Goal: Task Accomplishment & Management: Complete application form

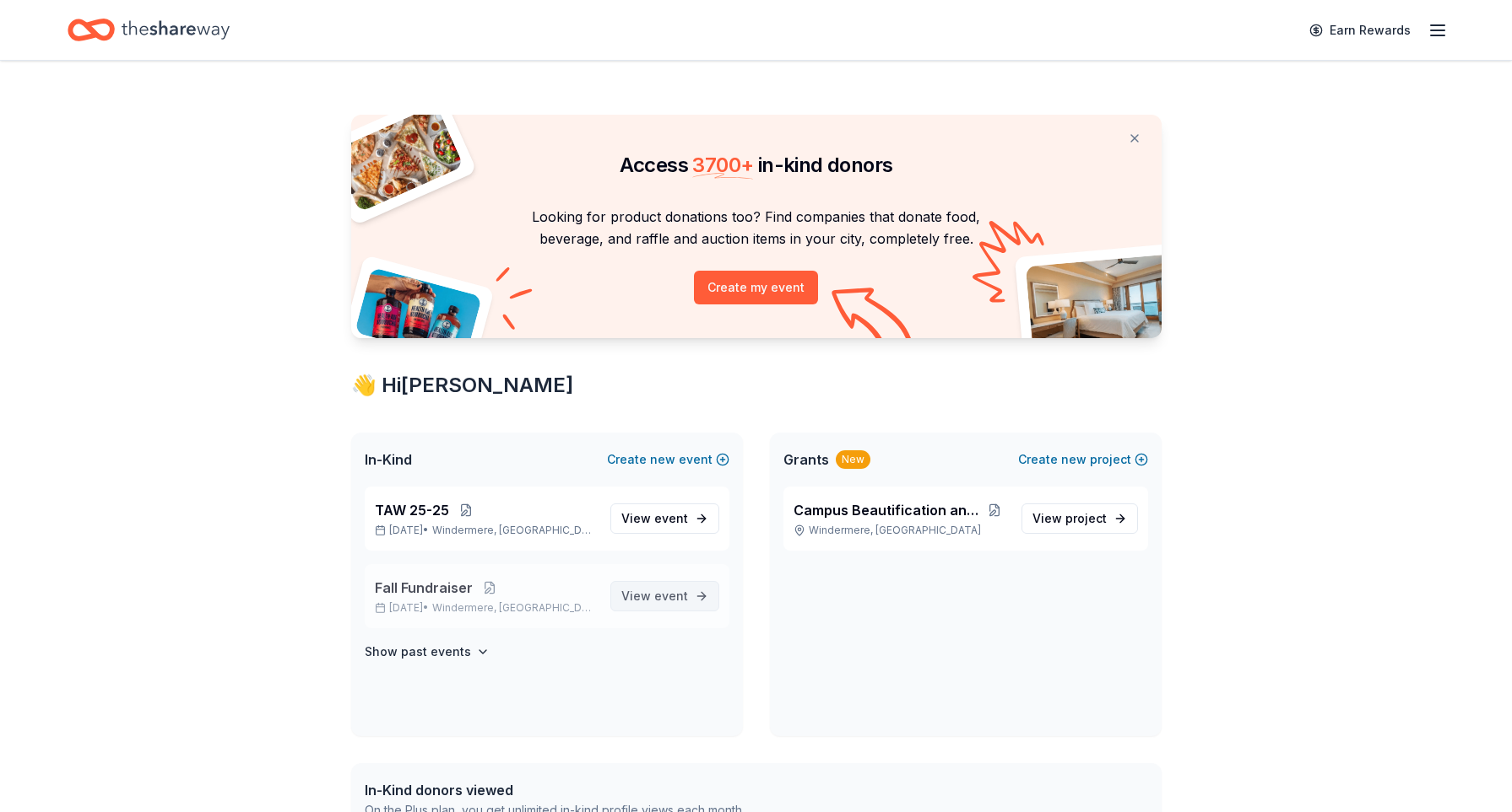
click at [654, 593] on span "View event" at bounding box center [655, 596] width 67 height 20
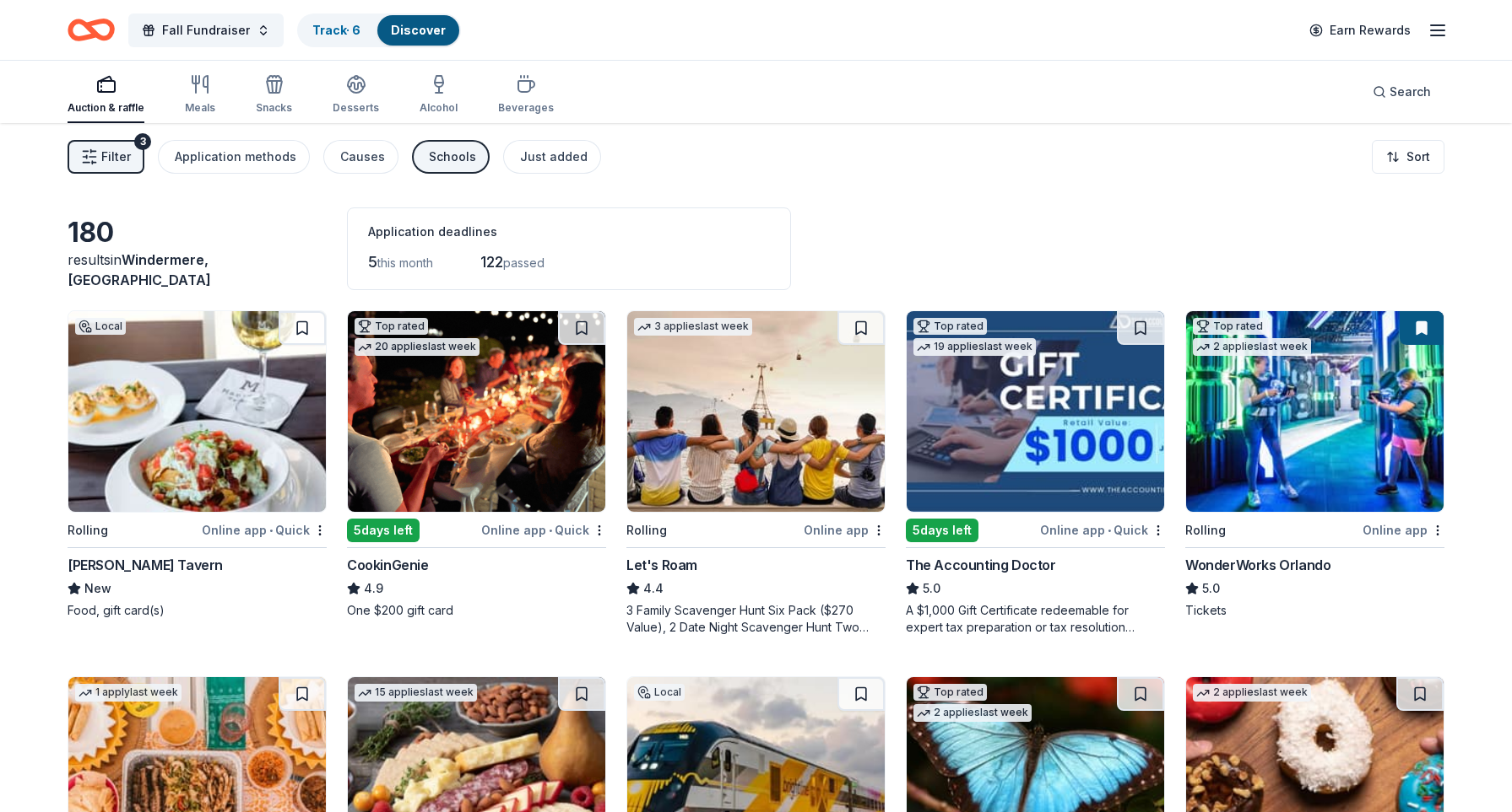
click at [106, 150] on span "Filter" at bounding box center [115, 157] width 30 height 20
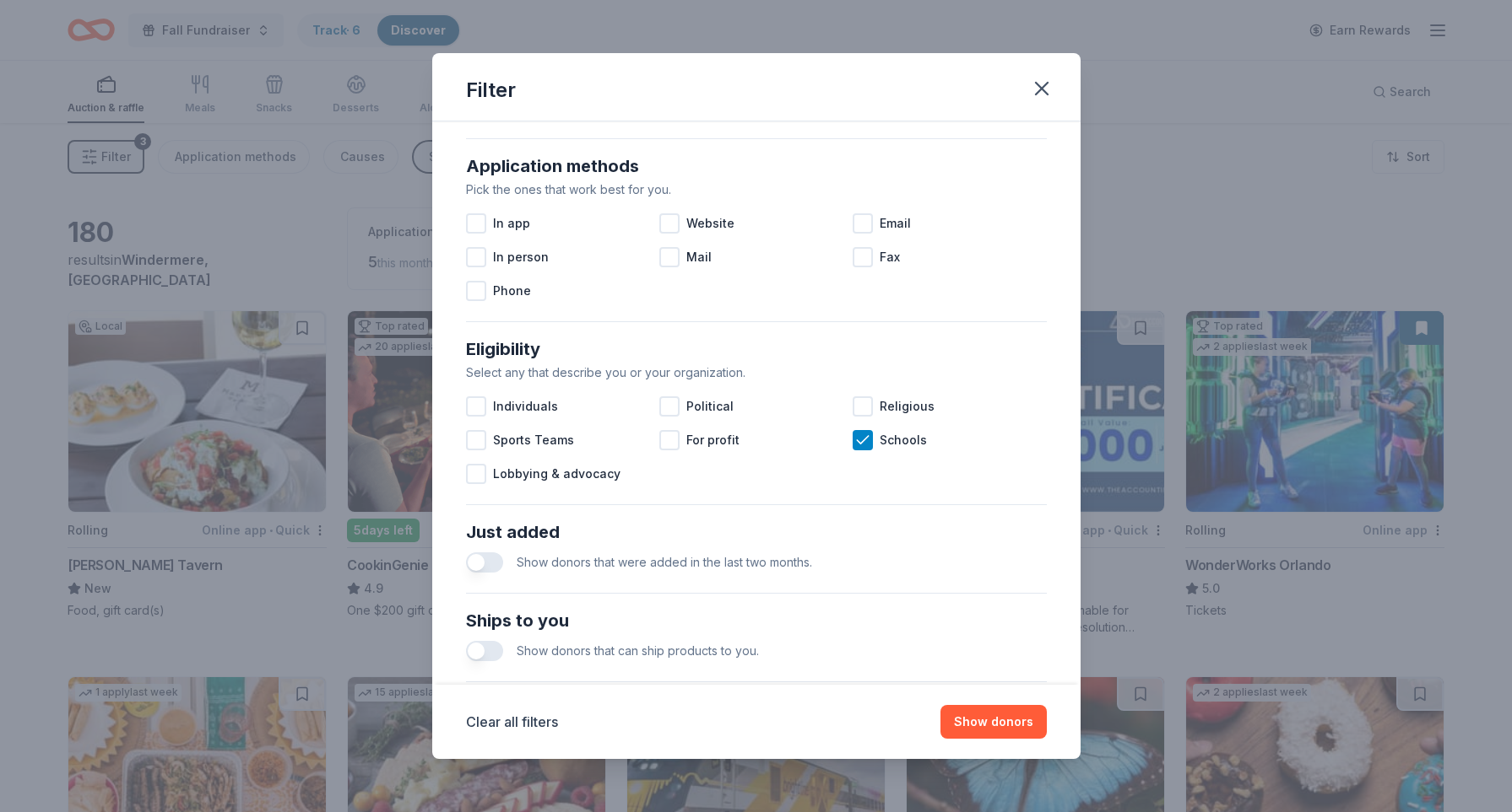
scroll to position [547, 0]
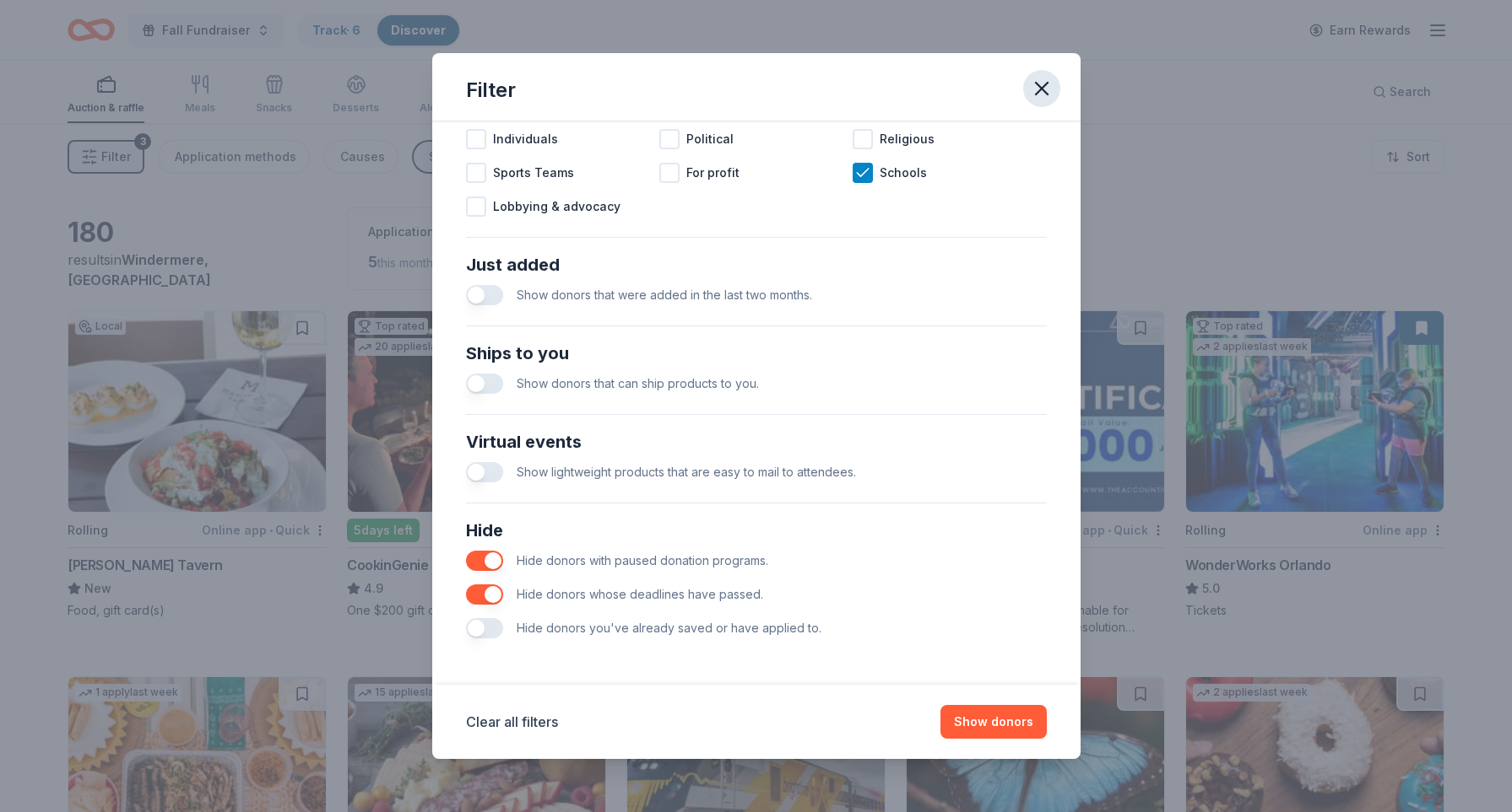
click at [1039, 92] on icon "button" at bounding box center [1042, 88] width 24 height 24
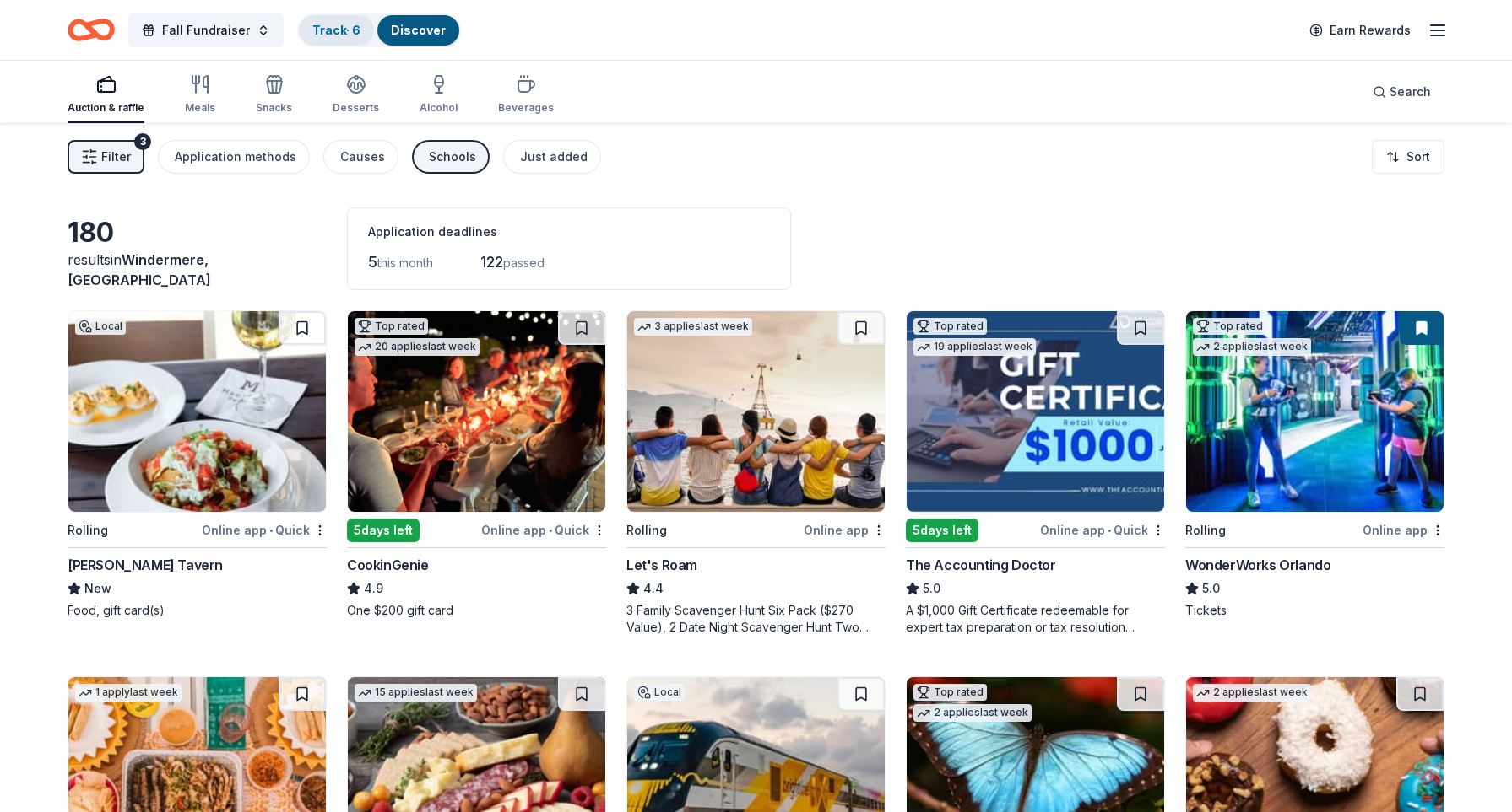
click at [342, 31] on link "Track · 6" at bounding box center [336, 30] width 48 height 14
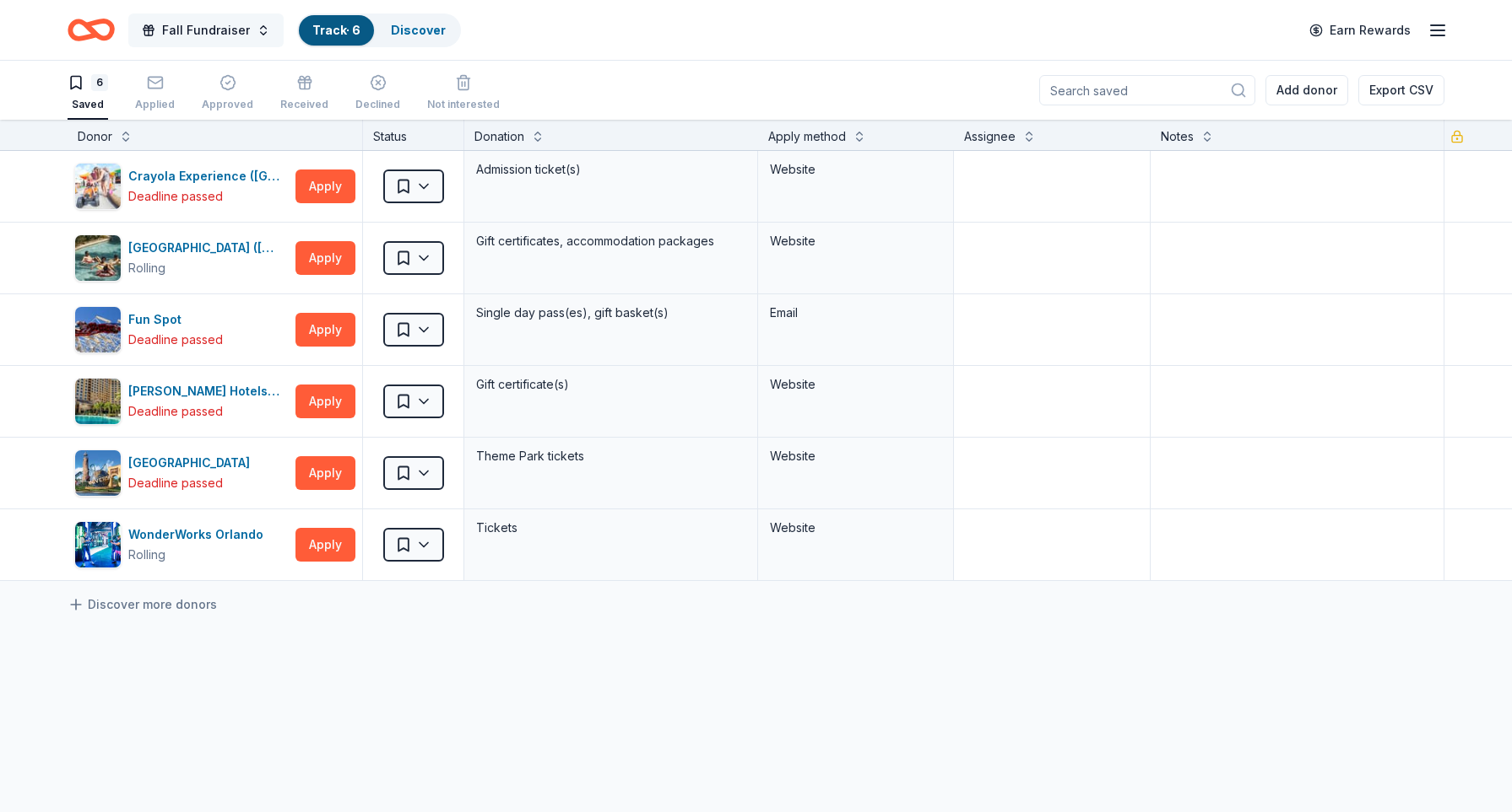
click at [211, 20] on span "Fall Fundraiser" at bounding box center [205, 31] width 87 height 20
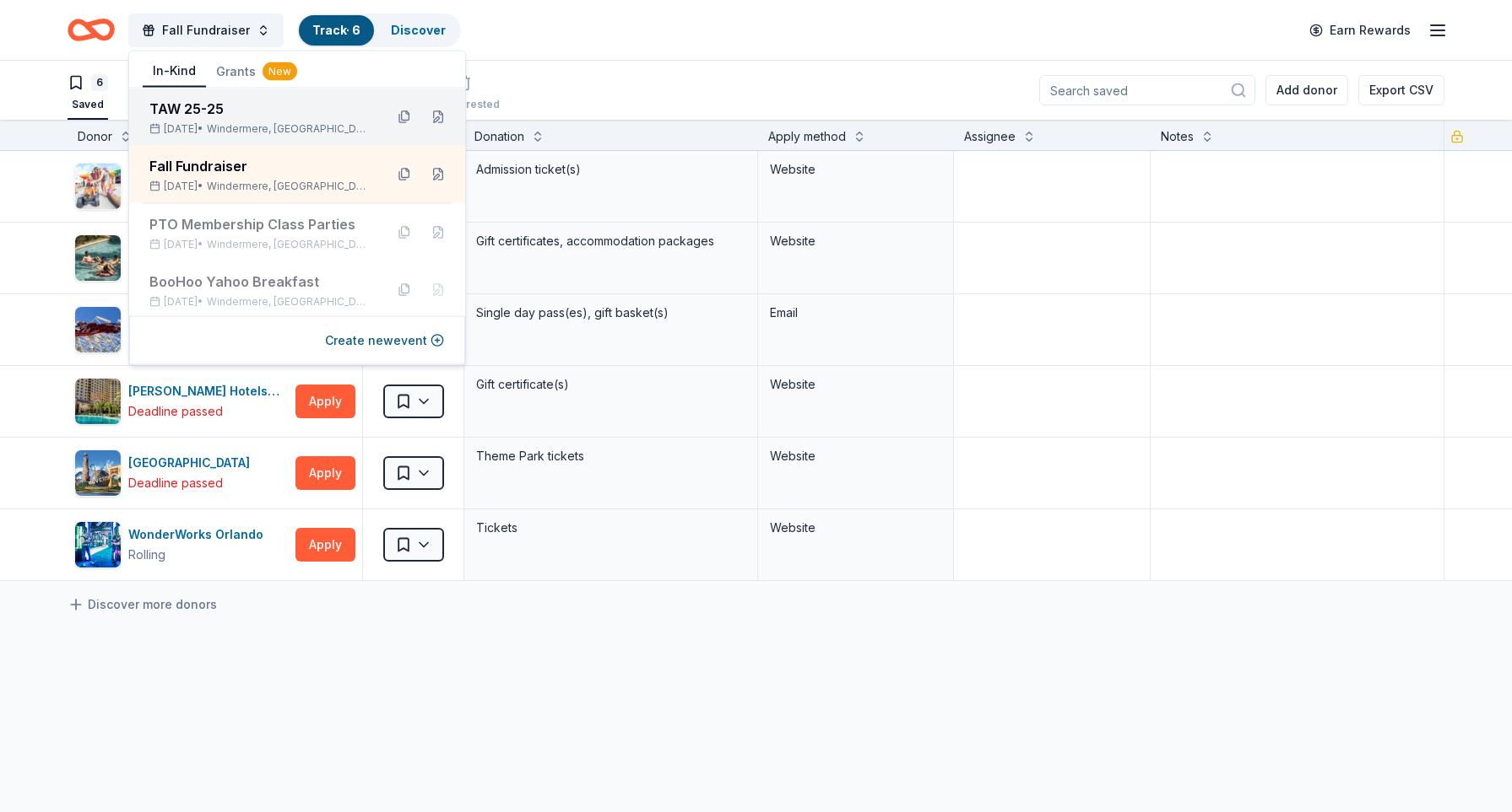
click at [197, 107] on div "TAW 25-25" at bounding box center [260, 109] width 221 height 20
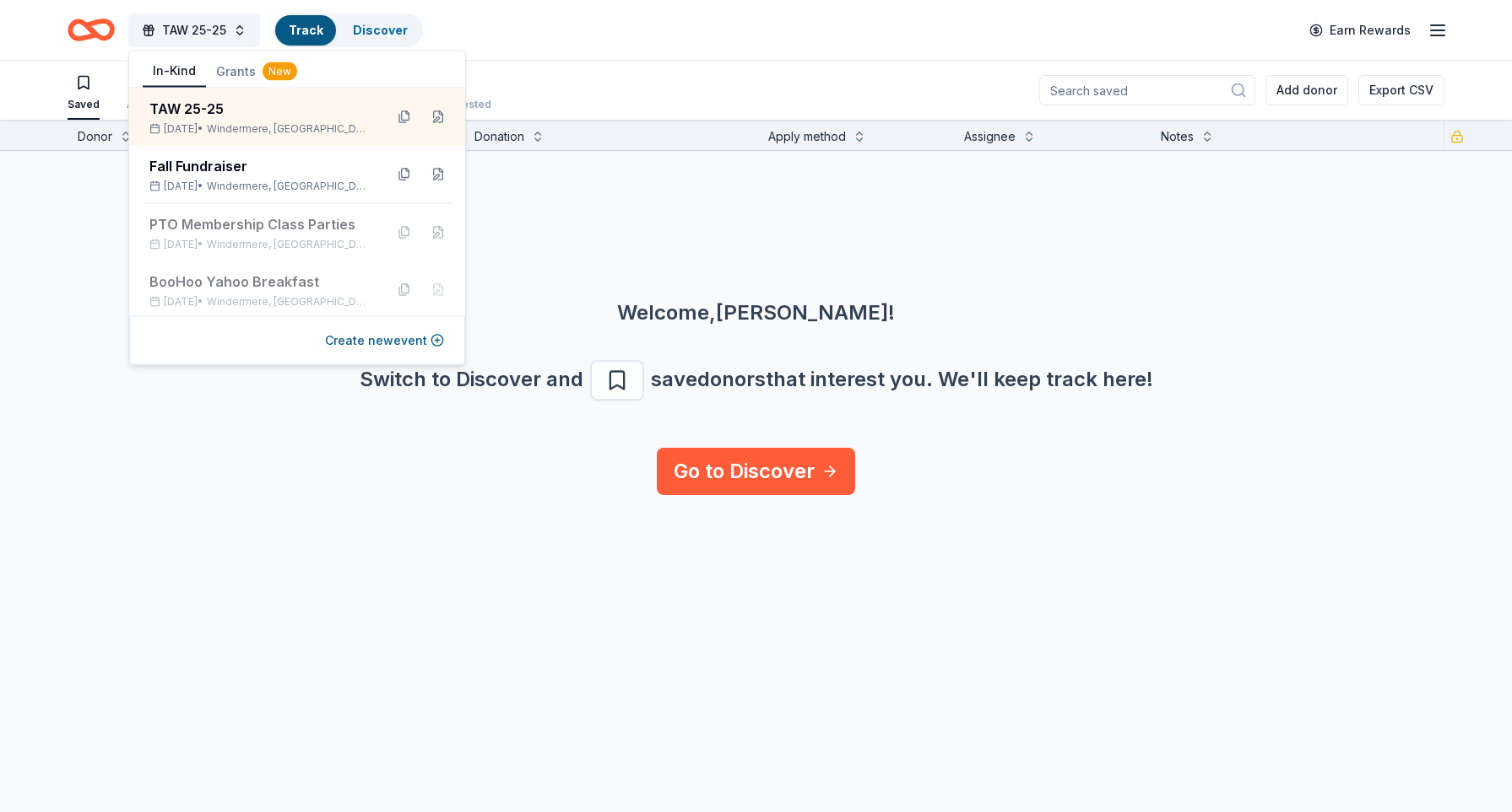
click at [256, 477] on div "Welcome, Jennifer ! Switch to Discover and save donors that interest you. We ' …" at bounding box center [756, 397] width 1430 height 196
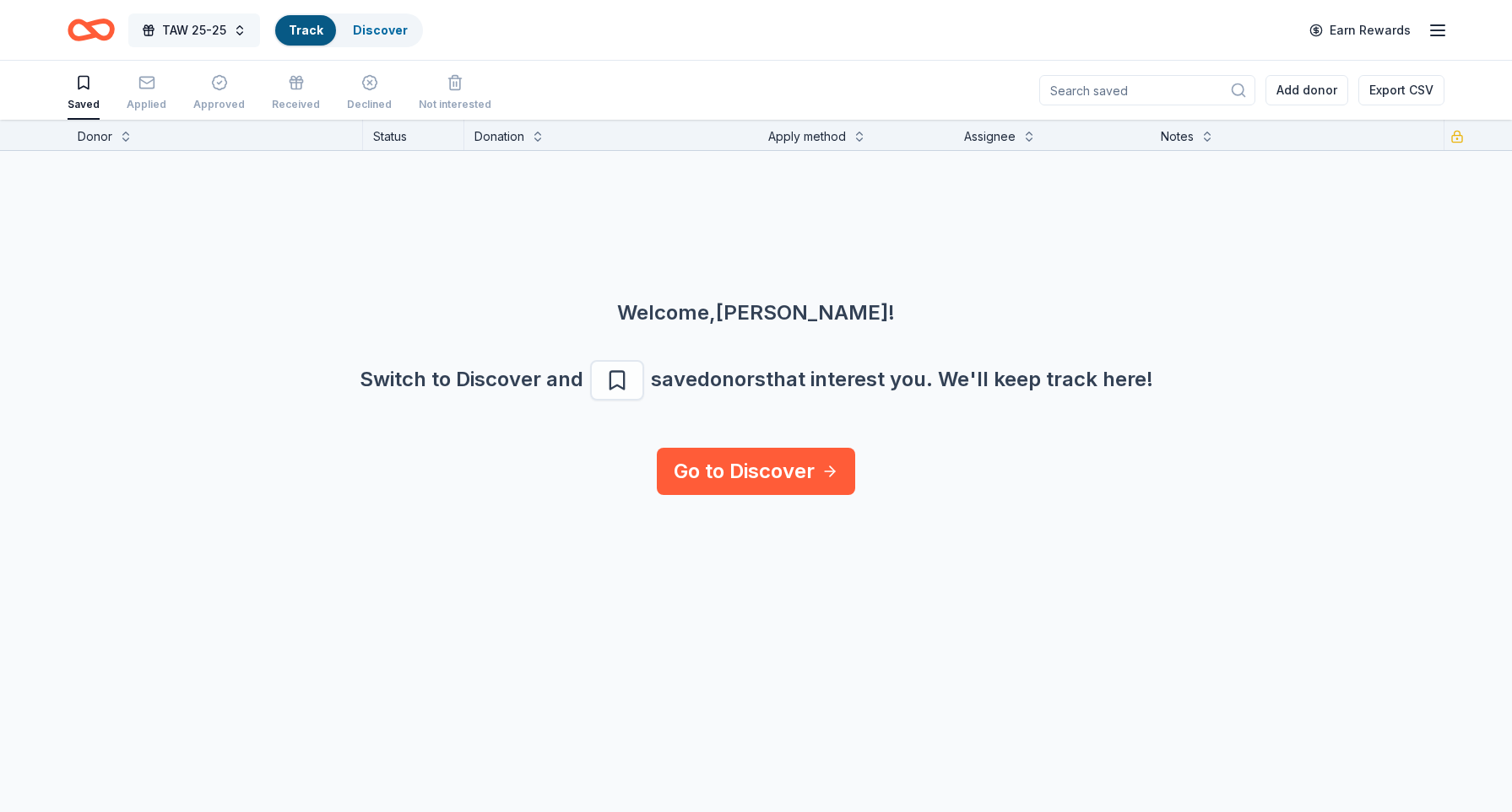
click at [220, 30] on span "TAW 25-25" at bounding box center [194, 31] width 65 height 20
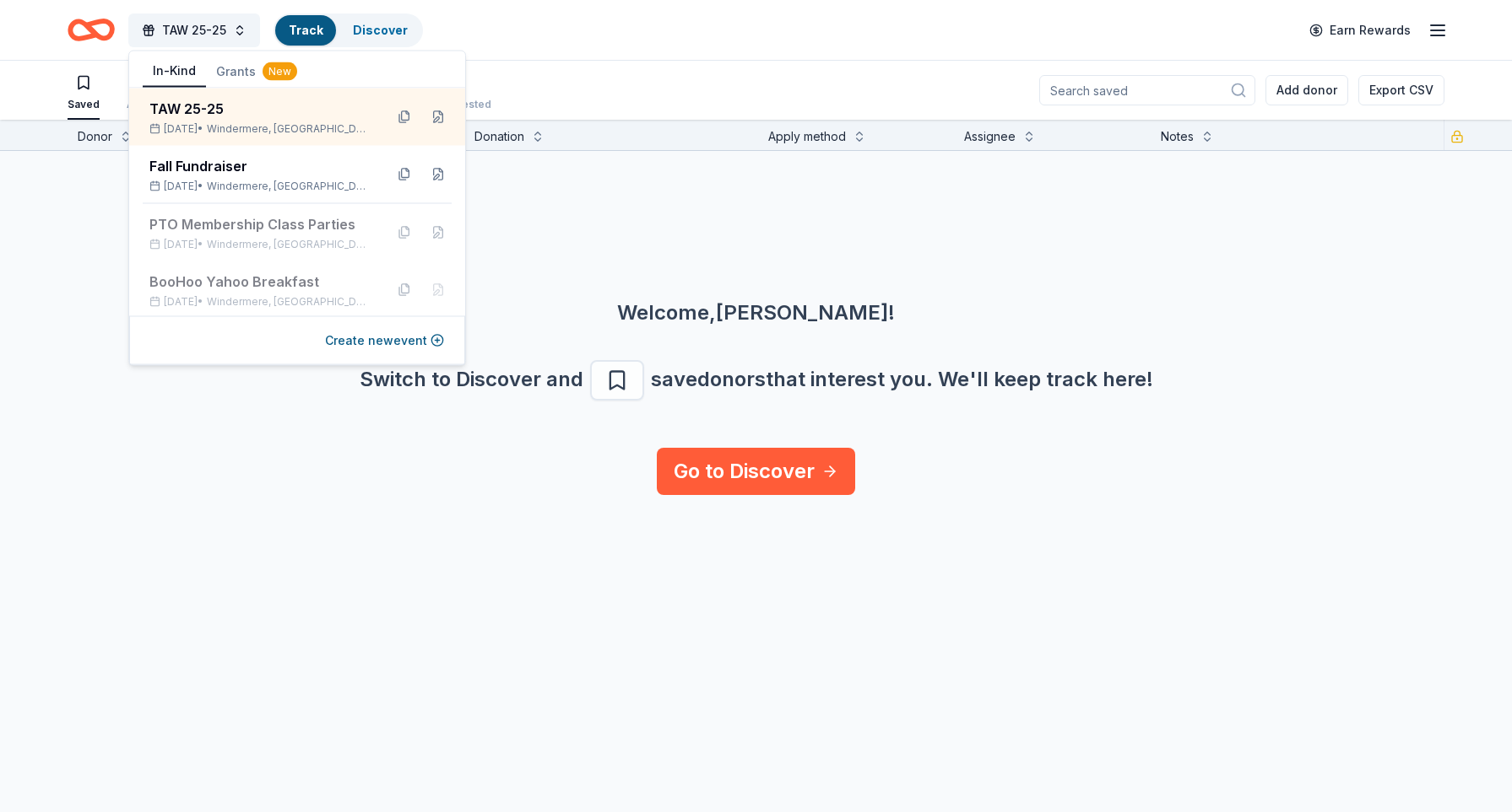
click at [241, 436] on div "Welcome, Jennifer ! Switch to Discover and save donors that interest you. We ' …" at bounding box center [756, 397] width 1430 height 196
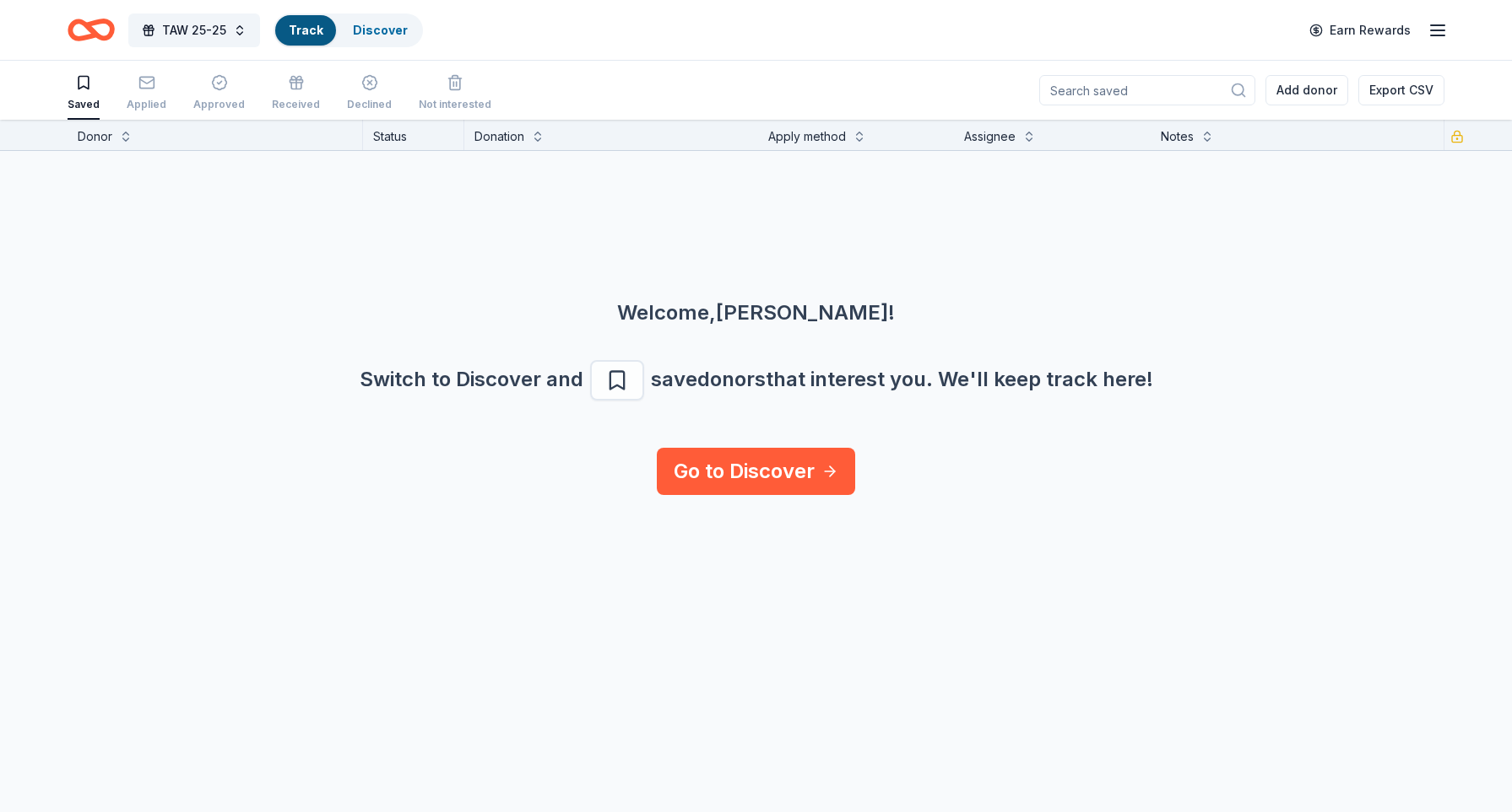
click at [310, 31] on link "Track" at bounding box center [306, 30] width 34 height 14
click at [359, 29] on link "Discover" at bounding box center [380, 30] width 55 height 14
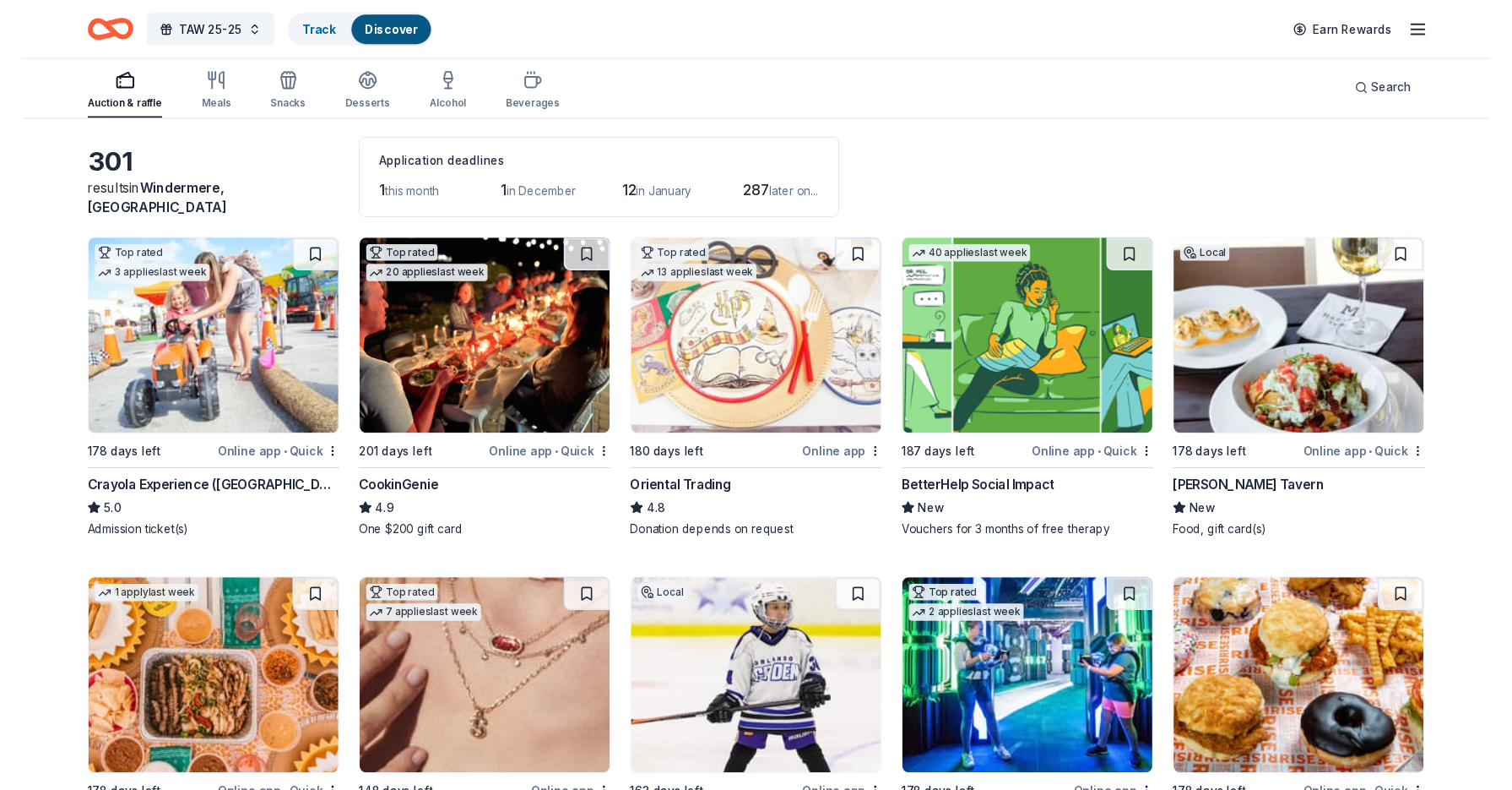
scroll to position [74, 0]
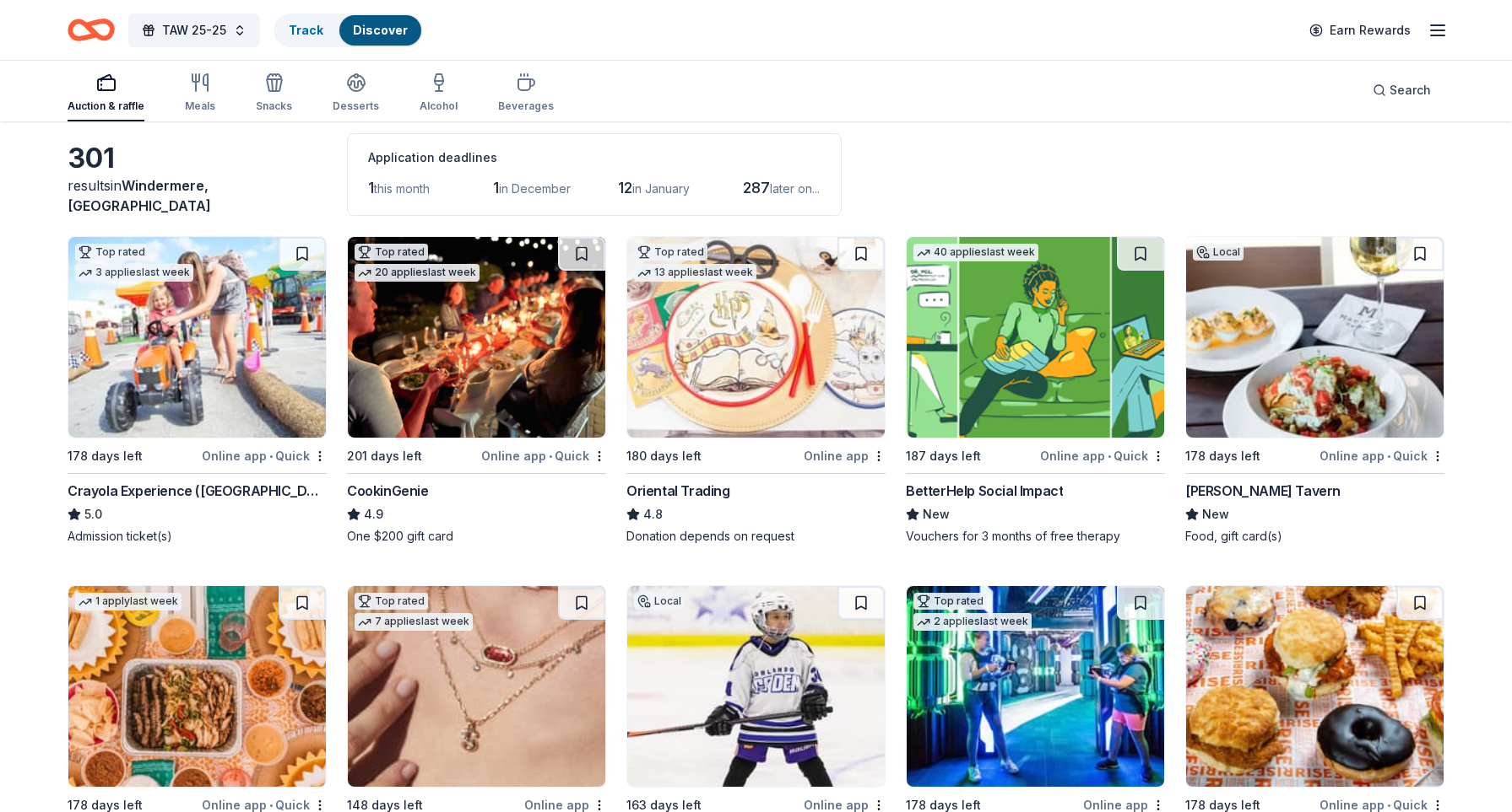
click at [750, 376] on img at bounding box center [756, 337] width 257 height 201
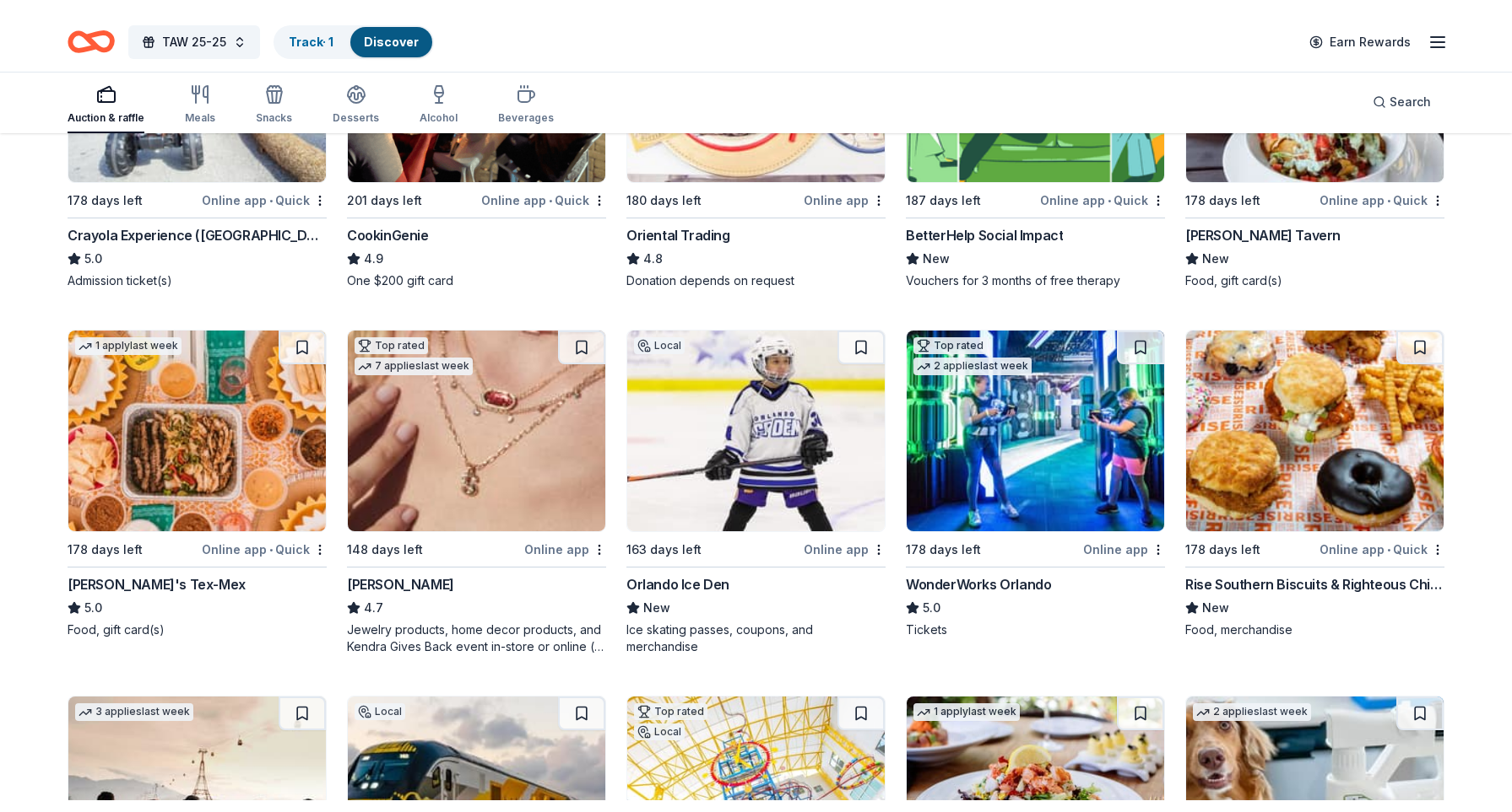
scroll to position [346, 0]
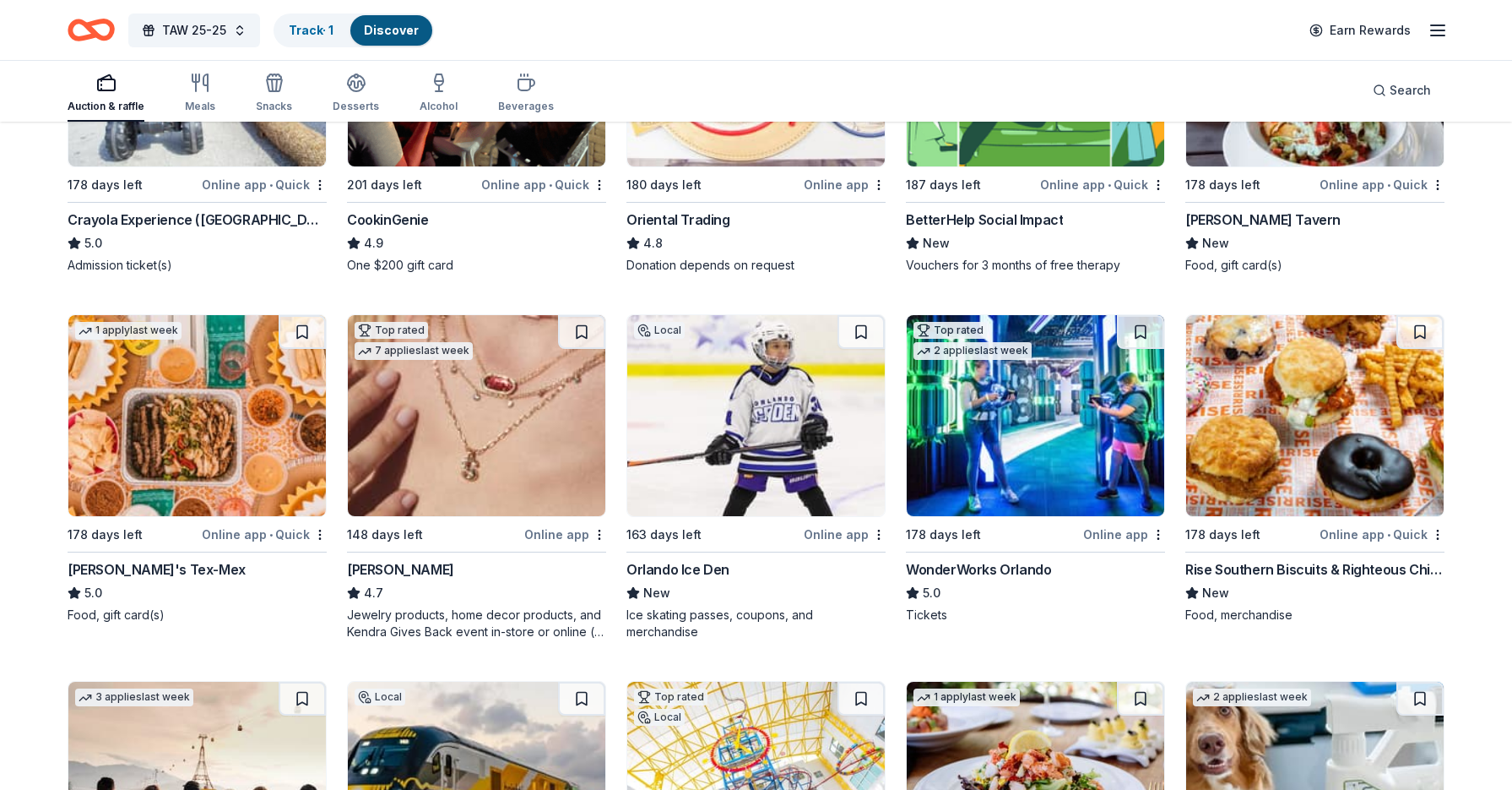
click at [436, 457] on img at bounding box center [476, 415] width 257 height 201
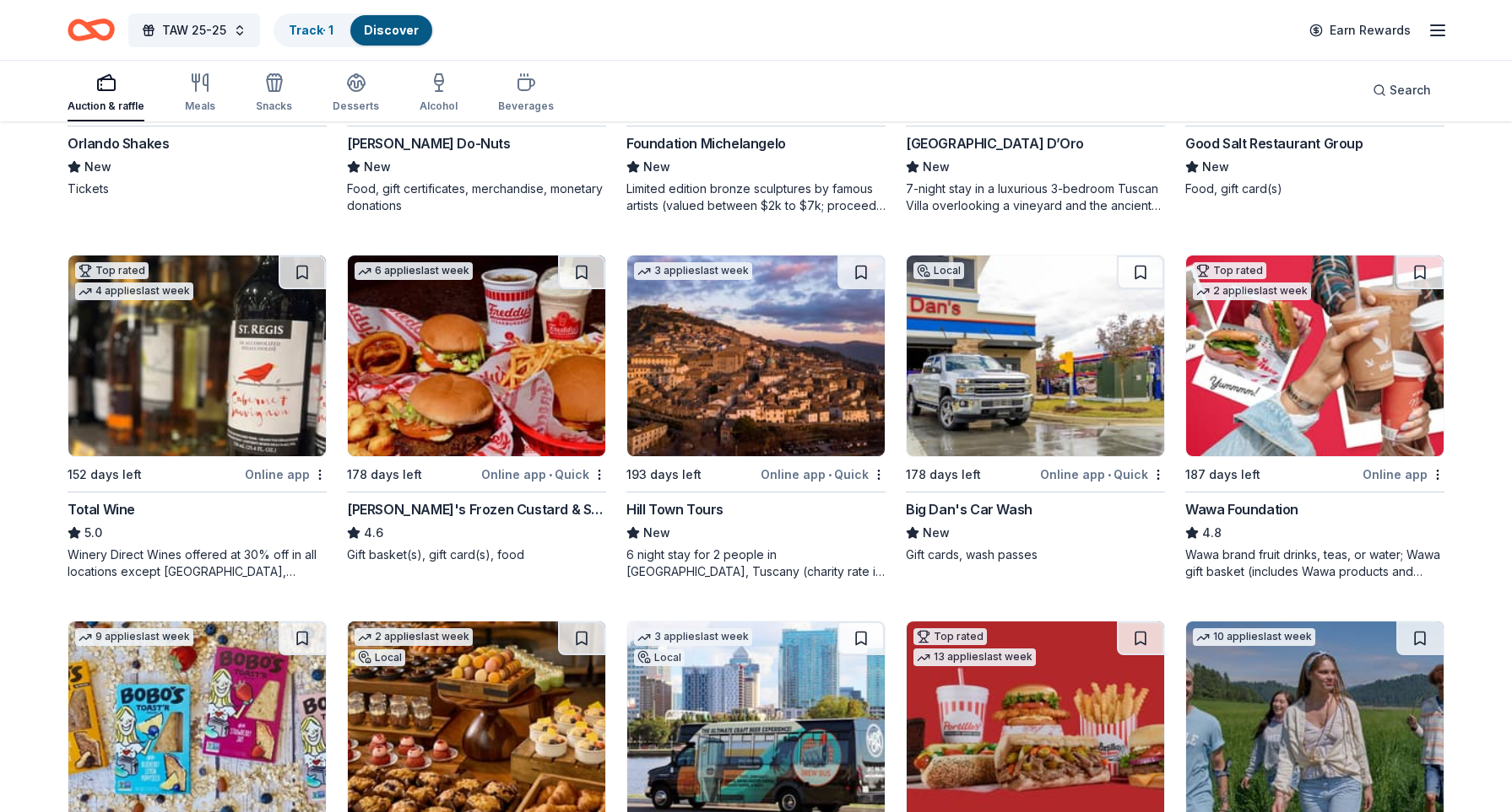
scroll to position [1870, 0]
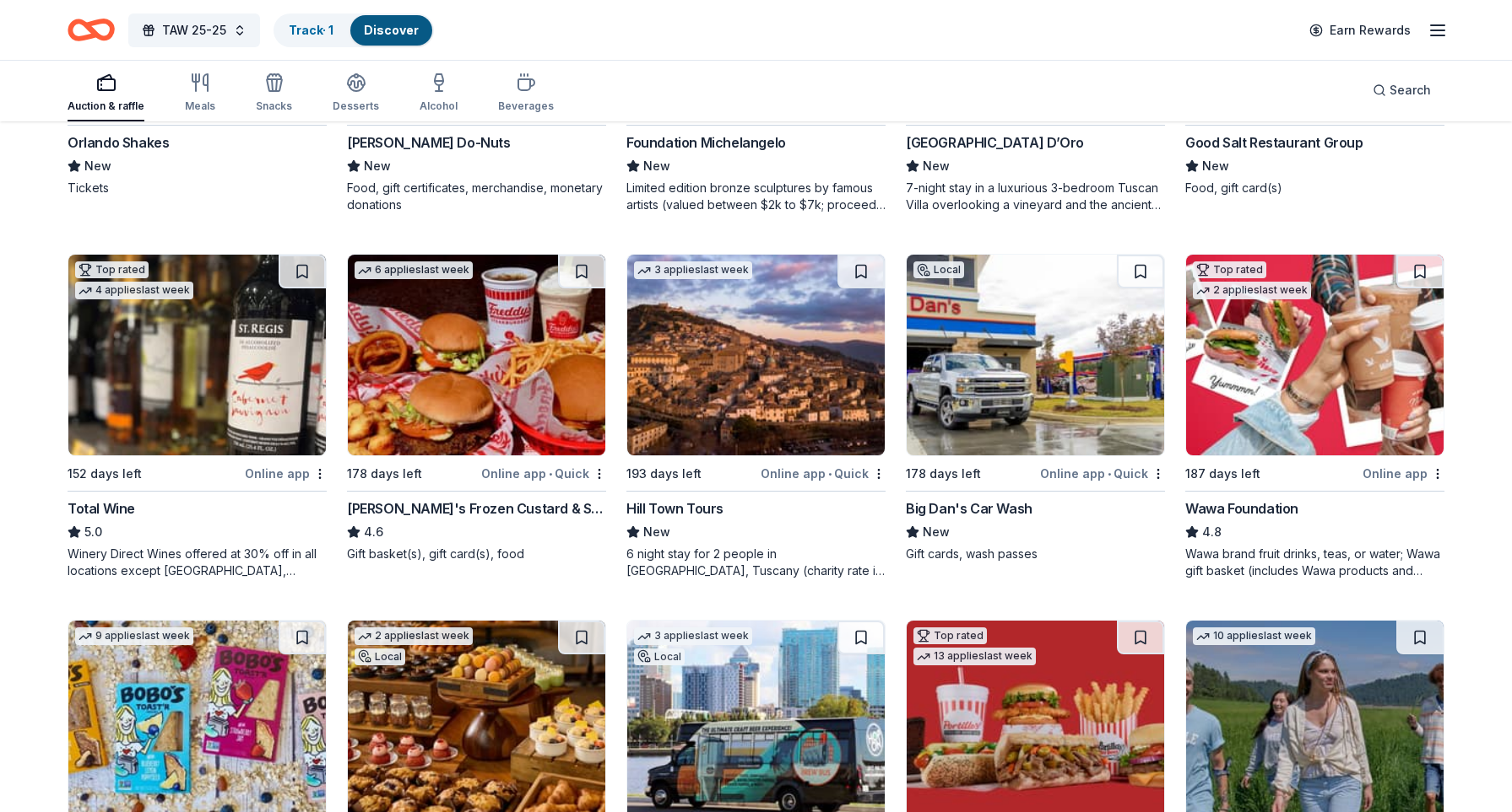
click at [444, 412] on img at bounding box center [476, 355] width 257 height 201
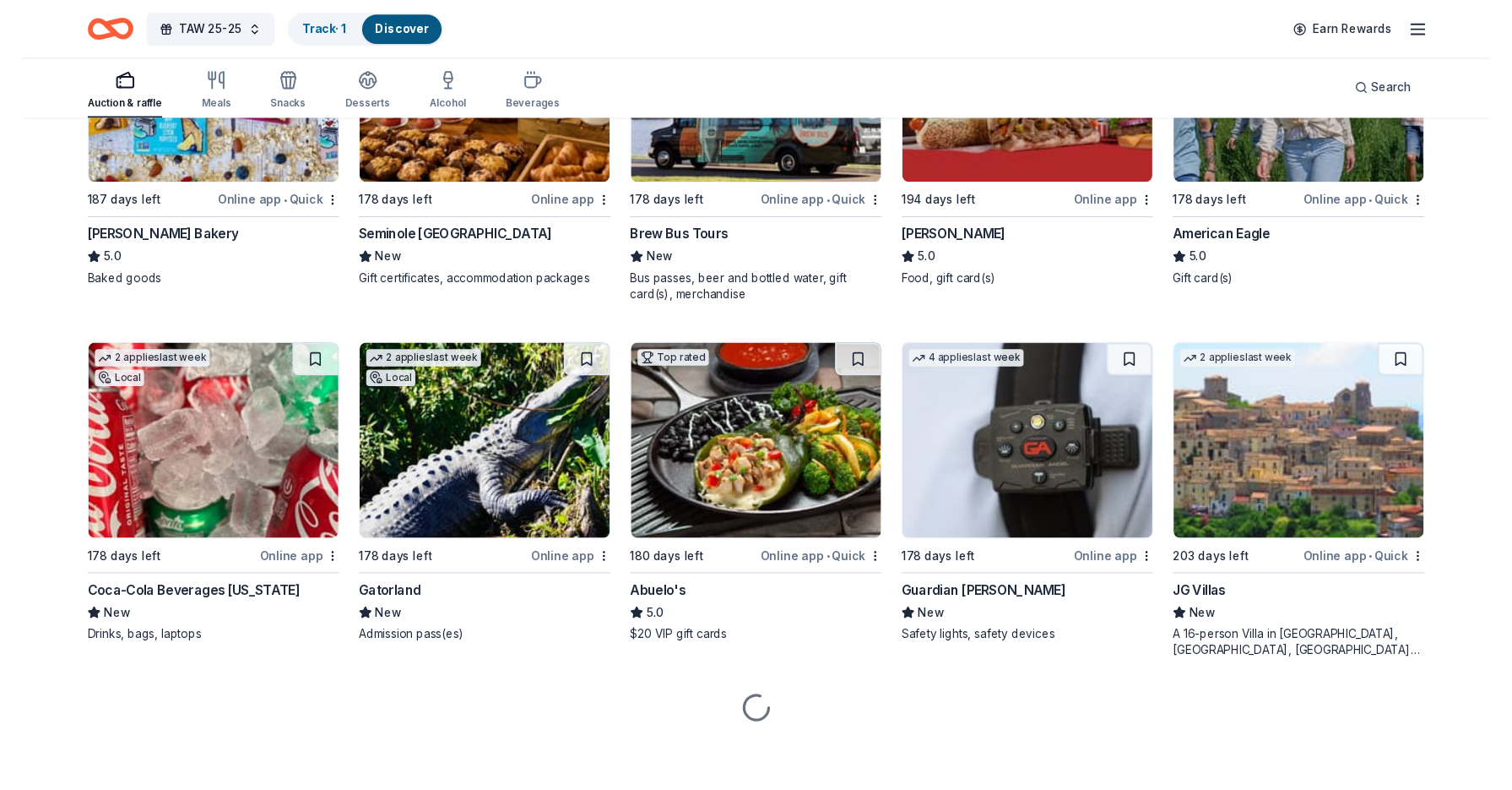
scroll to position [2508, 0]
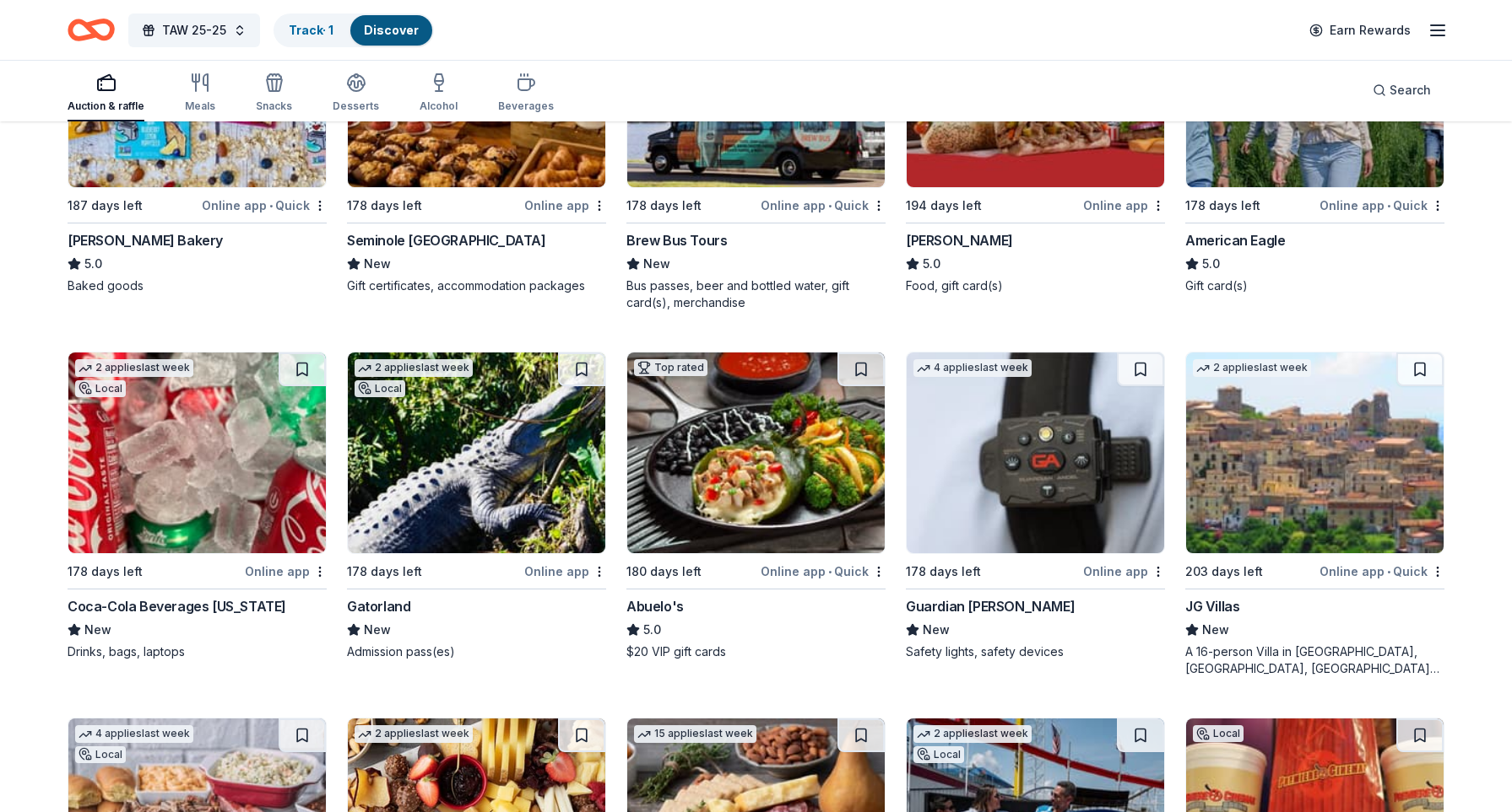
click at [152, 504] on img at bounding box center [197, 453] width 257 height 201
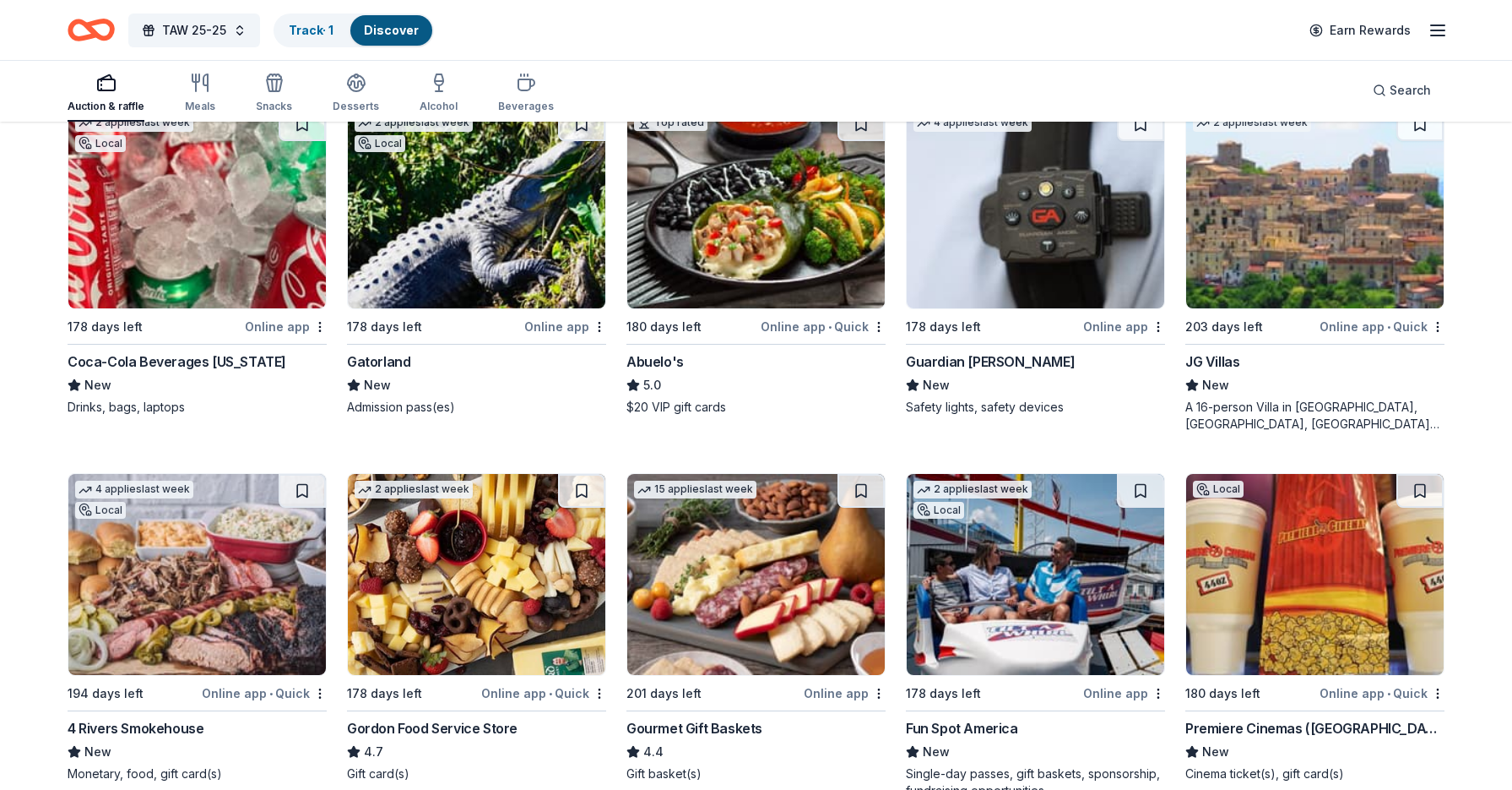
scroll to position [2755, 0]
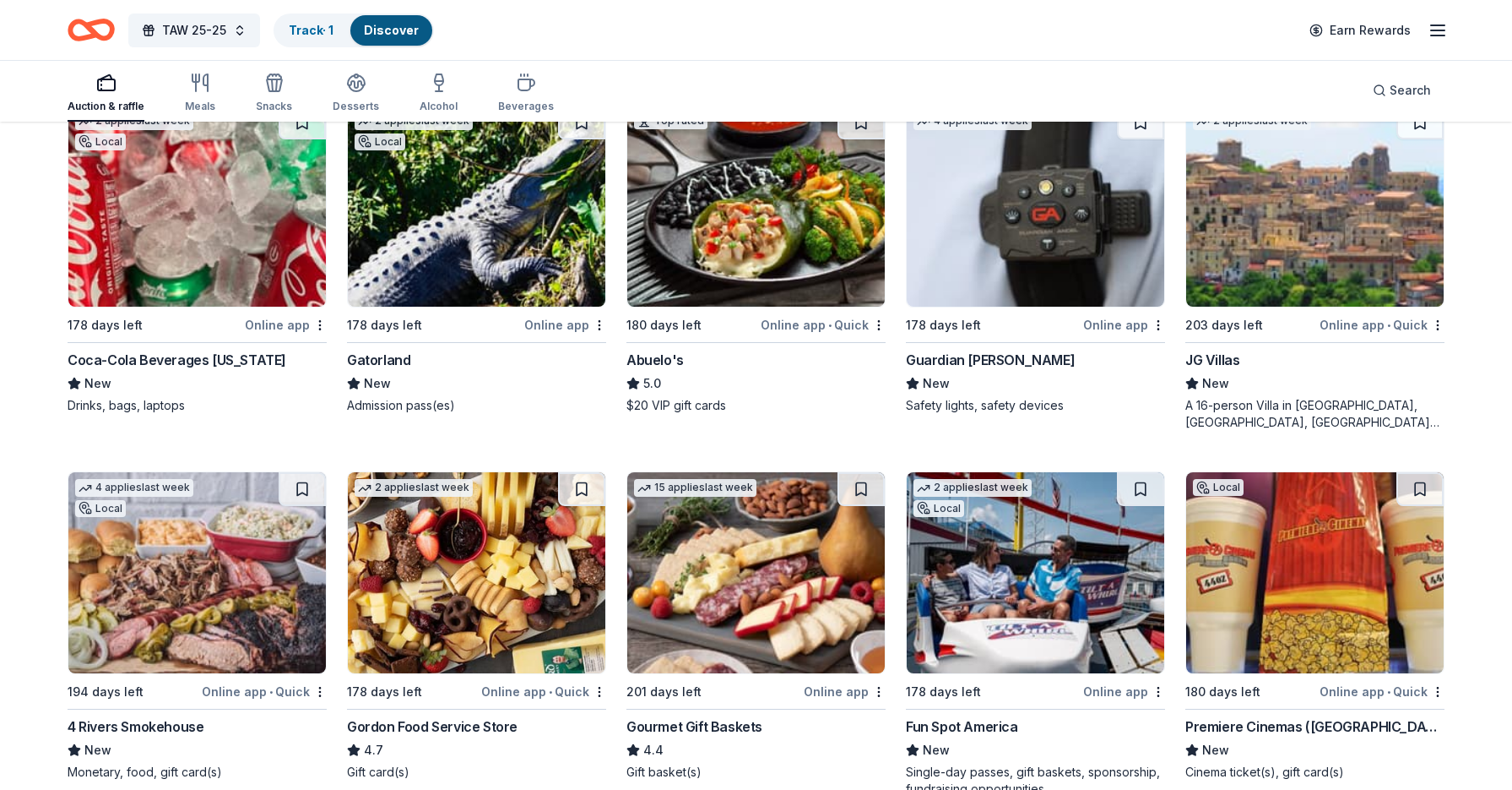
click at [464, 232] on img at bounding box center [476, 206] width 257 height 201
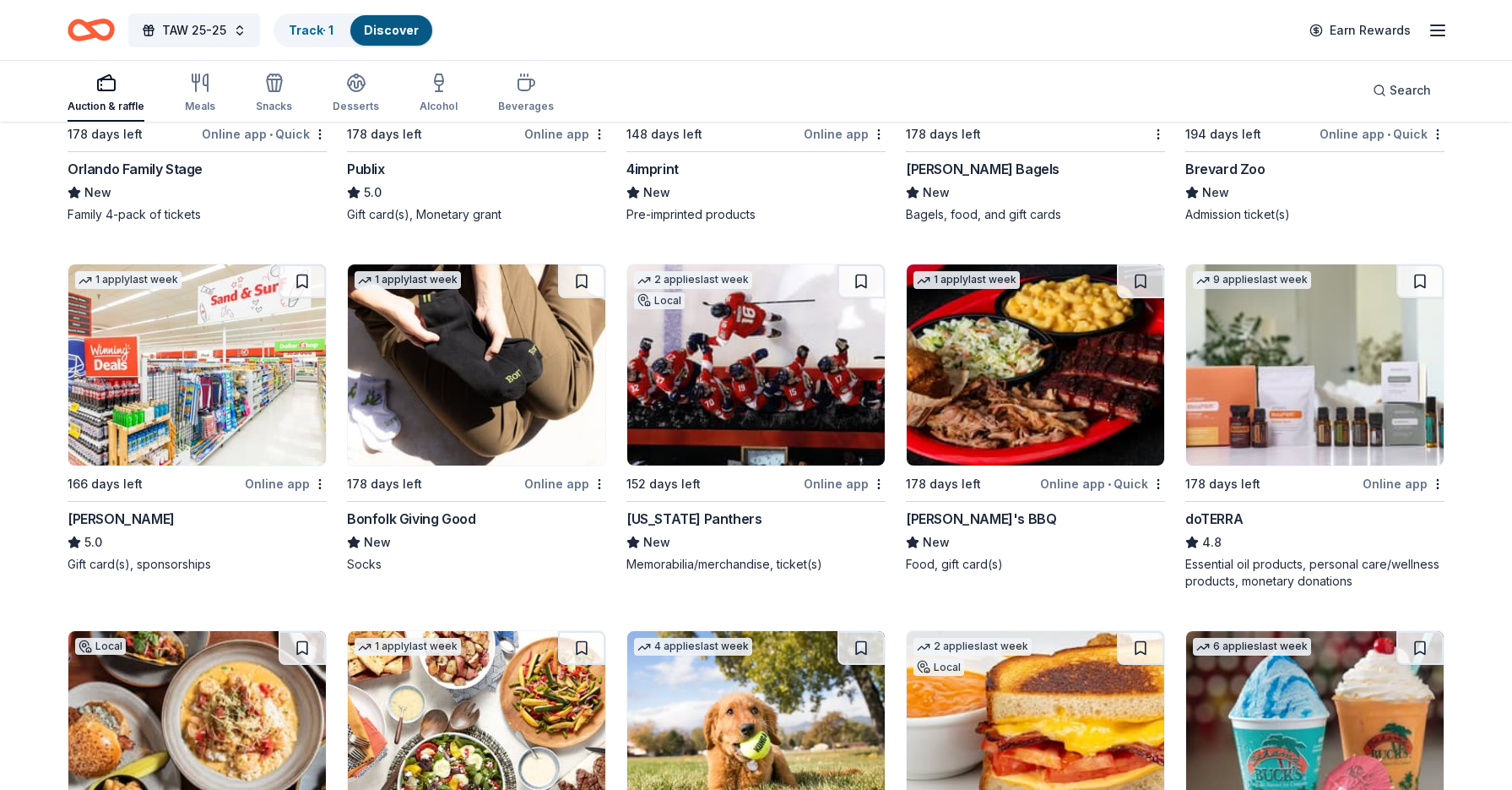
scroll to position [4783, 0]
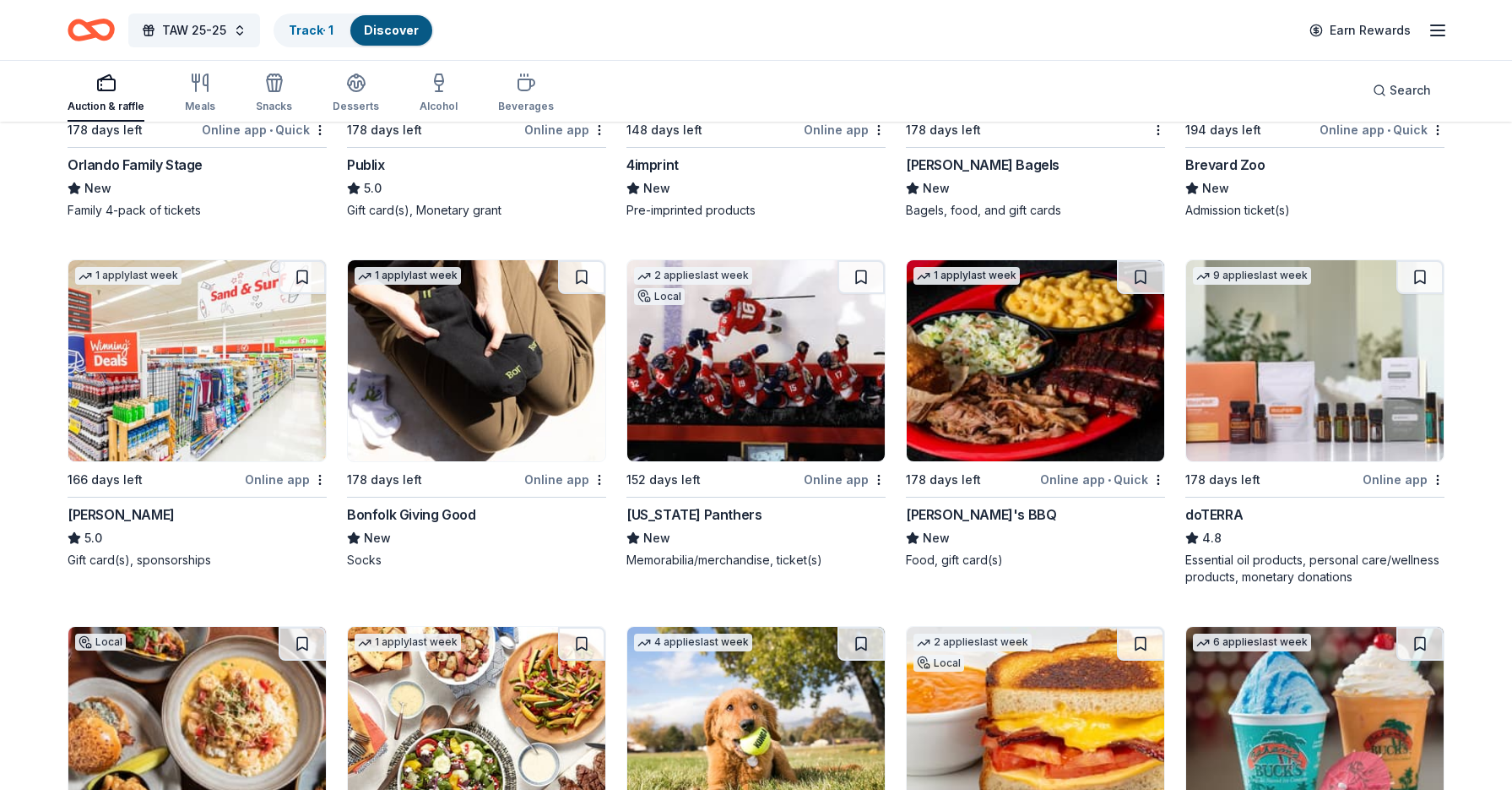
click at [190, 407] on img at bounding box center [197, 360] width 257 height 201
click at [299, 279] on button at bounding box center [302, 276] width 48 height 34
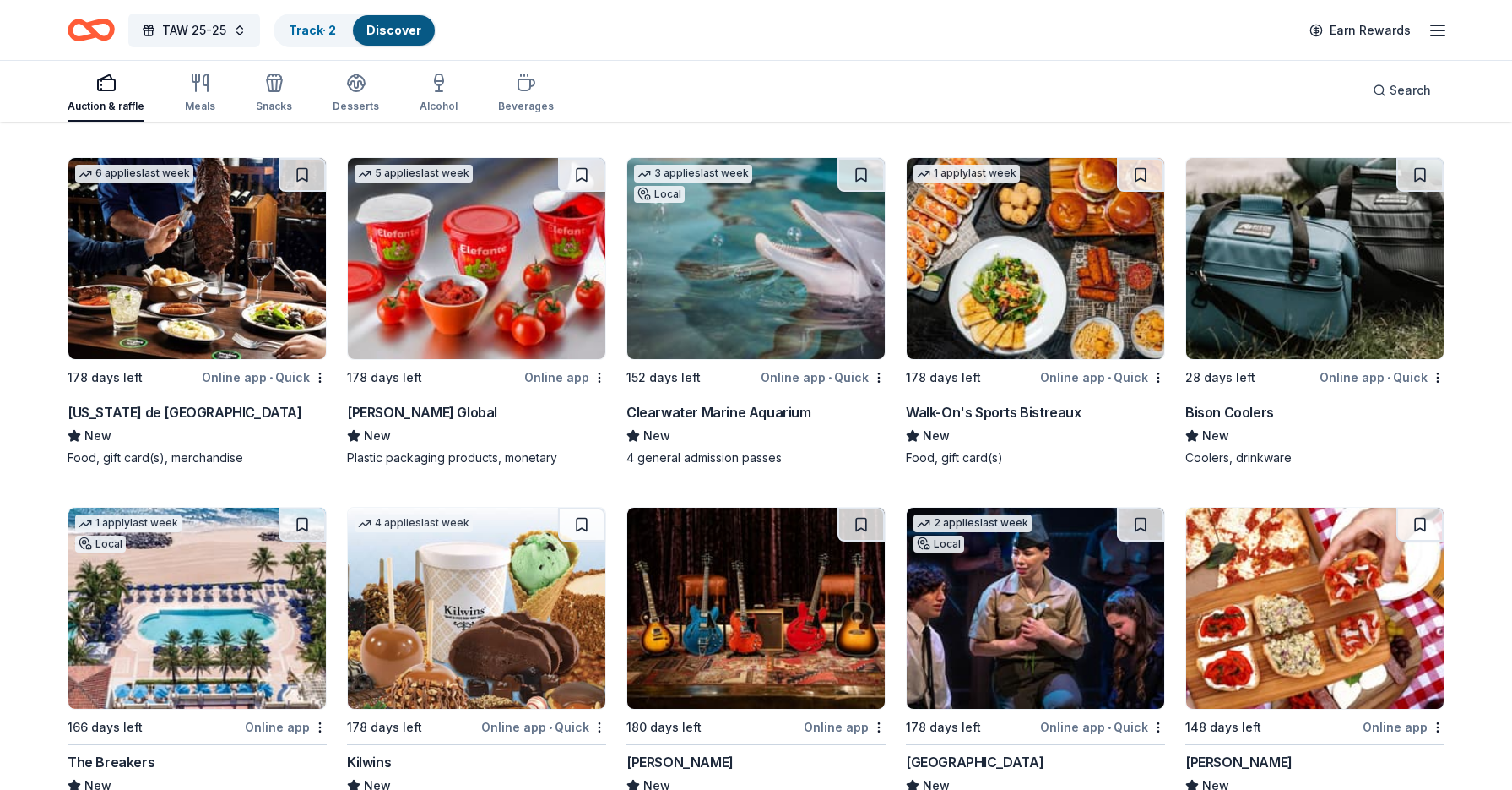
scroll to position [10206, 0]
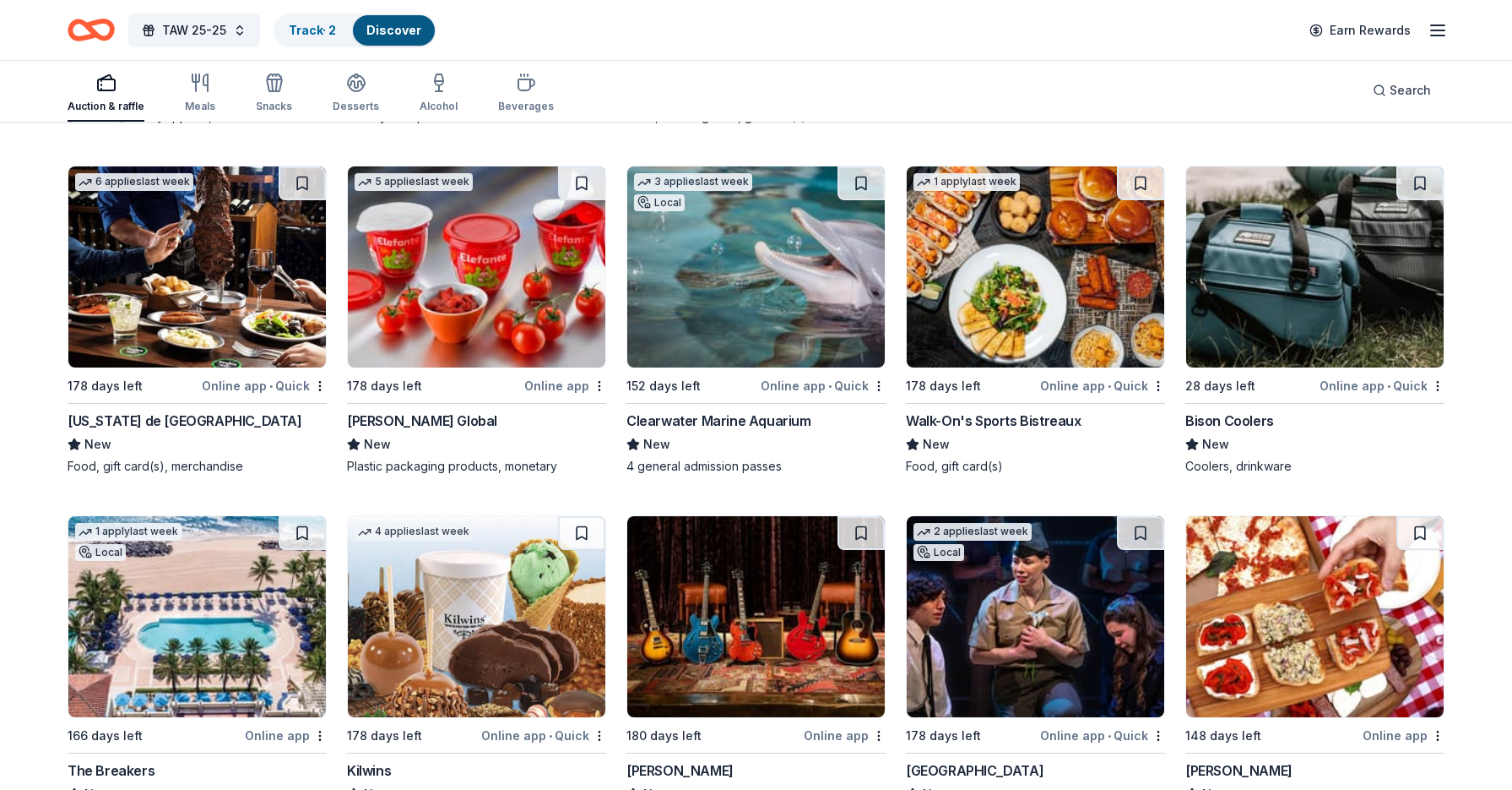
click at [1318, 278] on img at bounding box center [1314, 267] width 257 height 201
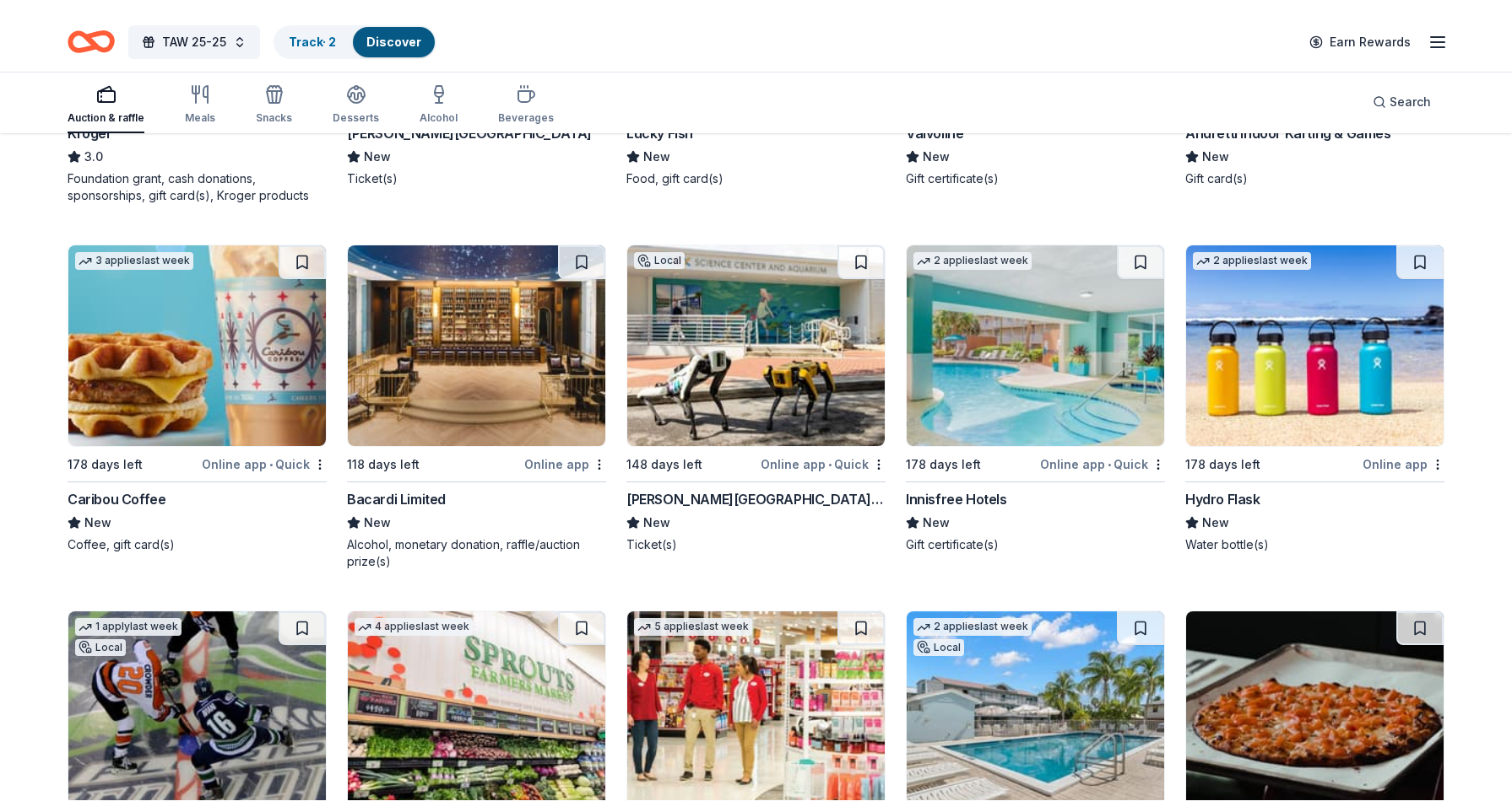
scroll to position [11208, 0]
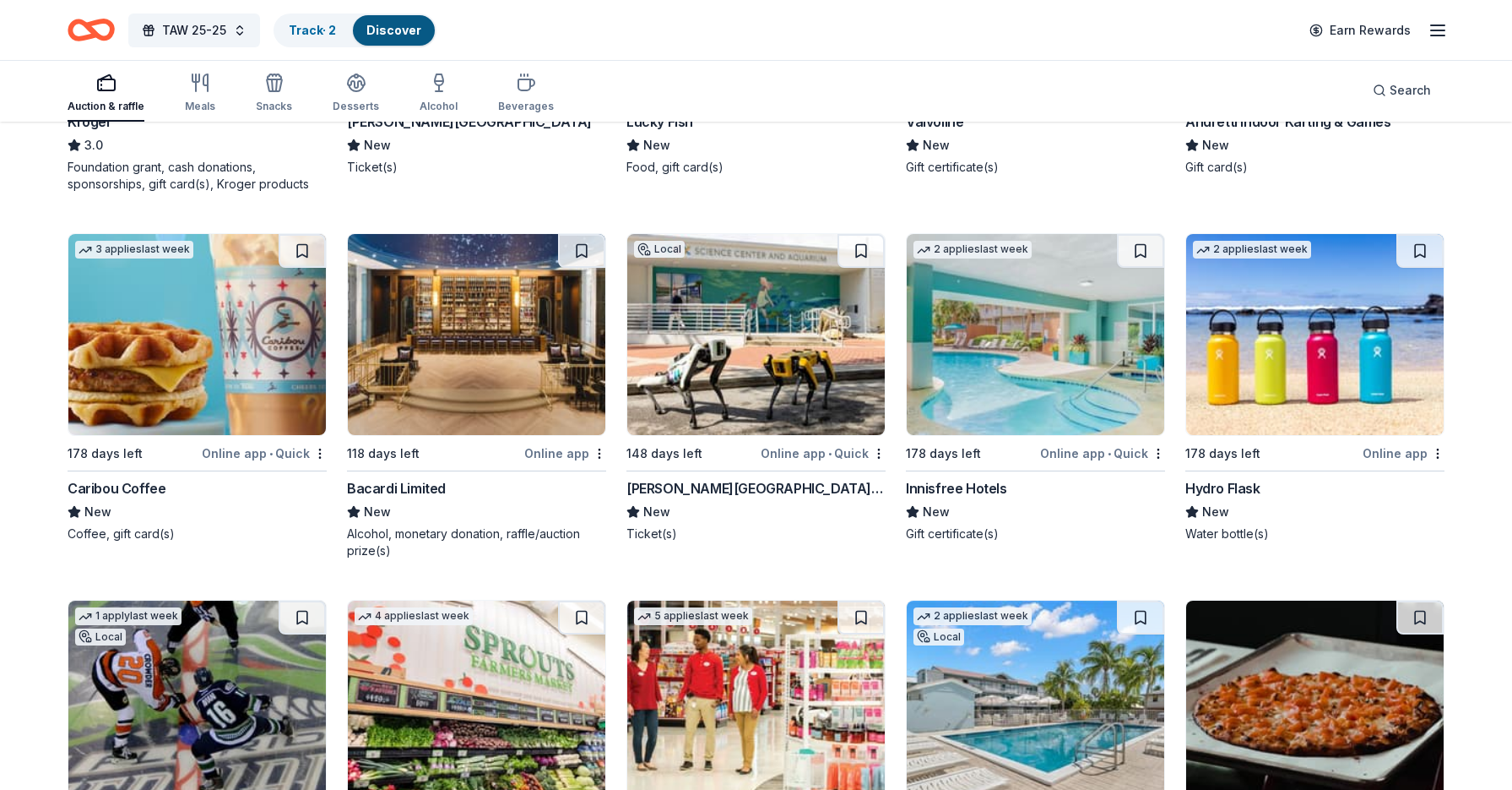
click at [1284, 319] on img at bounding box center [1314, 334] width 257 height 201
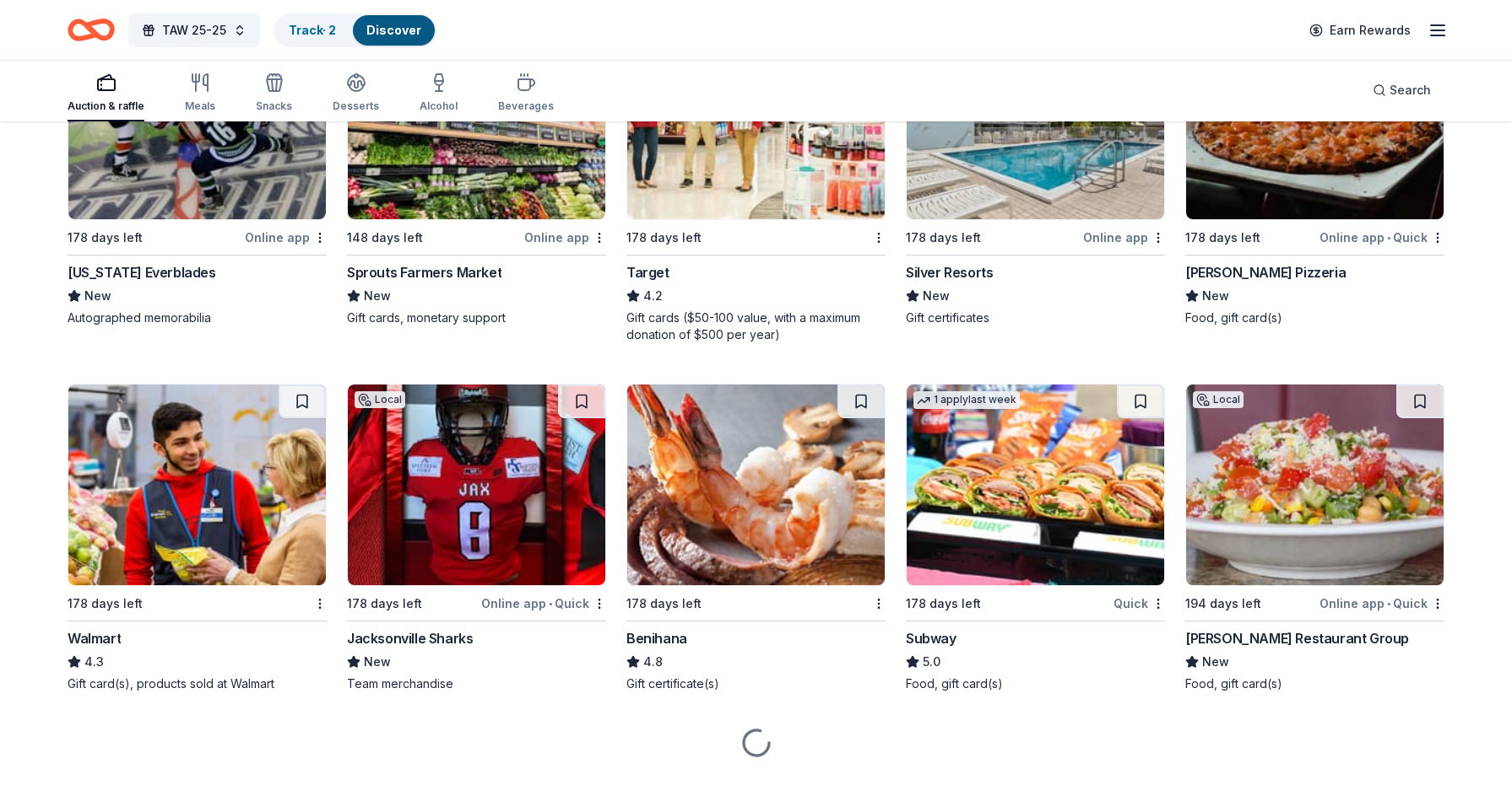
scroll to position [11788, 0]
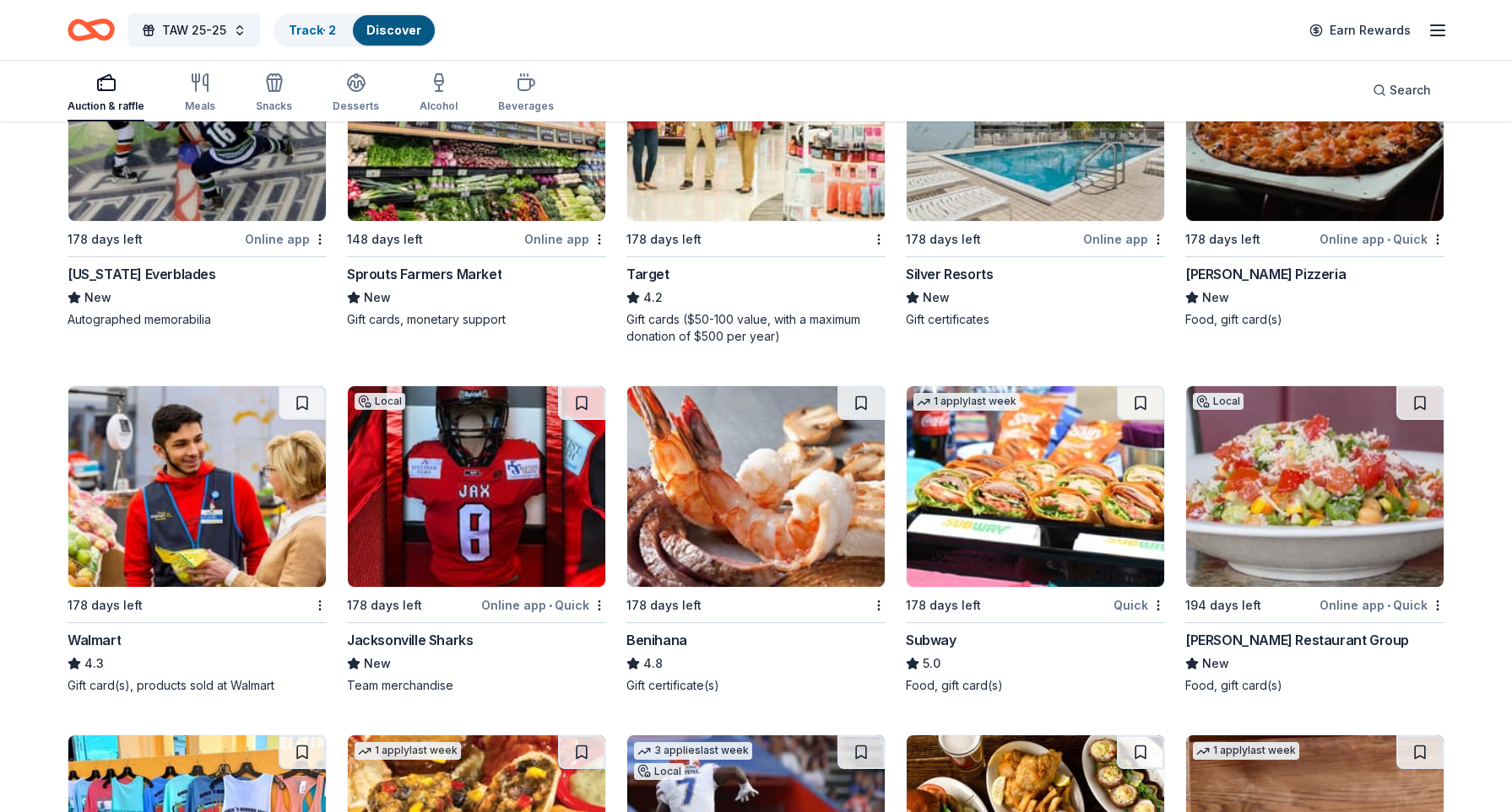
click at [169, 509] on img at bounding box center [197, 486] width 257 height 201
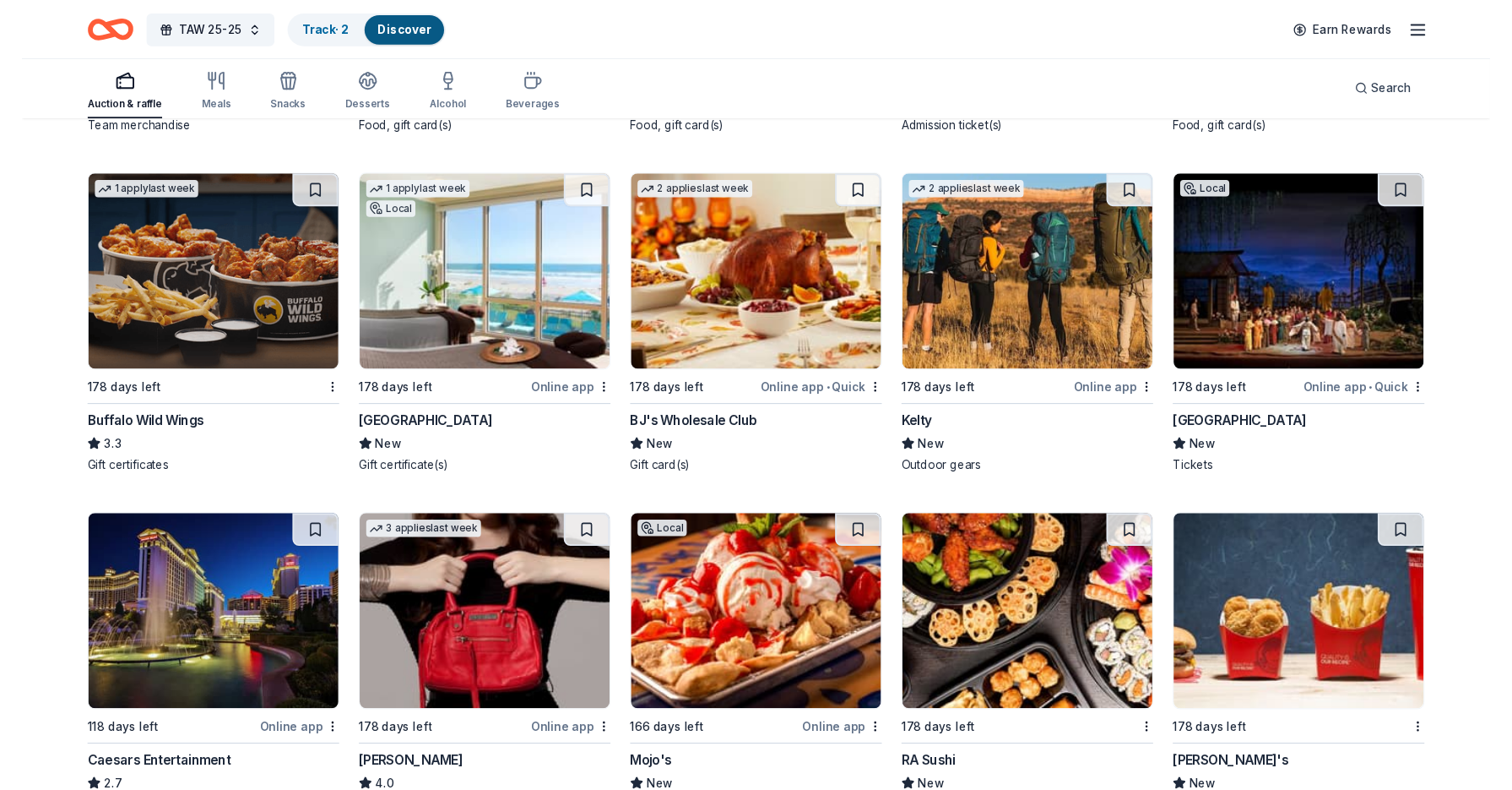
scroll to position [13060, 0]
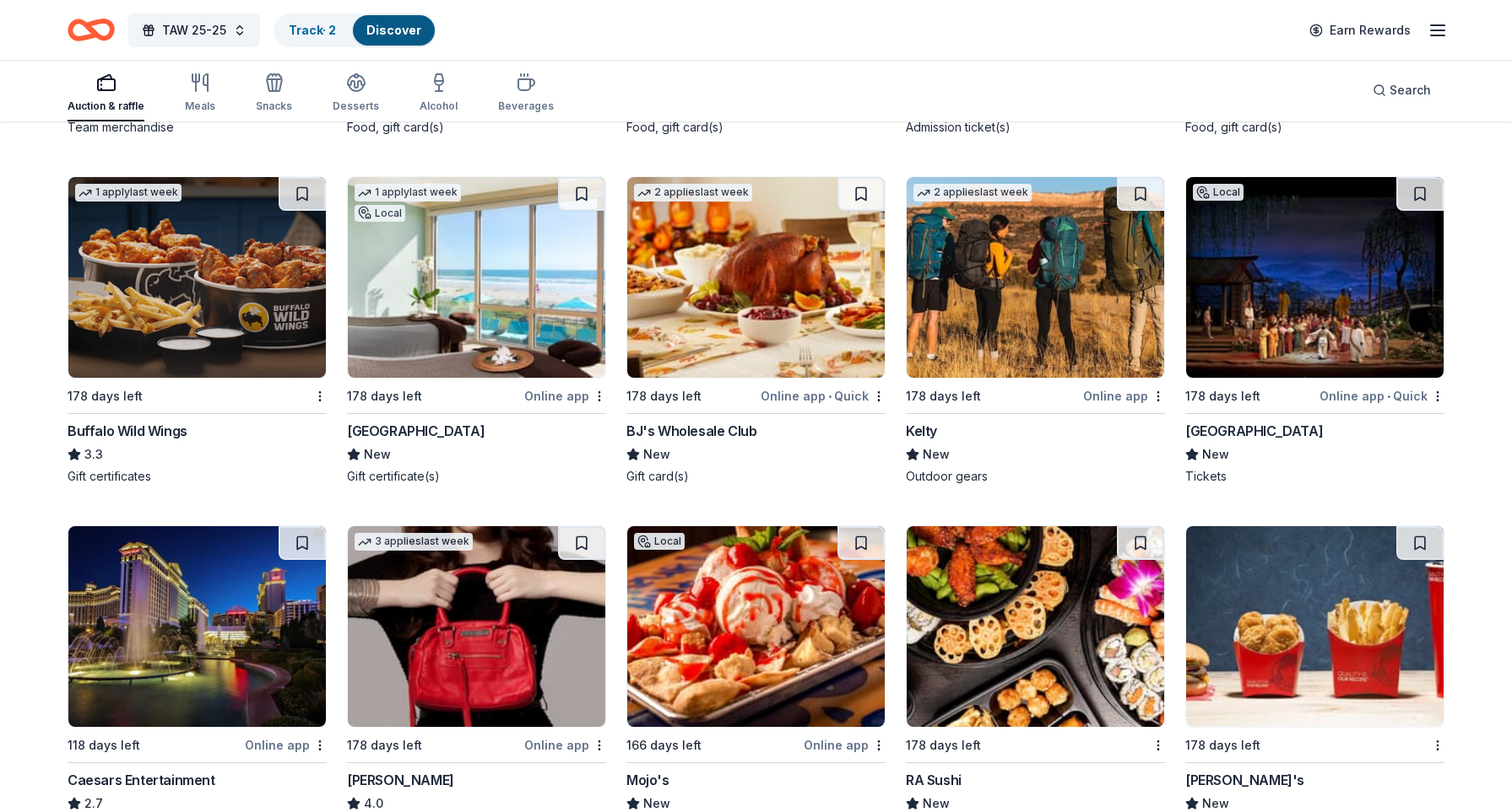
click at [746, 281] on img at bounding box center [756, 277] width 257 height 201
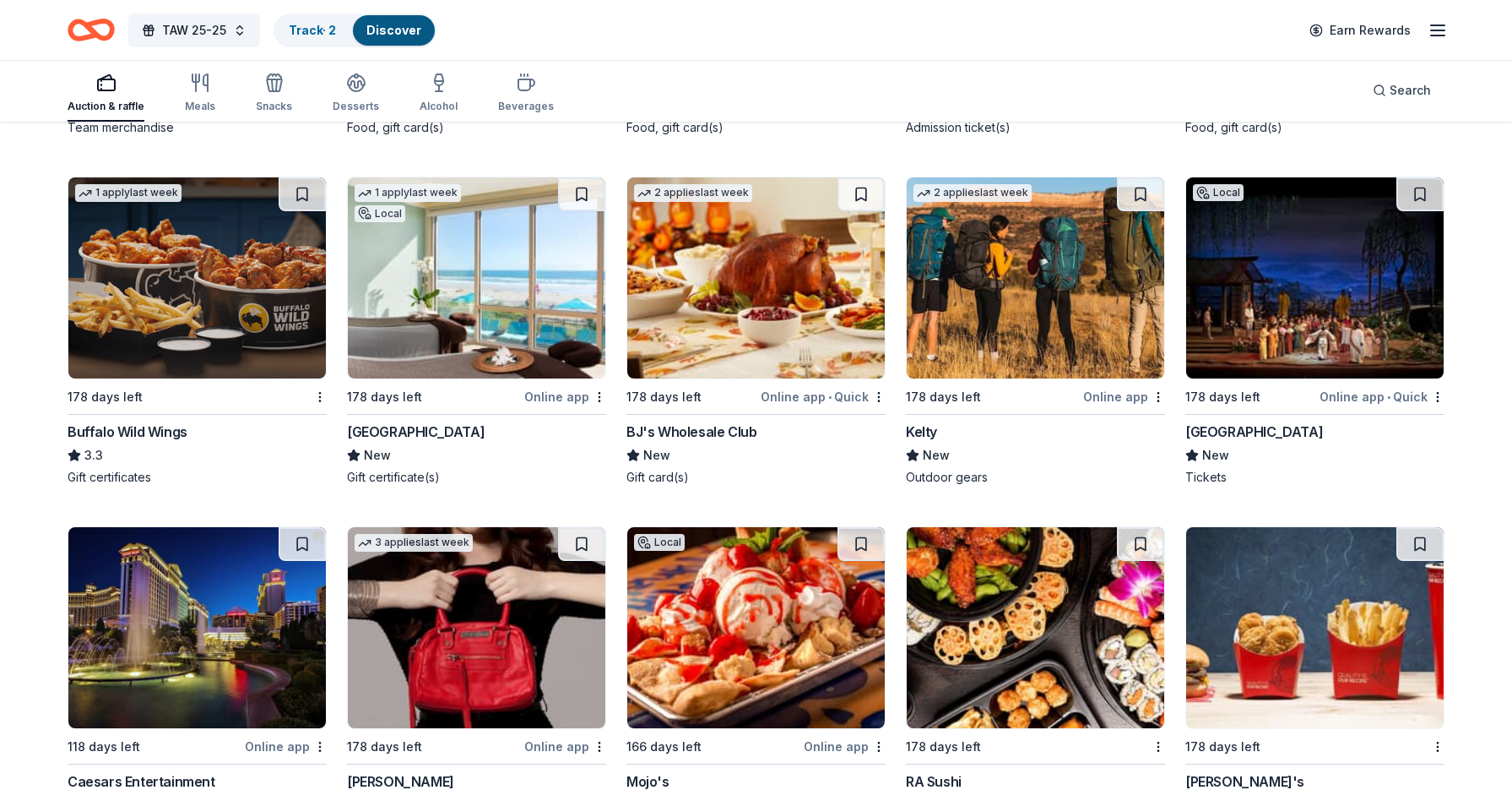
click at [452, 316] on img at bounding box center [476, 278] width 257 height 201
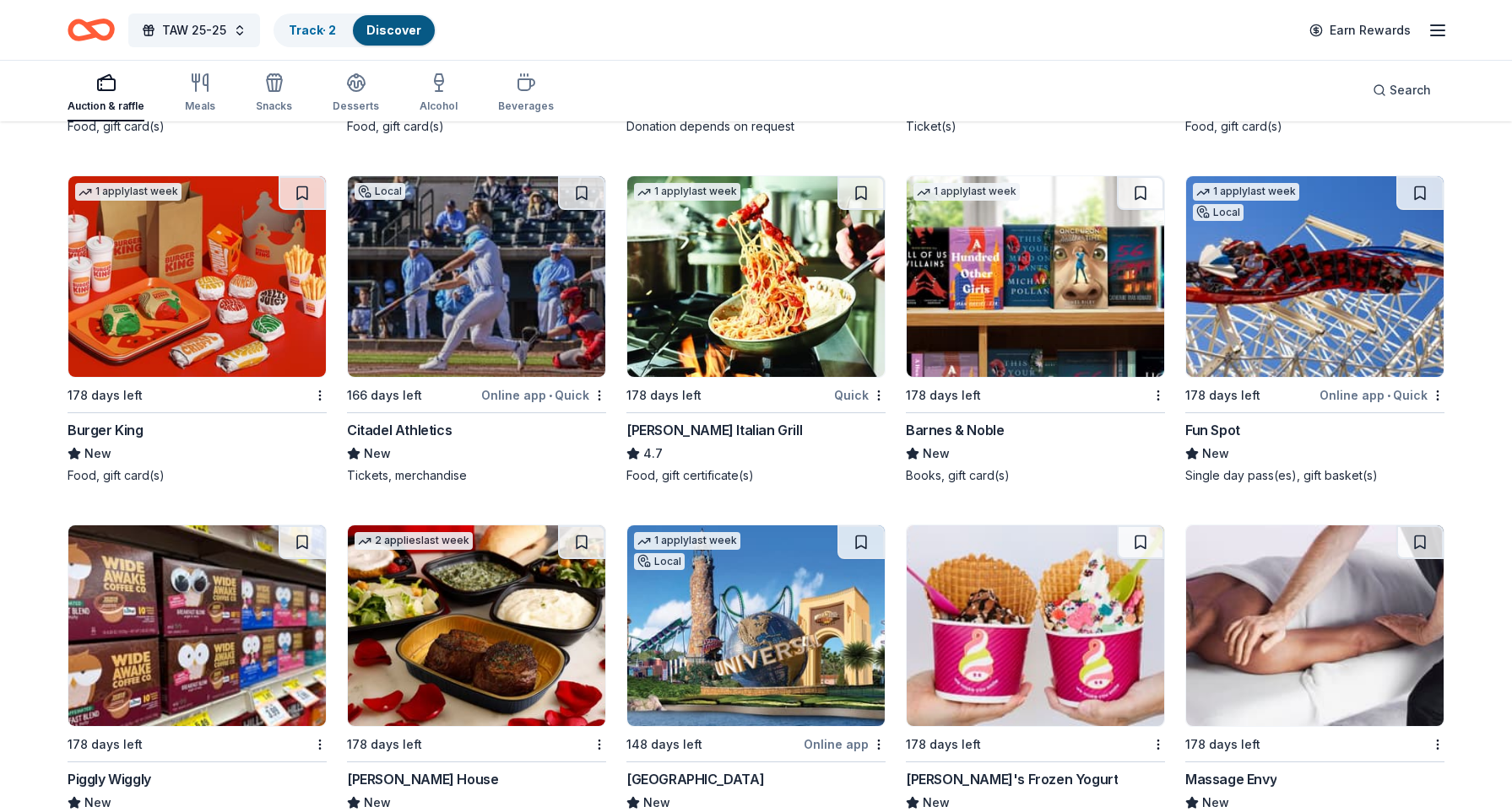
scroll to position [14117, 0]
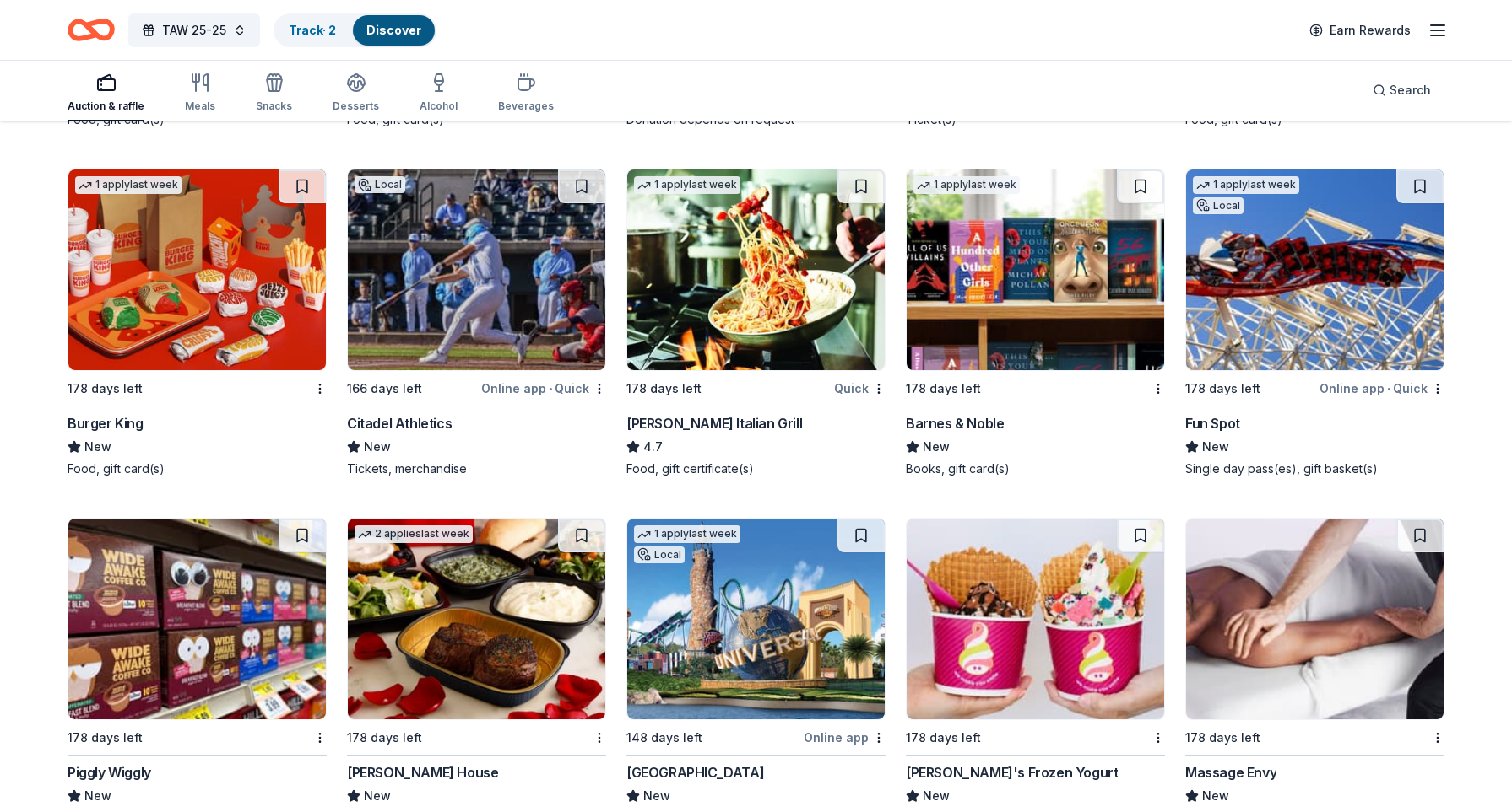
drag, startPoint x: 986, startPoint y: 290, endPoint x: 986, endPoint y: 266, distance: 24.0
click at [986, 290] on img at bounding box center [1035, 270] width 257 height 201
click at [941, 258] on img at bounding box center [1035, 270] width 257 height 201
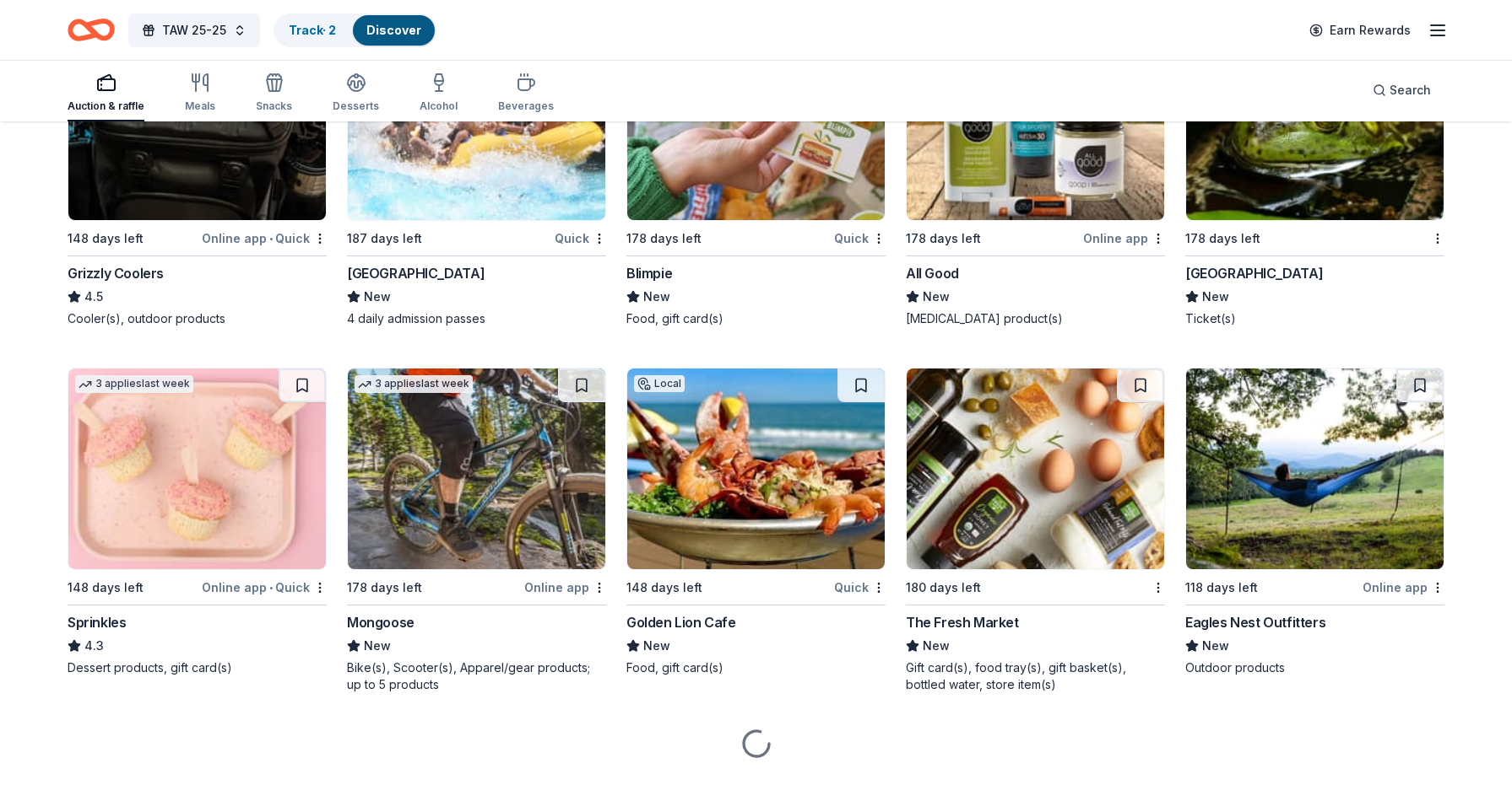
scroll to position [15331, 0]
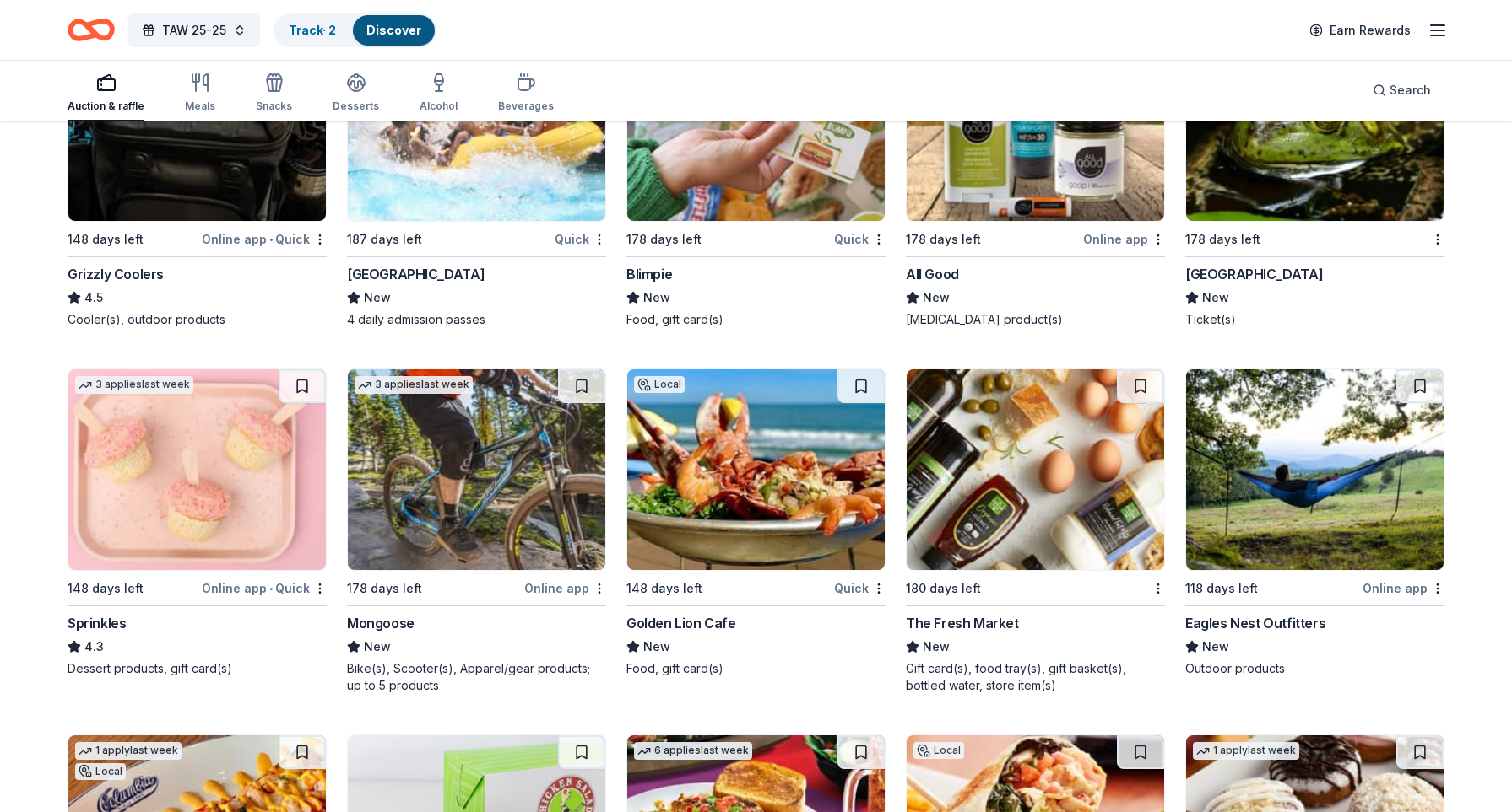
click at [211, 440] on img at bounding box center [197, 469] width 257 height 201
click at [303, 369] on button at bounding box center [302, 386] width 48 height 34
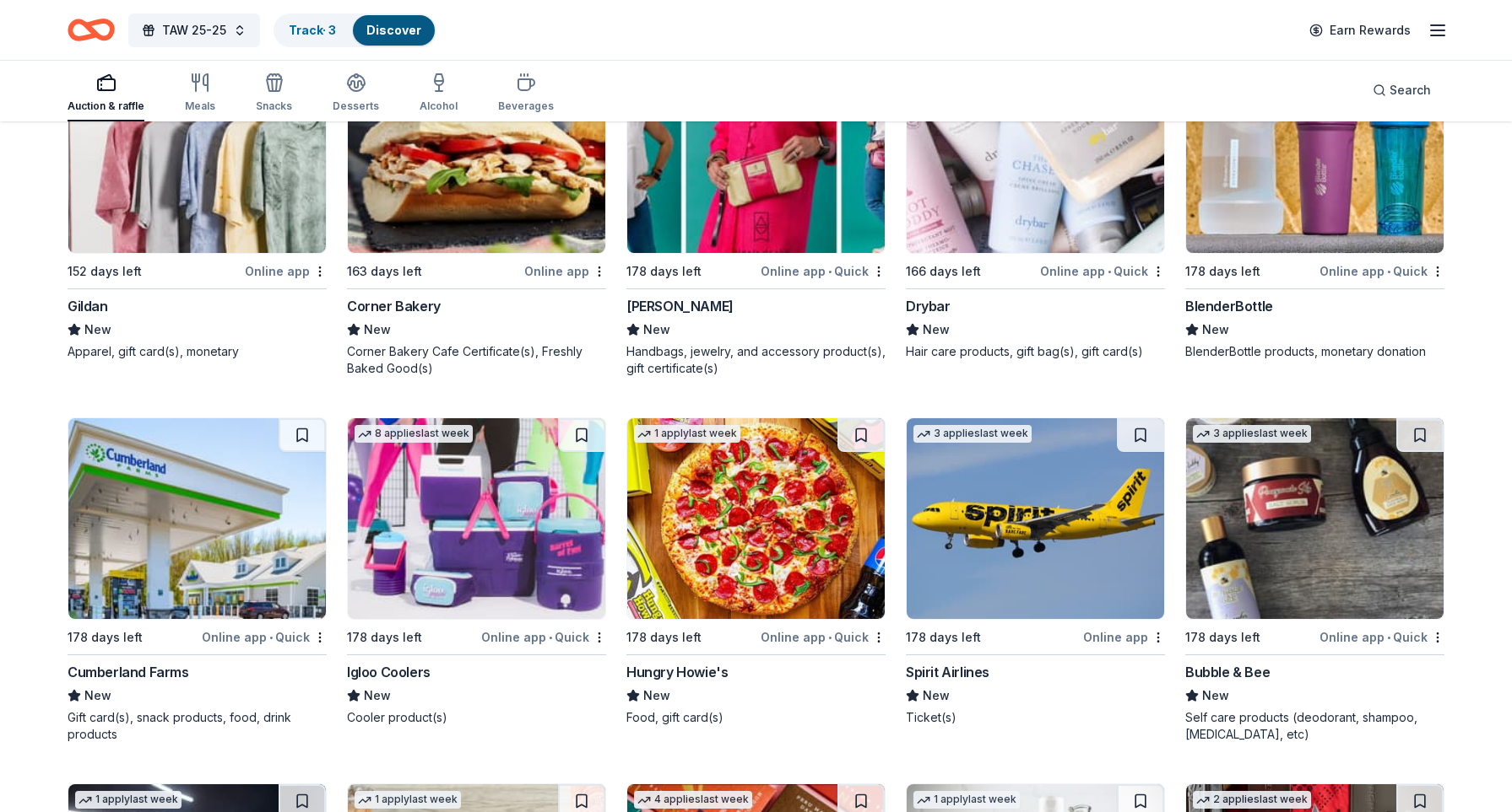
scroll to position [18159, 0]
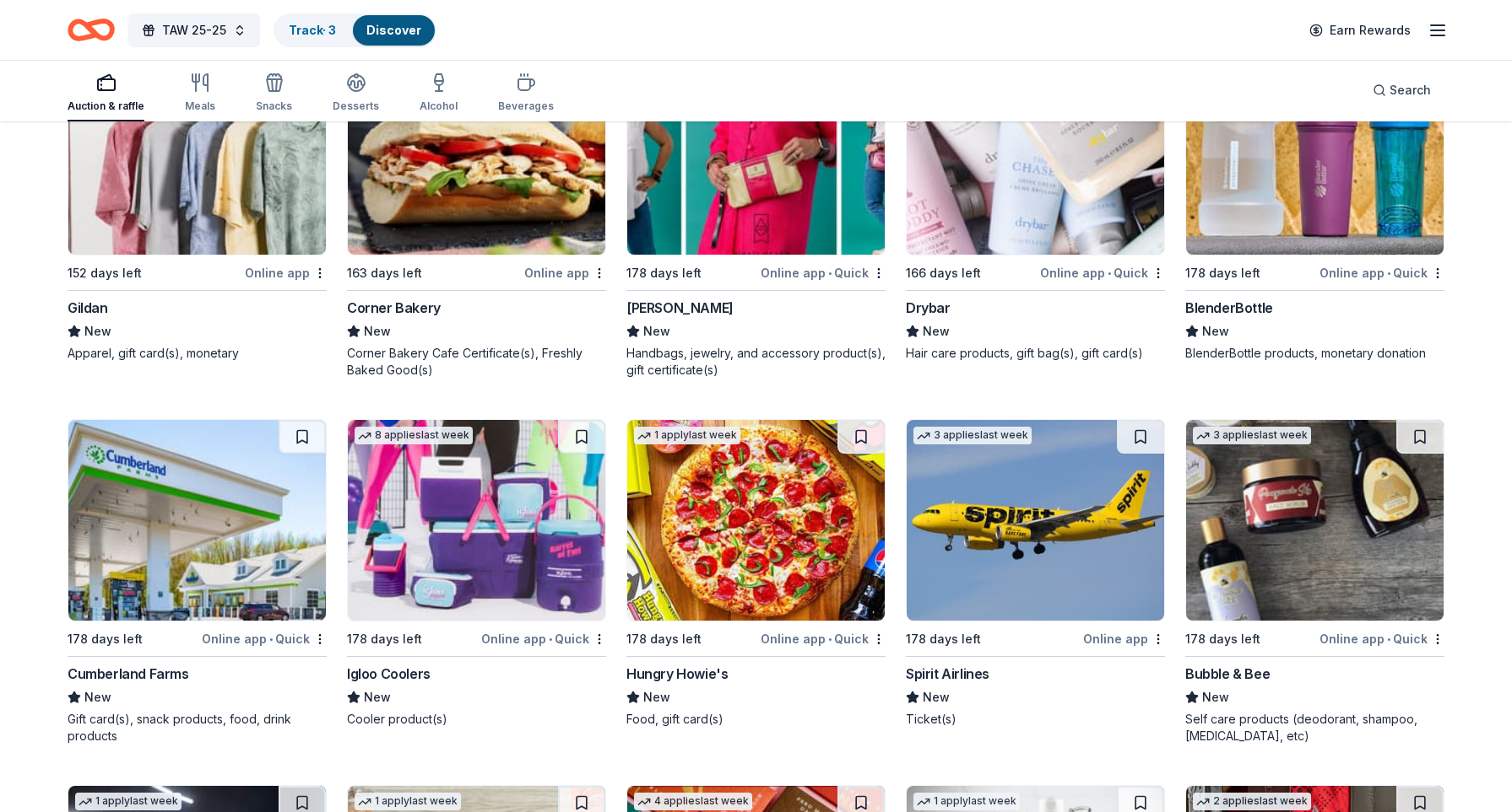
click at [466, 551] on img at bounding box center [476, 520] width 257 height 201
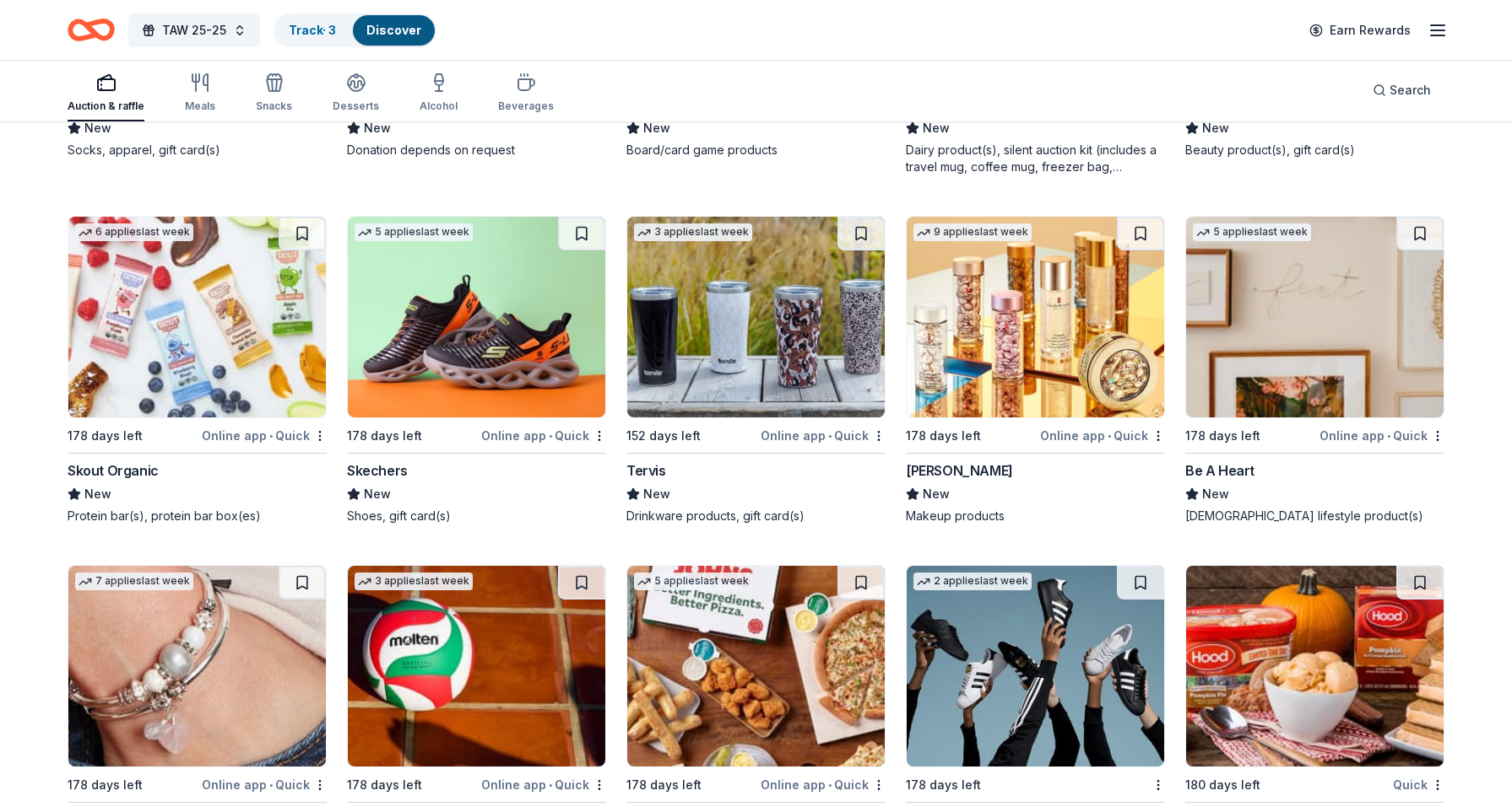
scroll to position [20875, 0]
click at [736, 324] on img at bounding box center [756, 316] width 257 height 201
drag, startPoint x: 862, startPoint y: 219, endPoint x: 852, endPoint y: 222, distance: 10.4
click at [861, 219] on button at bounding box center [861, 233] width 48 height 34
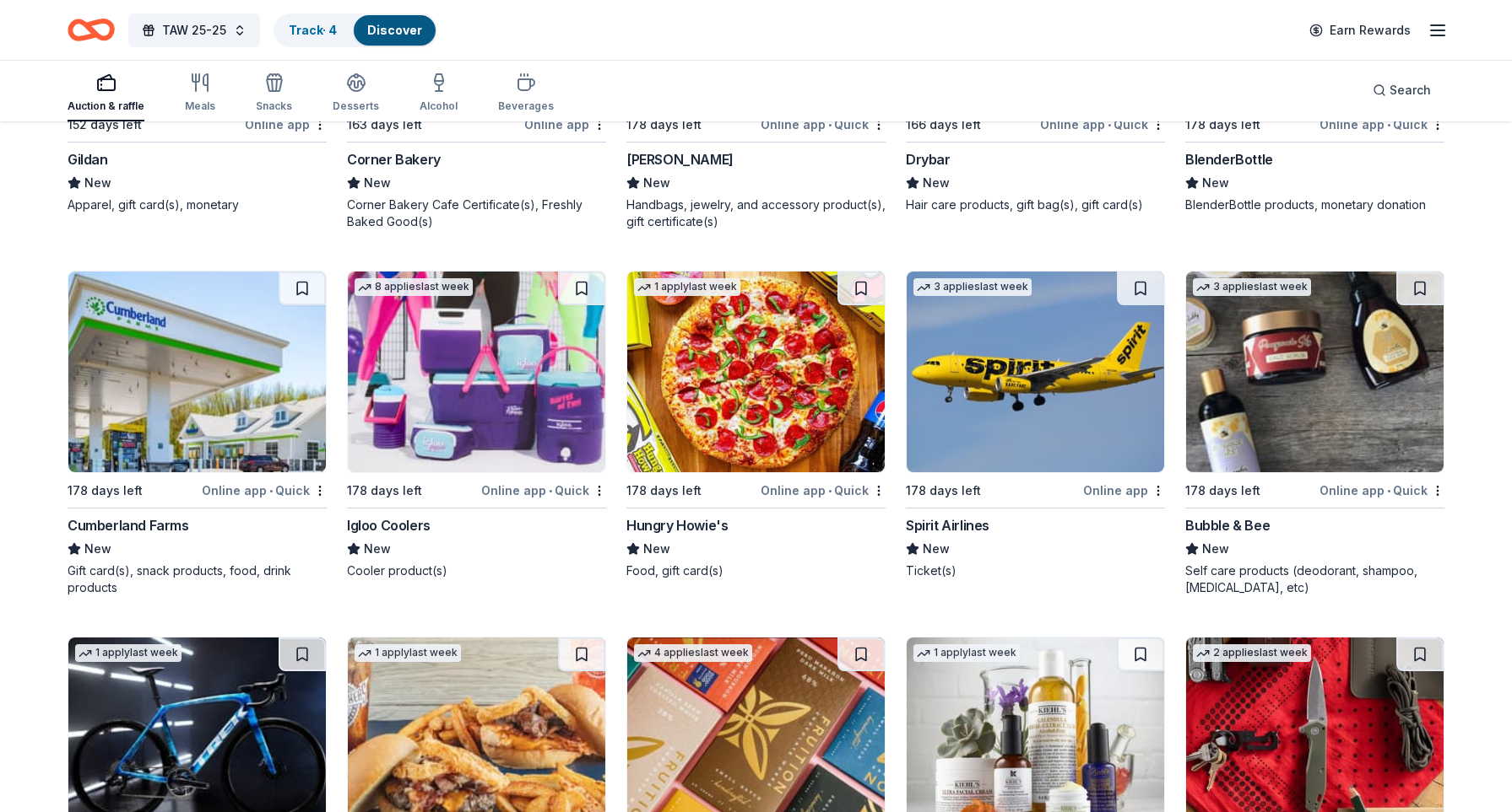
scroll to position [18306, 0]
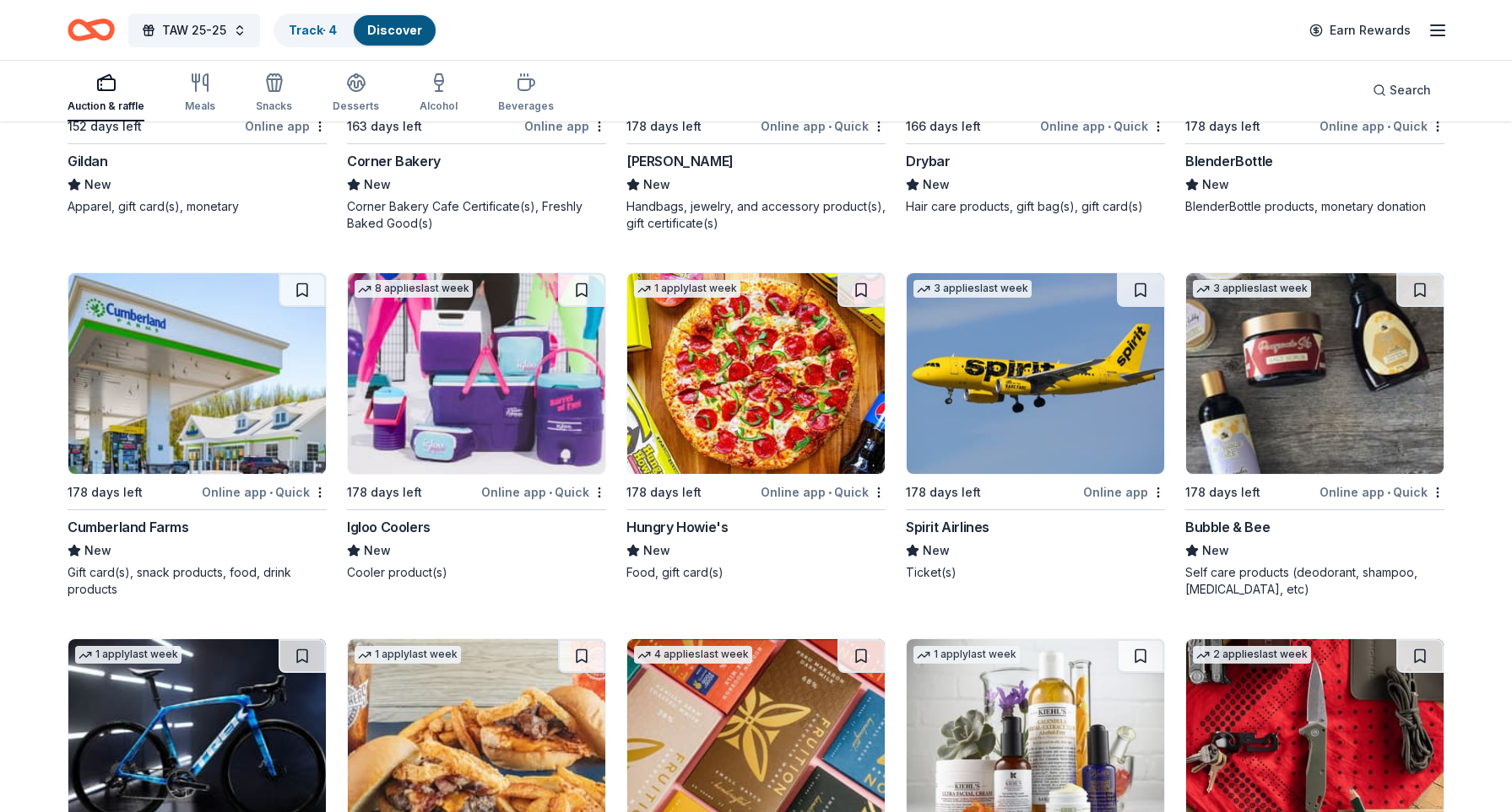
drag, startPoint x: 585, startPoint y: 275, endPoint x: 597, endPoint y: 325, distance: 51.4
click at [585, 274] on button at bounding box center [582, 290] width 48 height 34
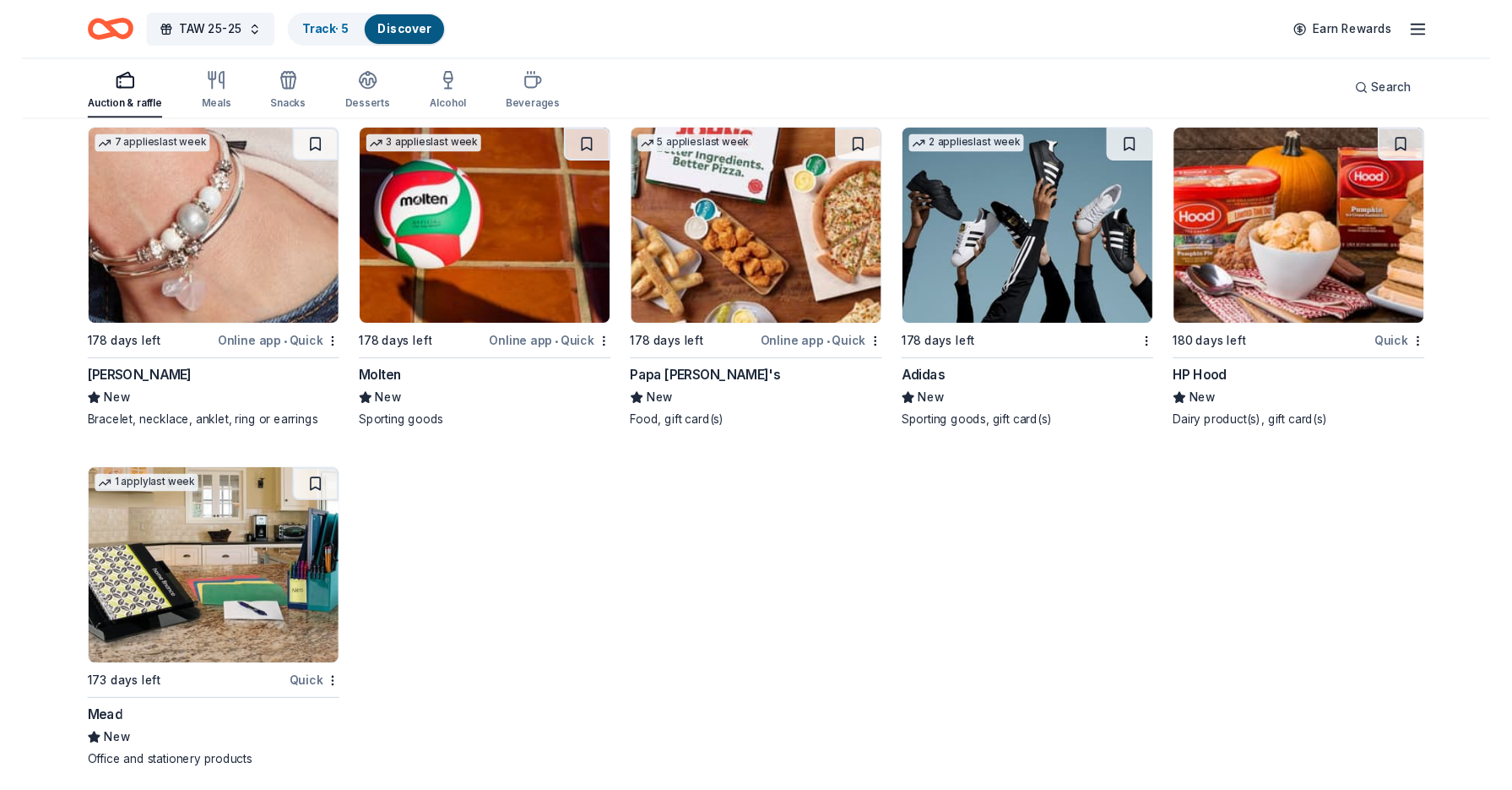
scroll to position [21327, 0]
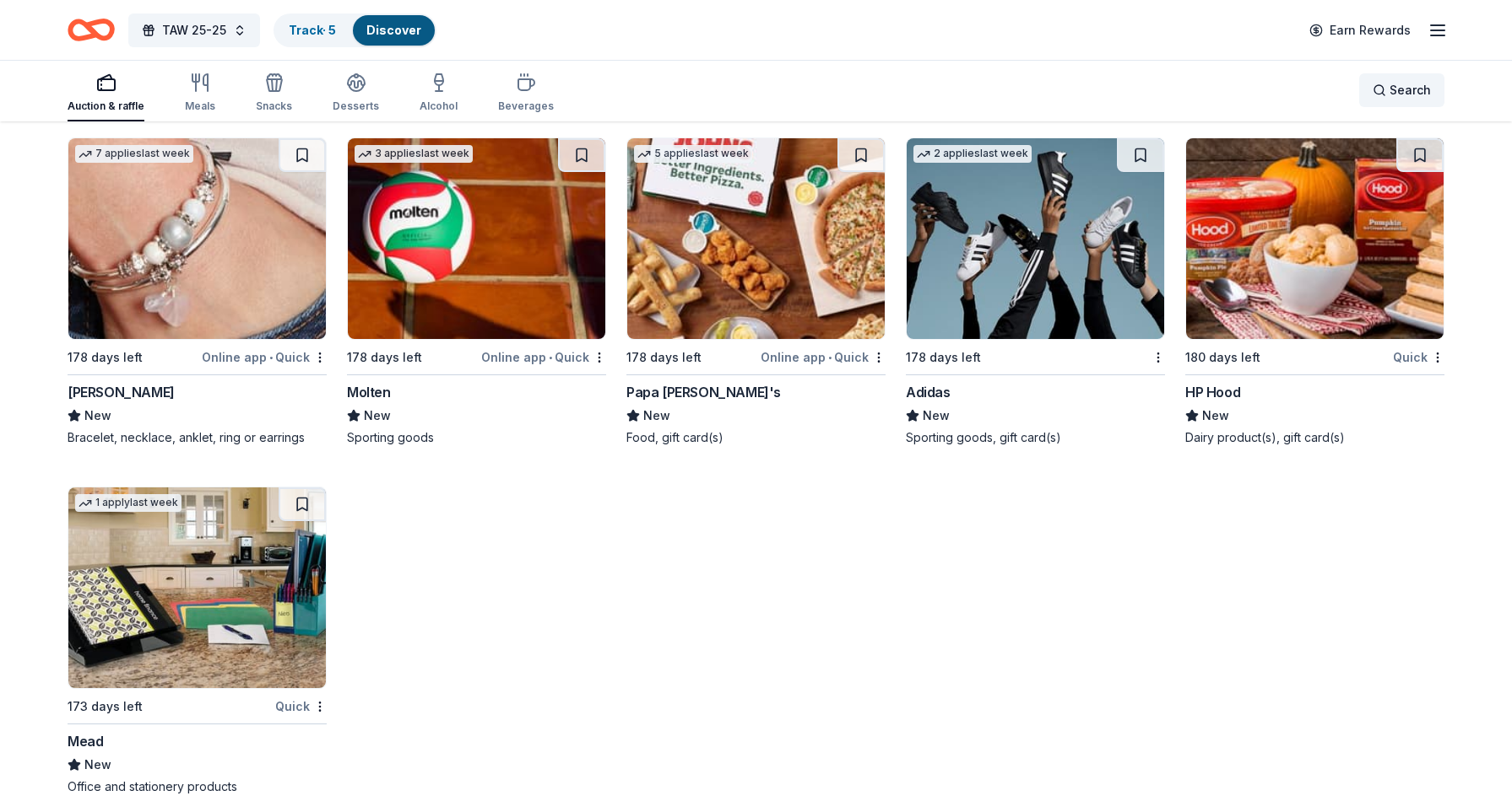
click at [1400, 87] on span "Search" at bounding box center [1410, 90] width 42 height 20
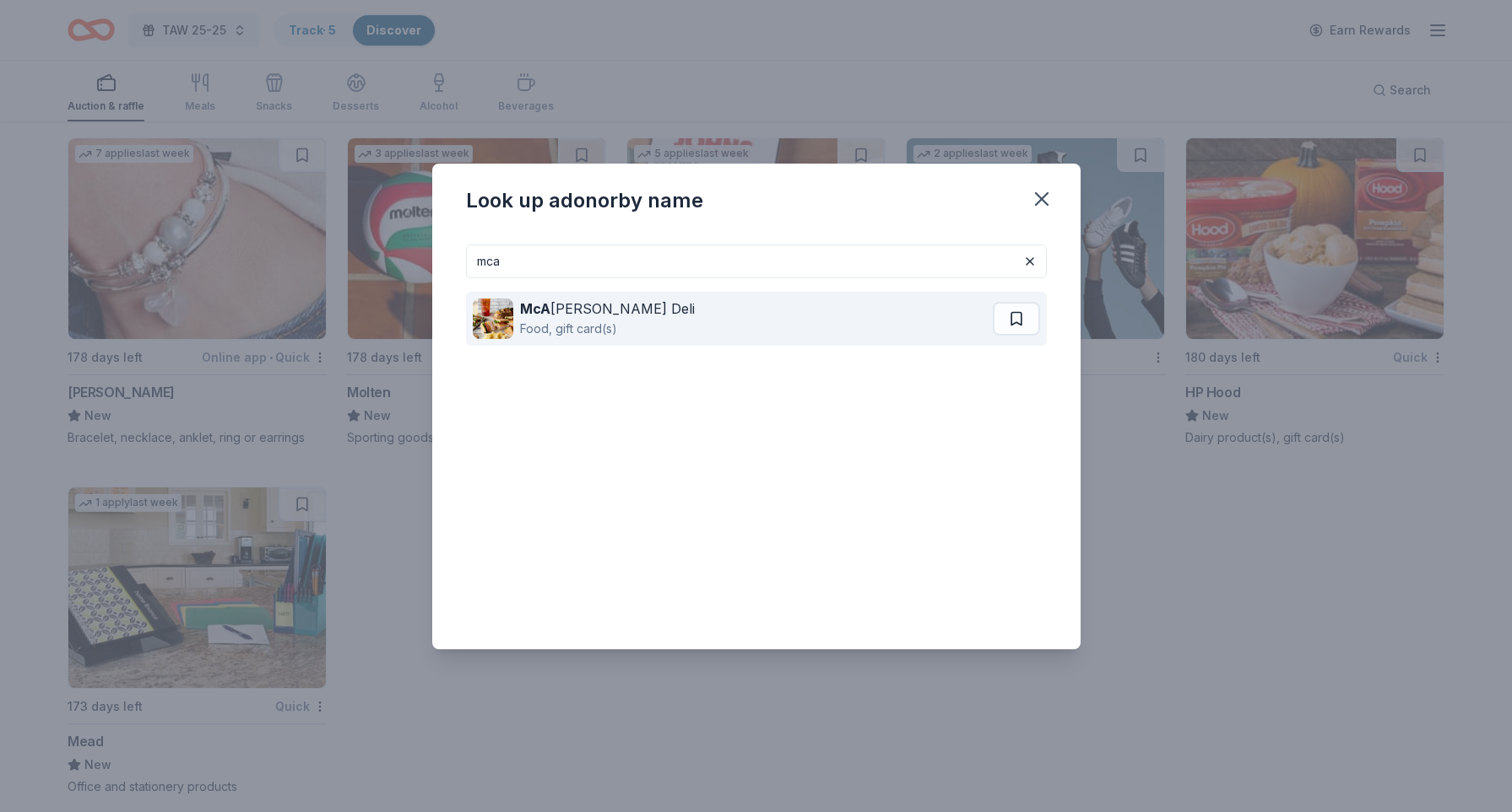
type input "mca"
click at [579, 321] on div "Food, gift card(s)" at bounding box center [607, 329] width 175 height 20
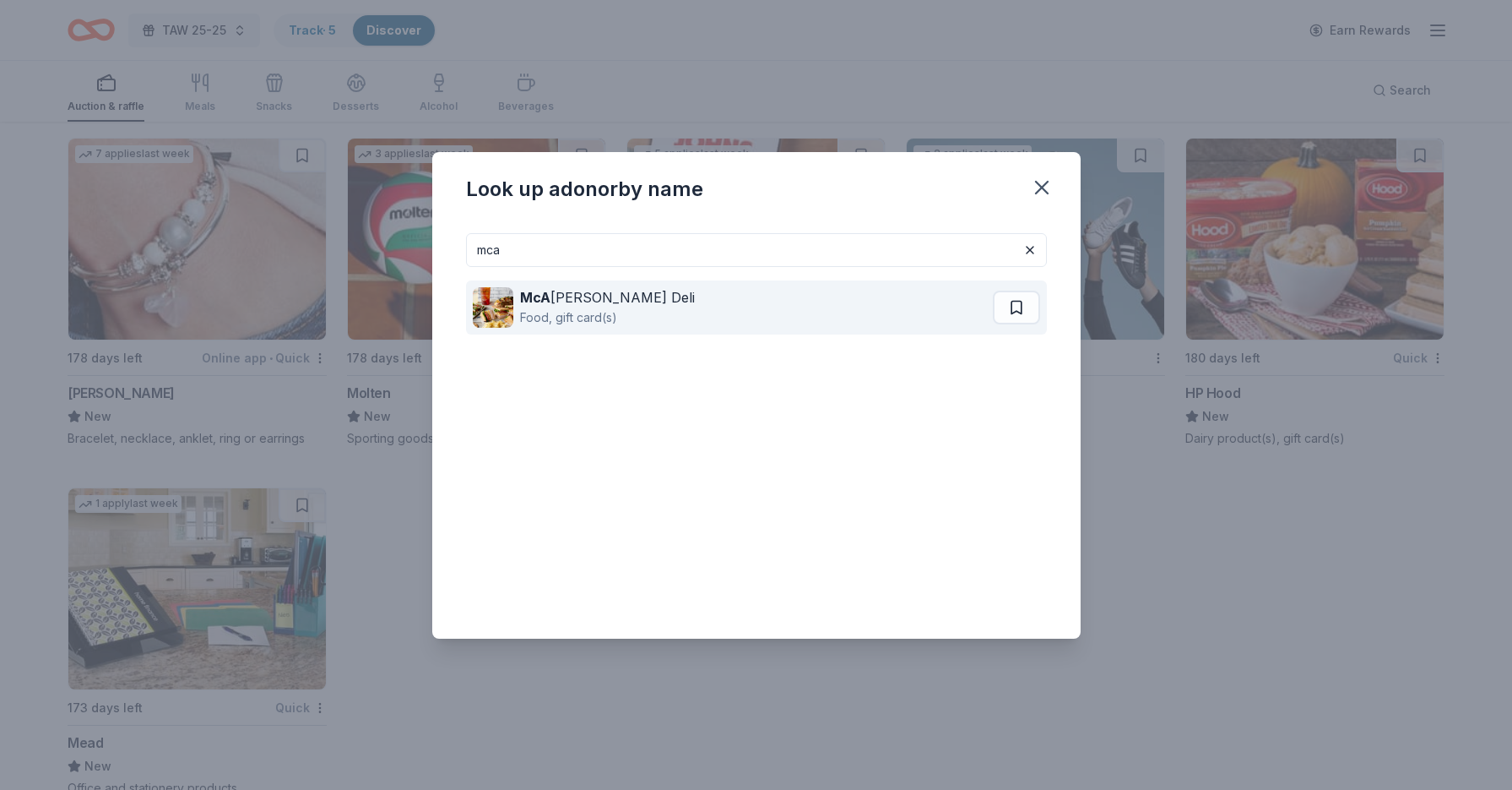
click at [1020, 310] on button at bounding box center [1016, 308] width 48 height 34
click at [587, 312] on div "Food, gift card(s)" at bounding box center [607, 318] width 175 height 20
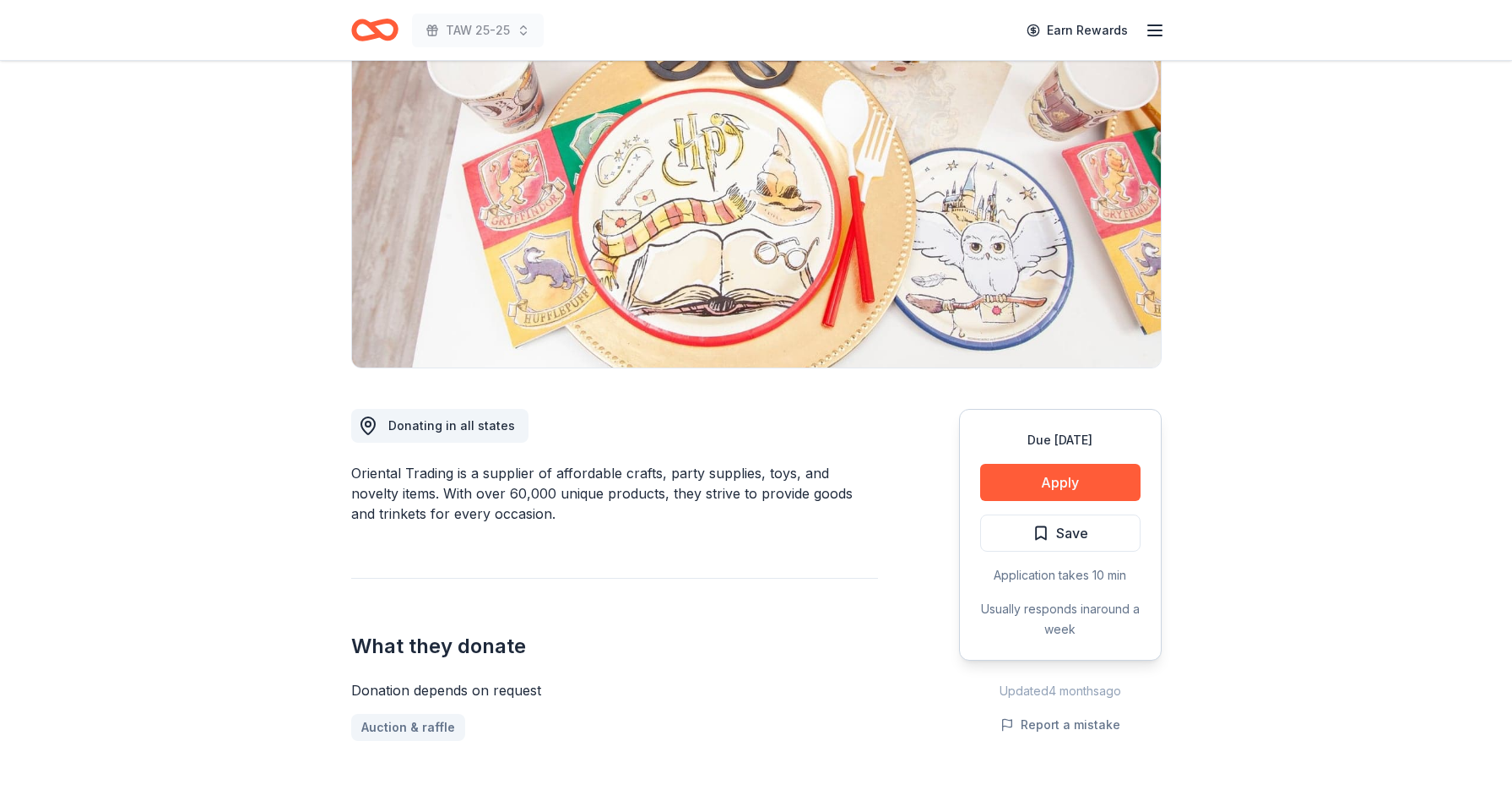
scroll to position [149, 0]
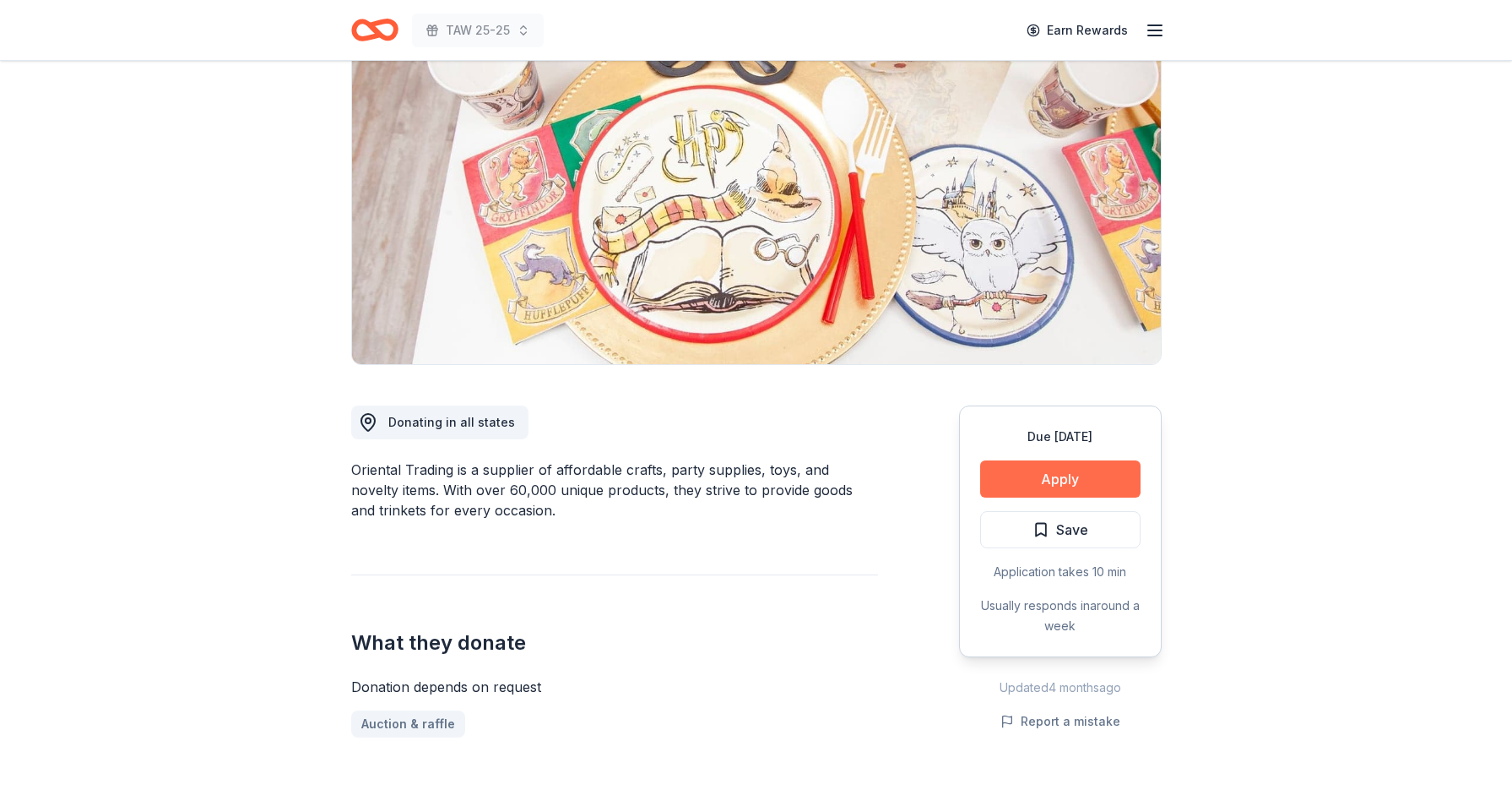
click at [1097, 472] on button "Apply" at bounding box center [1060, 479] width 160 height 37
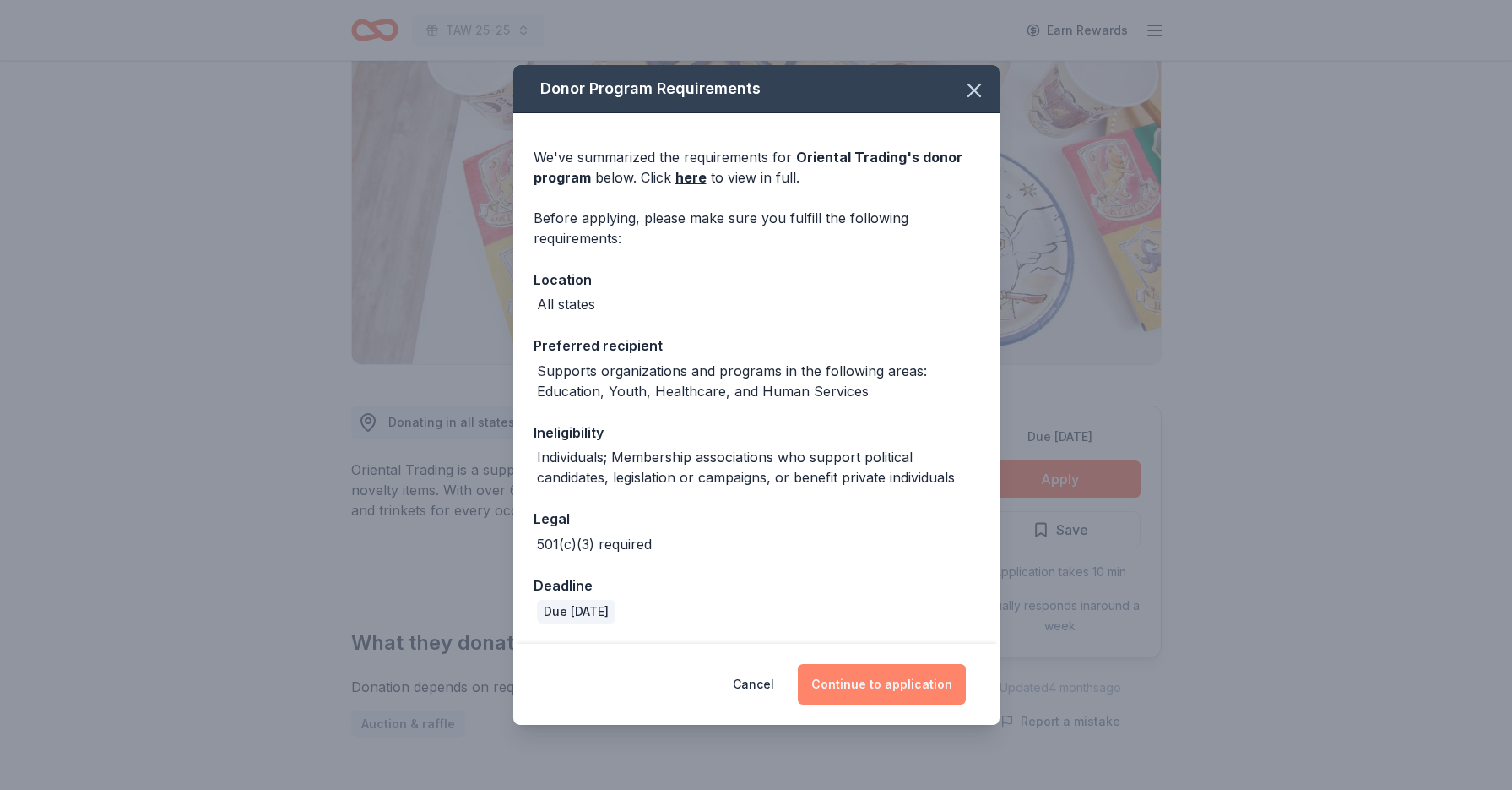
click at [882, 686] on button "Continue to application" at bounding box center [882, 684] width 168 height 41
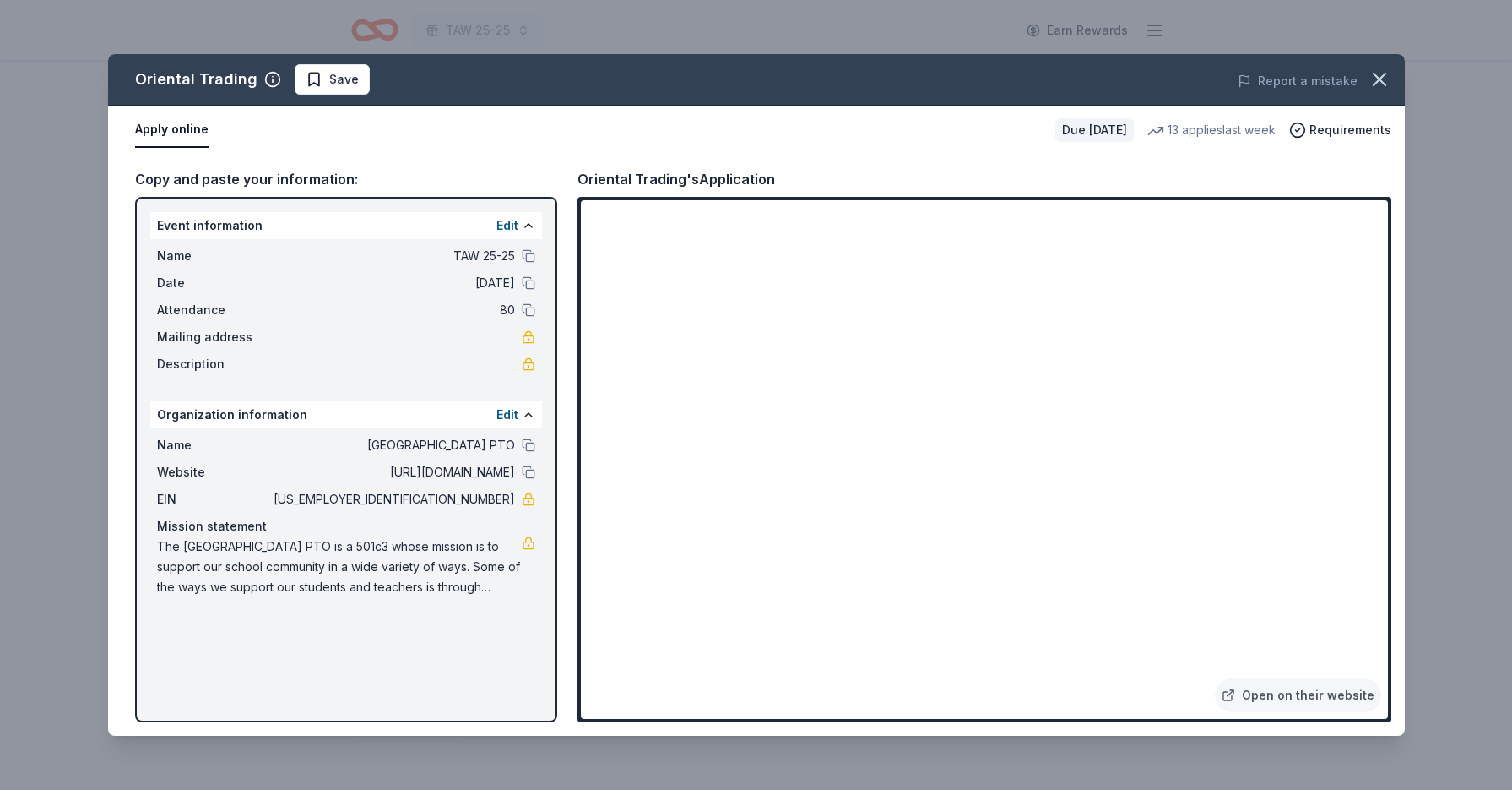
click at [336, 85] on span "Save" at bounding box center [344, 80] width 30 height 20
click at [1378, 82] on icon "button" at bounding box center [1380, 80] width 12 height 12
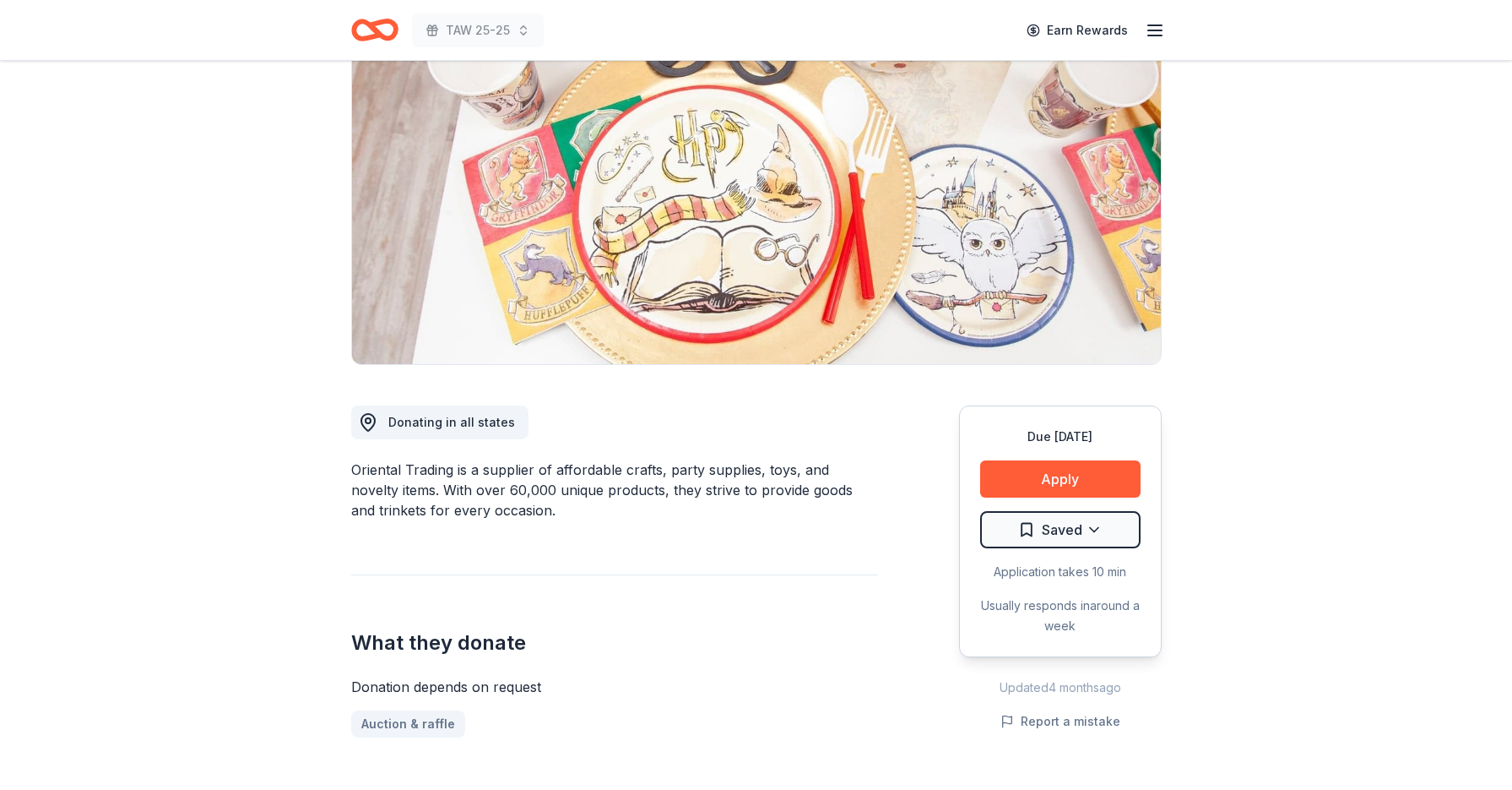
drag, startPoint x: 208, startPoint y: 444, endPoint x: 182, endPoint y: 427, distance: 31.1
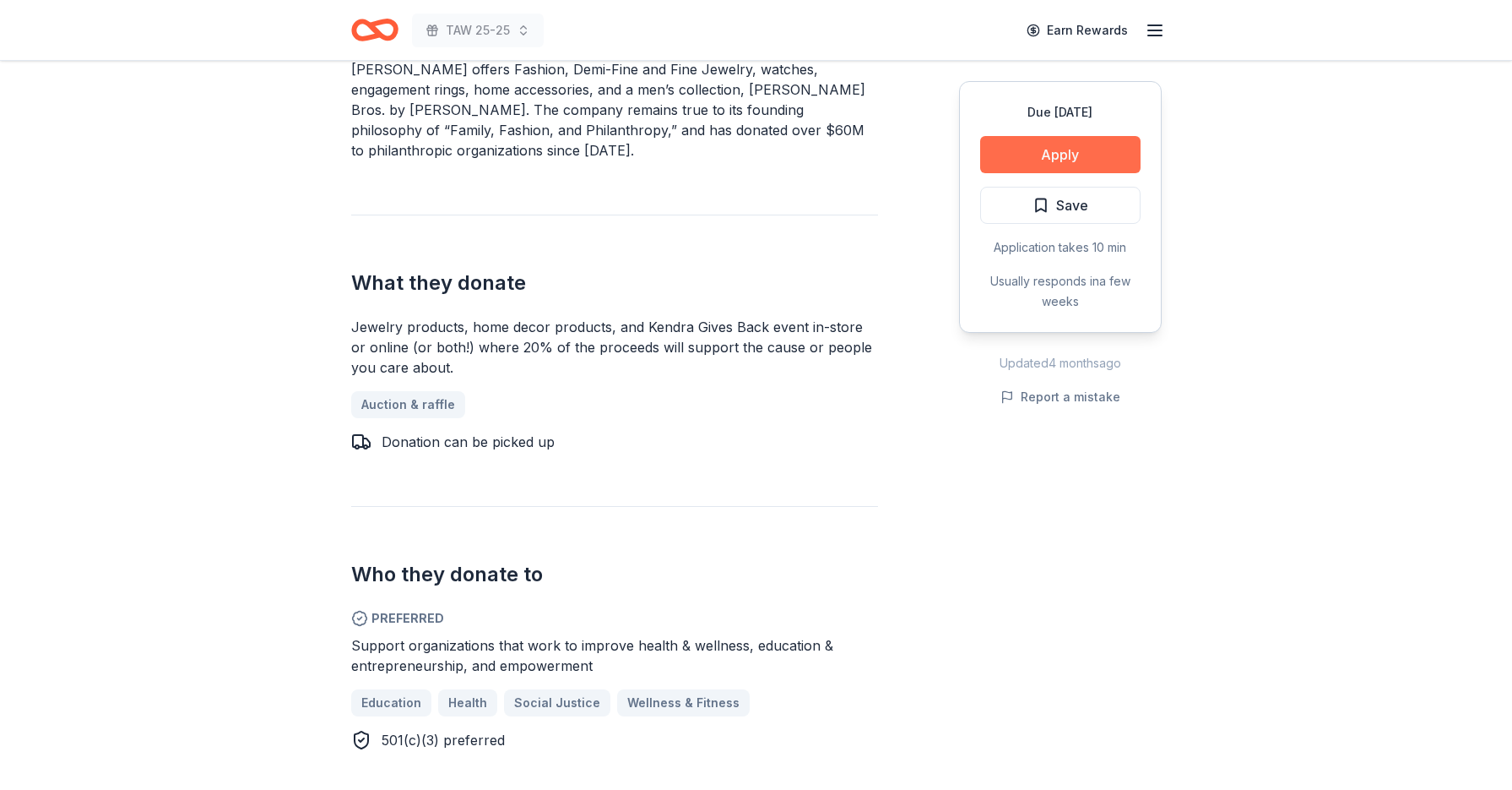
scroll to position [608, 0]
click at [1036, 165] on button "Apply" at bounding box center [1060, 155] width 160 height 37
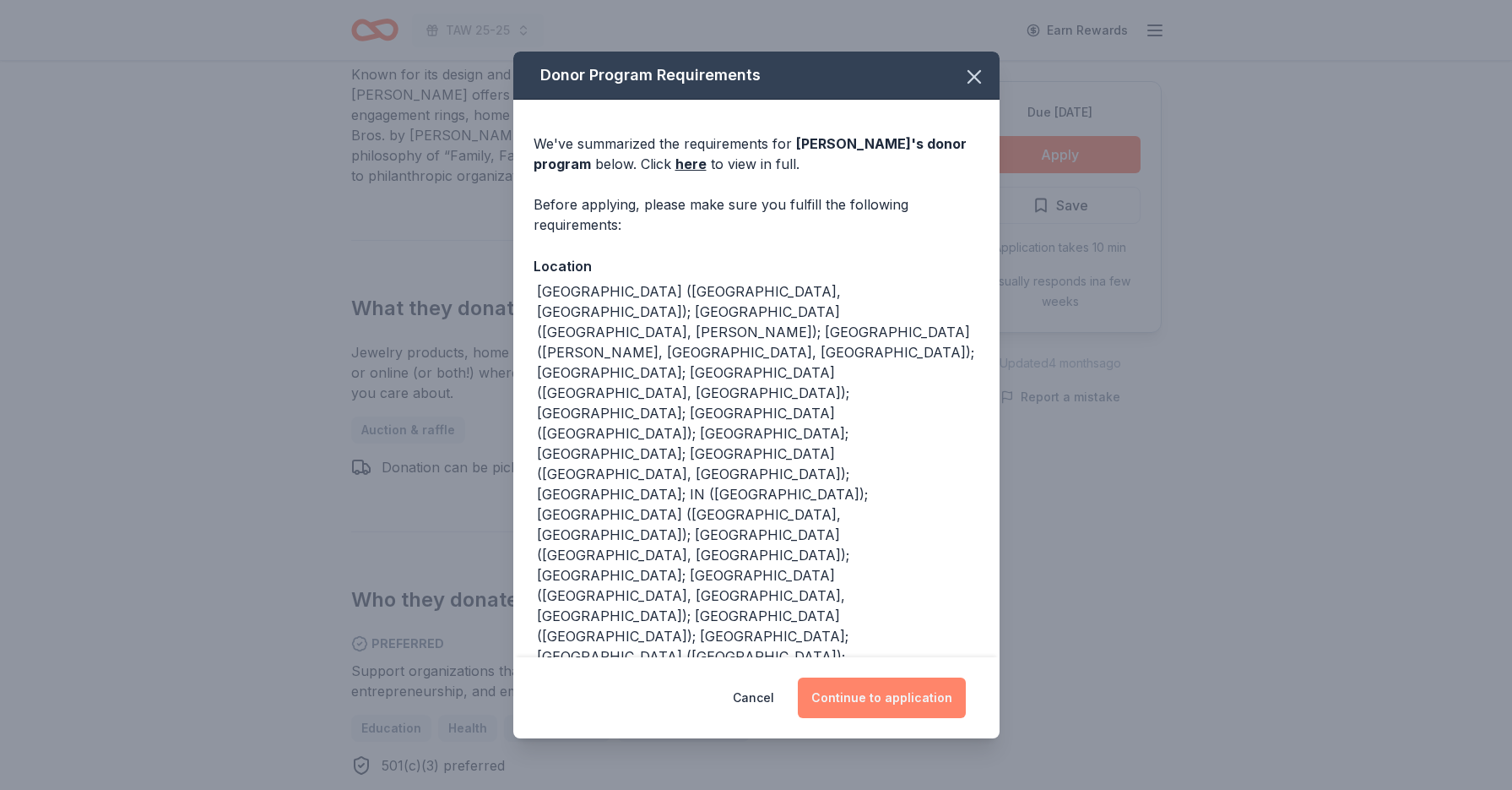
click at [848, 699] on button "Continue to application" at bounding box center [882, 697] width 168 height 41
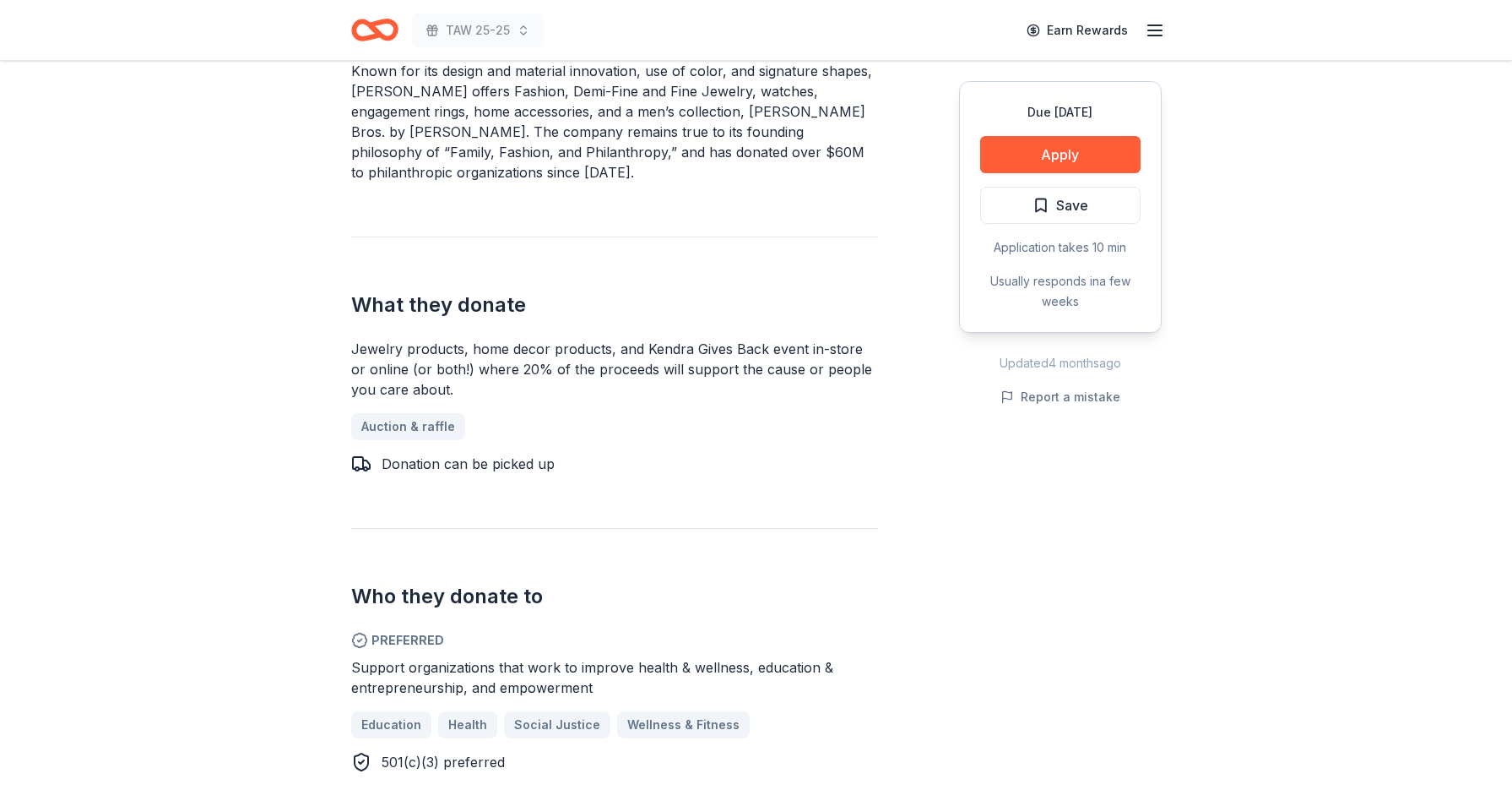
scroll to position [613, 0]
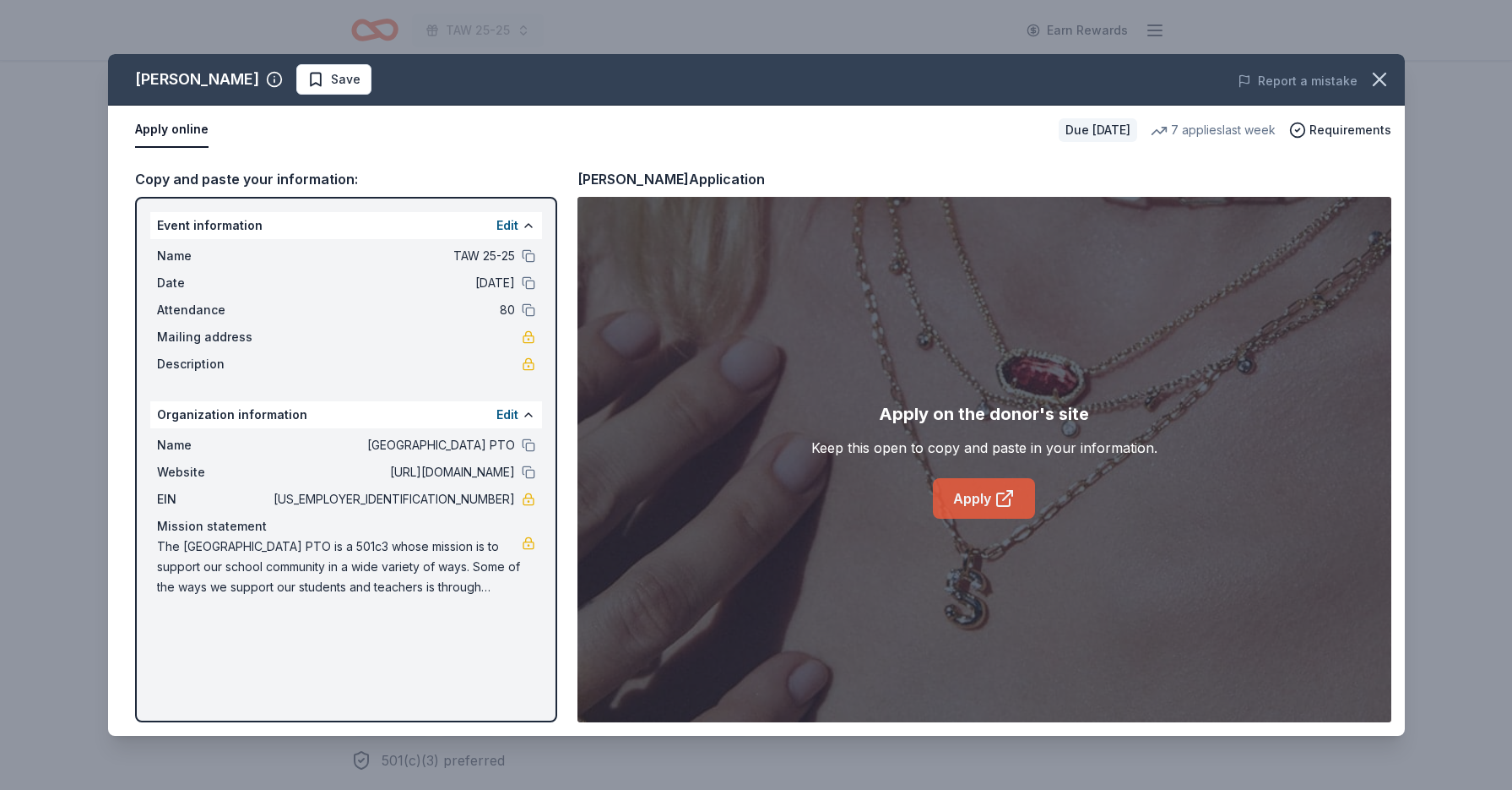
click at [985, 499] on link "Apply" at bounding box center [984, 499] width 102 height 41
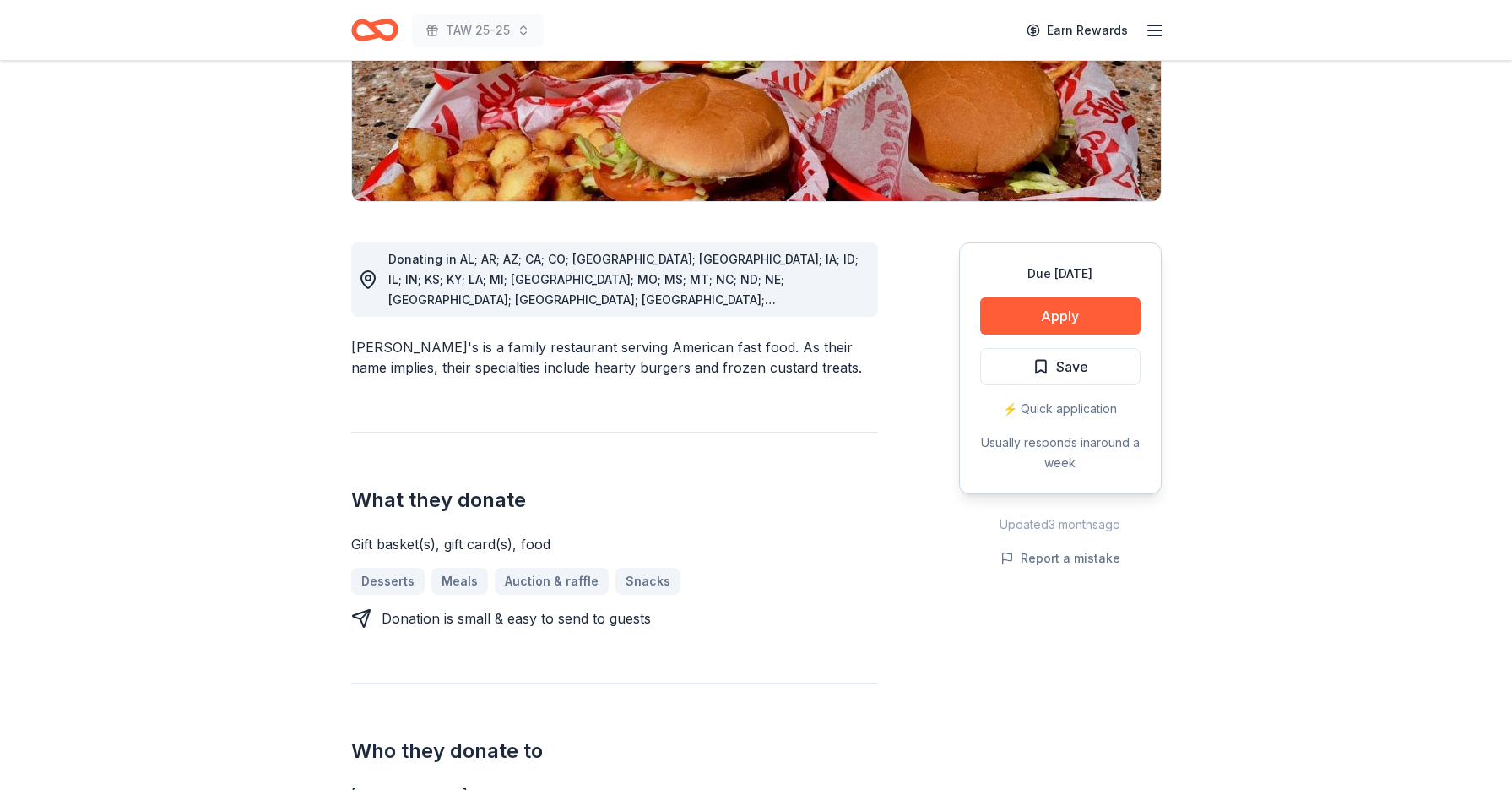
scroll to position [355, 0]
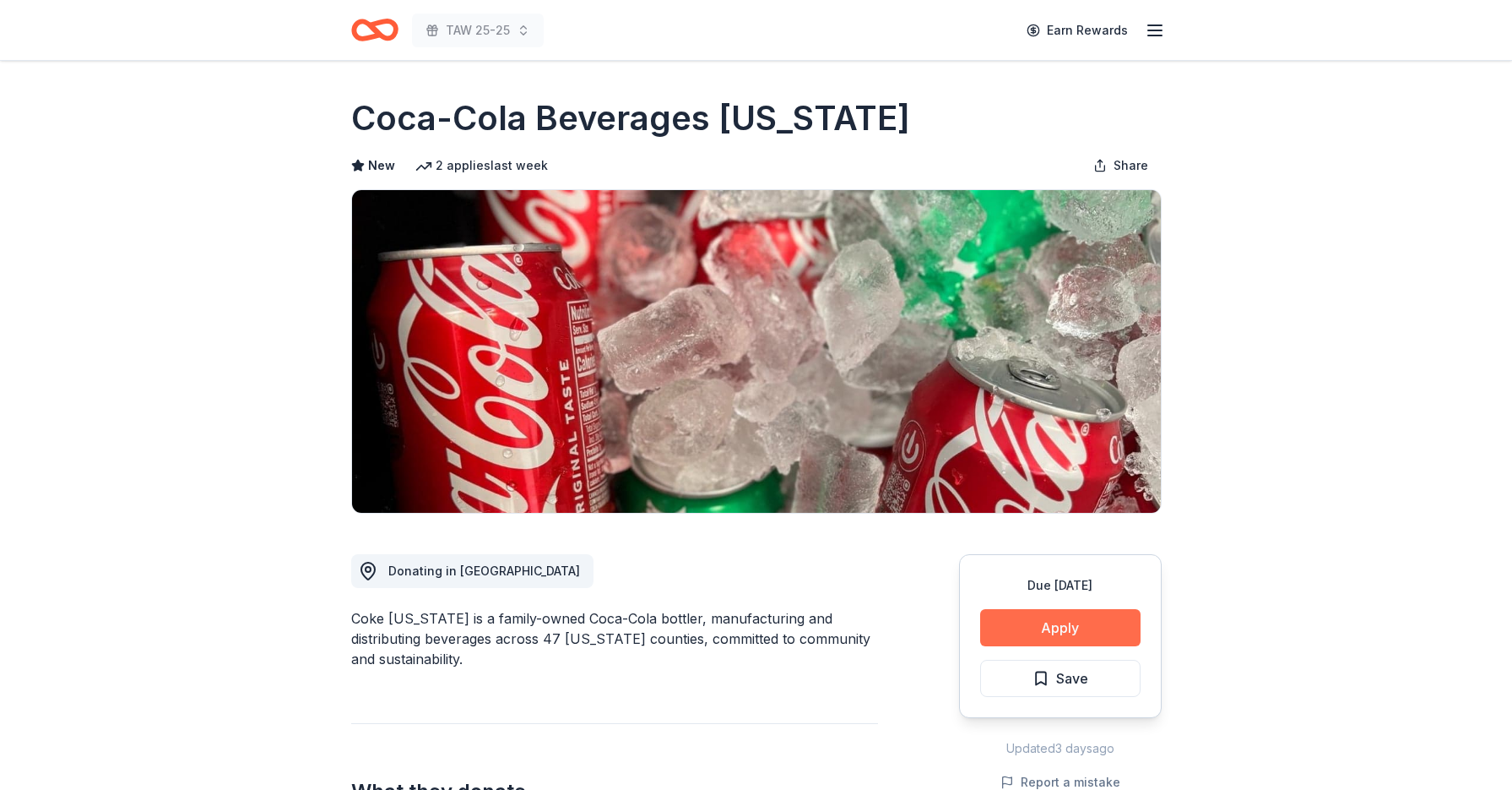
click at [1062, 631] on button "Apply" at bounding box center [1060, 628] width 160 height 37
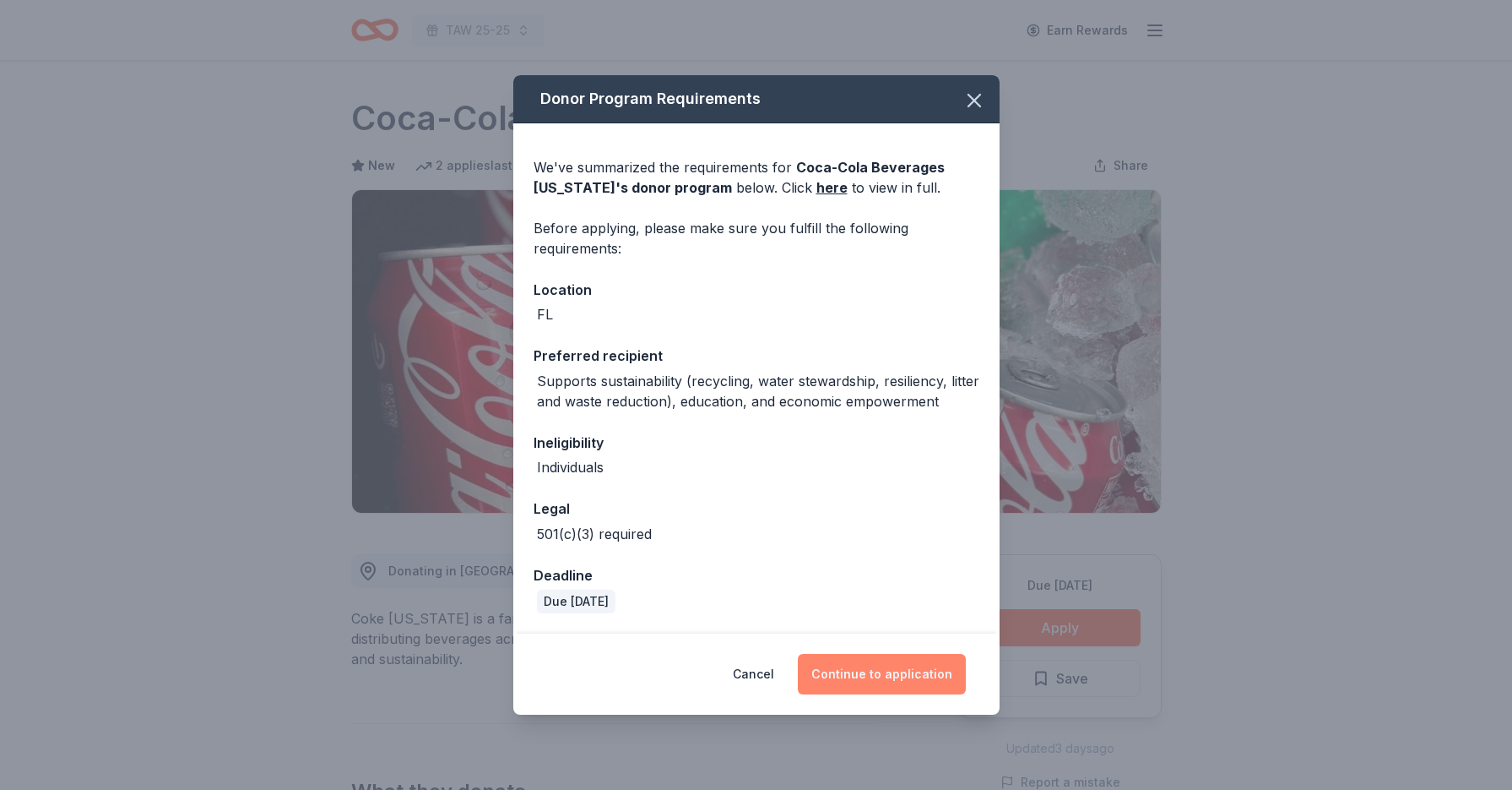
click at [864, 669] on button "Continue to application" at bounding box center [882, 674] width 168 height 41
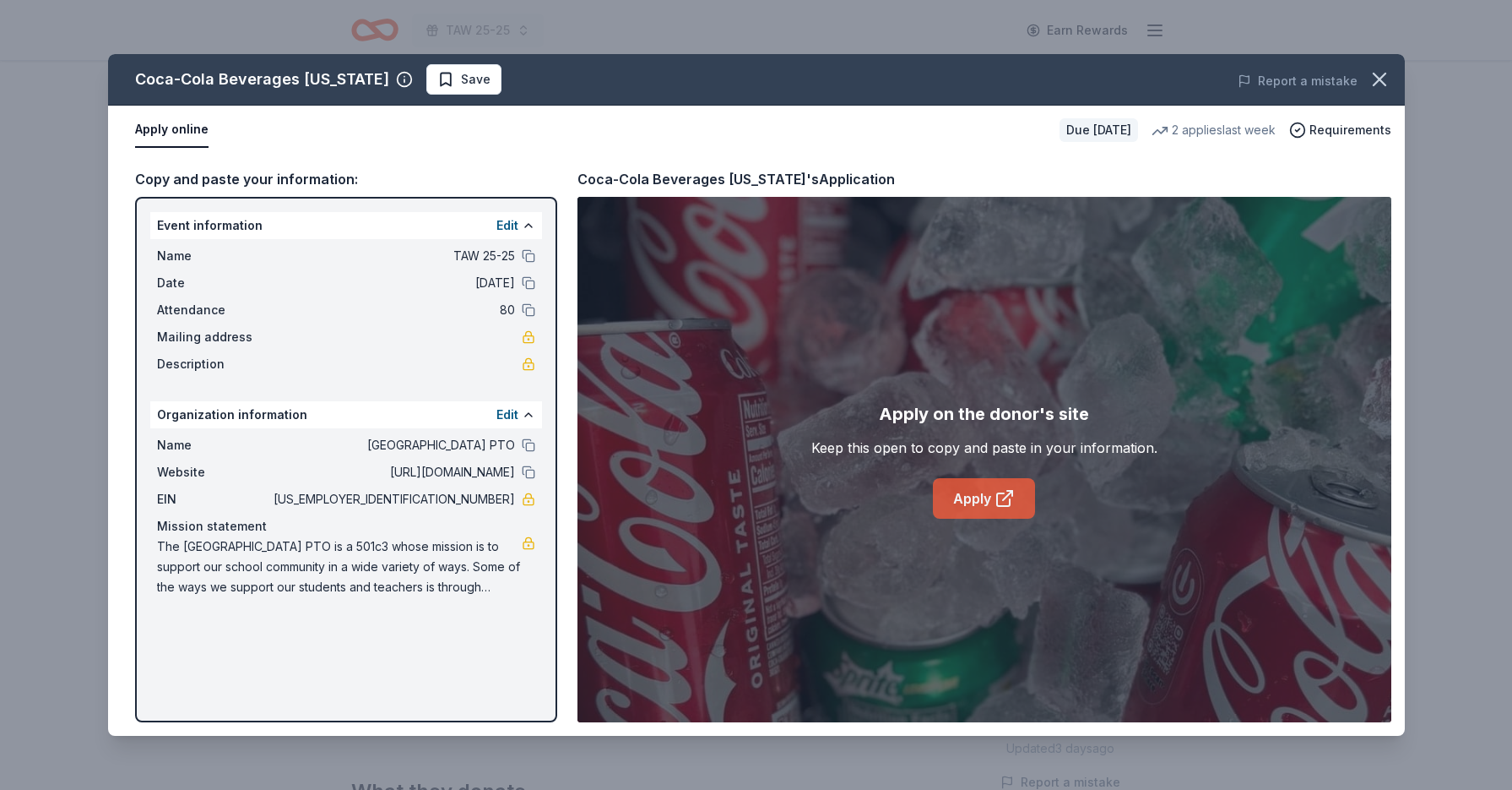
click at [993, 515] on link "Apply" at bounding box center [984, 499] width 102 height 41
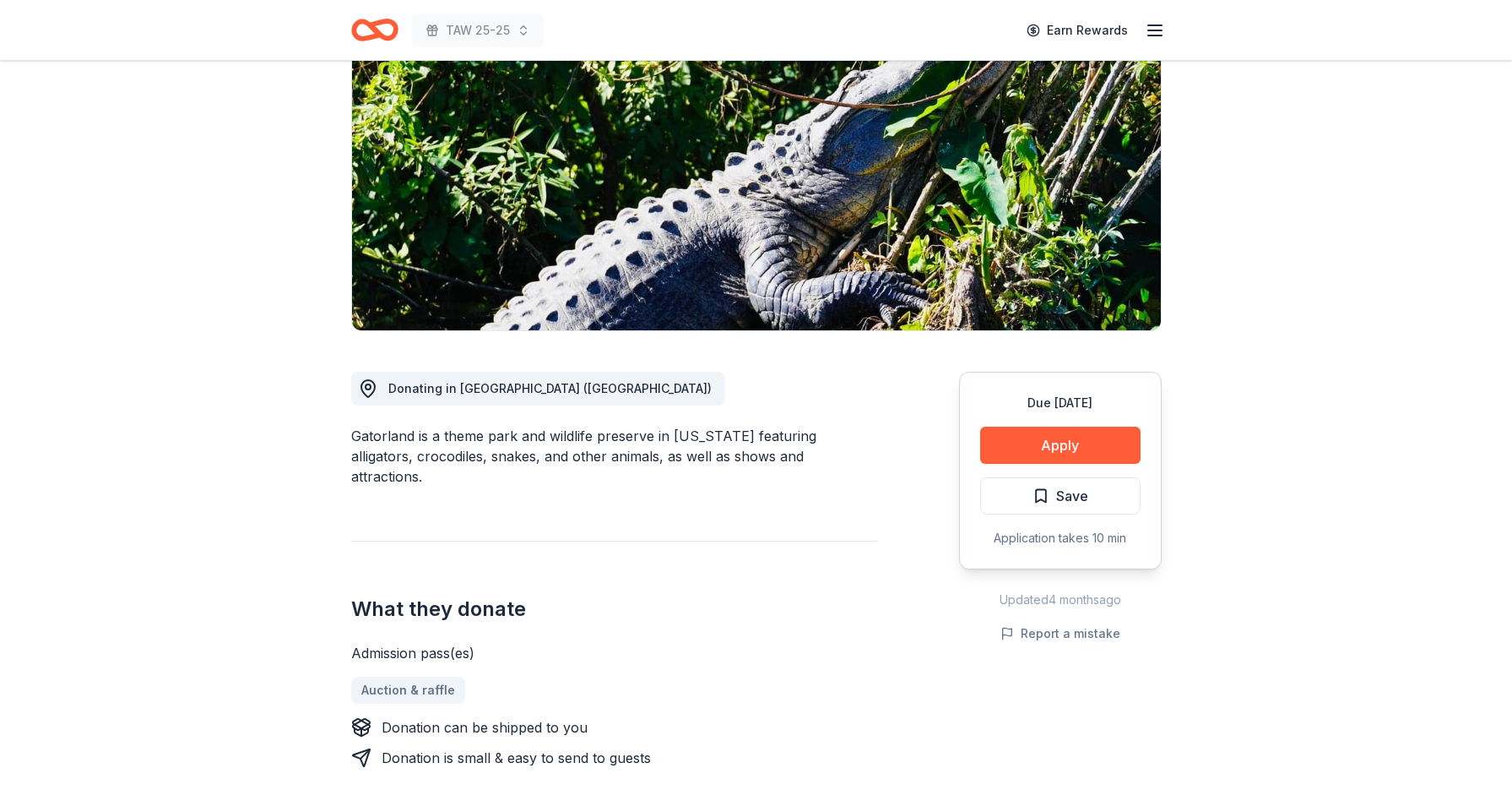
scroll to position [181, 0]
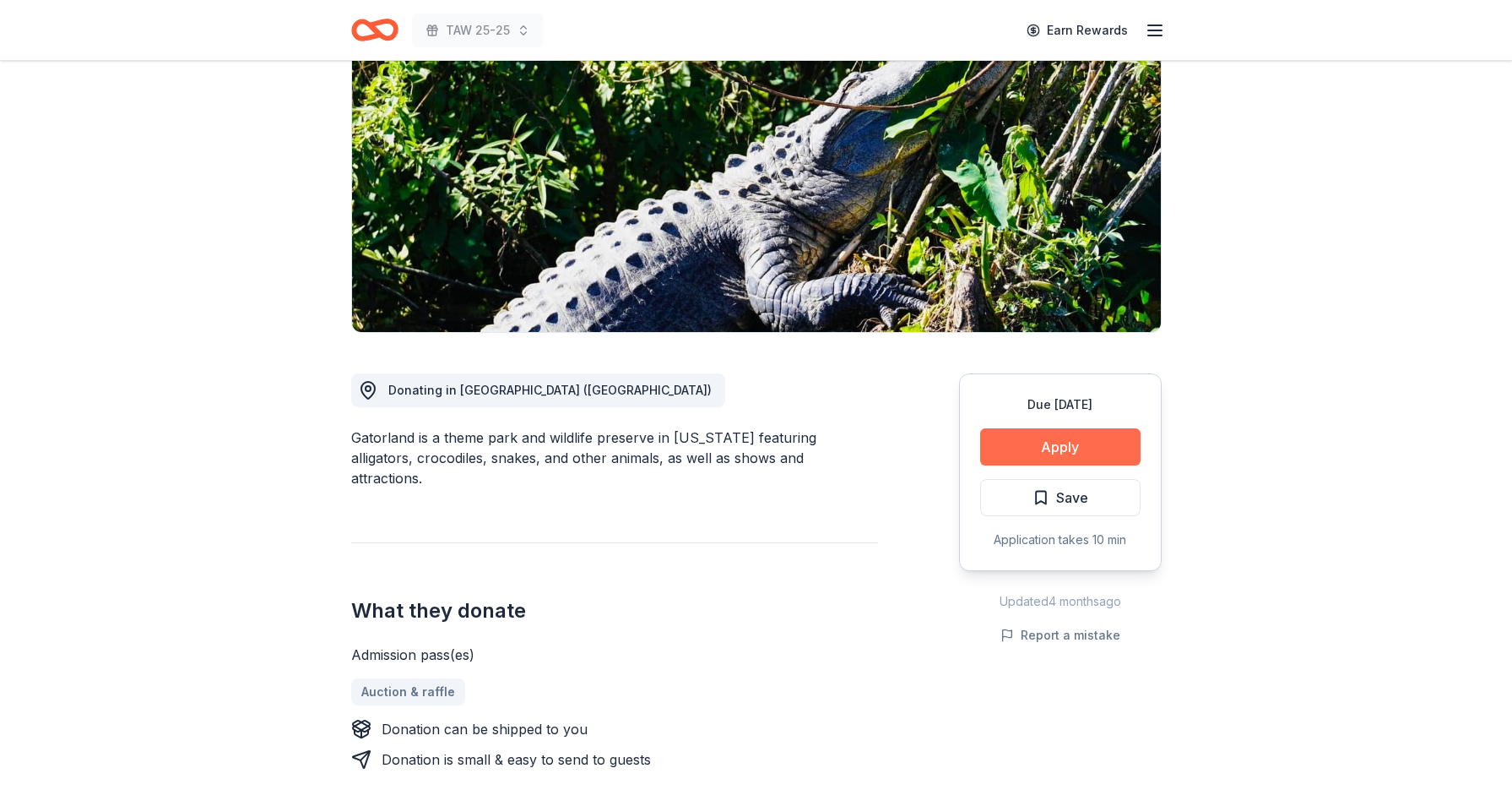
click at [1033, 449] on button "Apply" at bounding box center [1060, 447] width 160 height 37
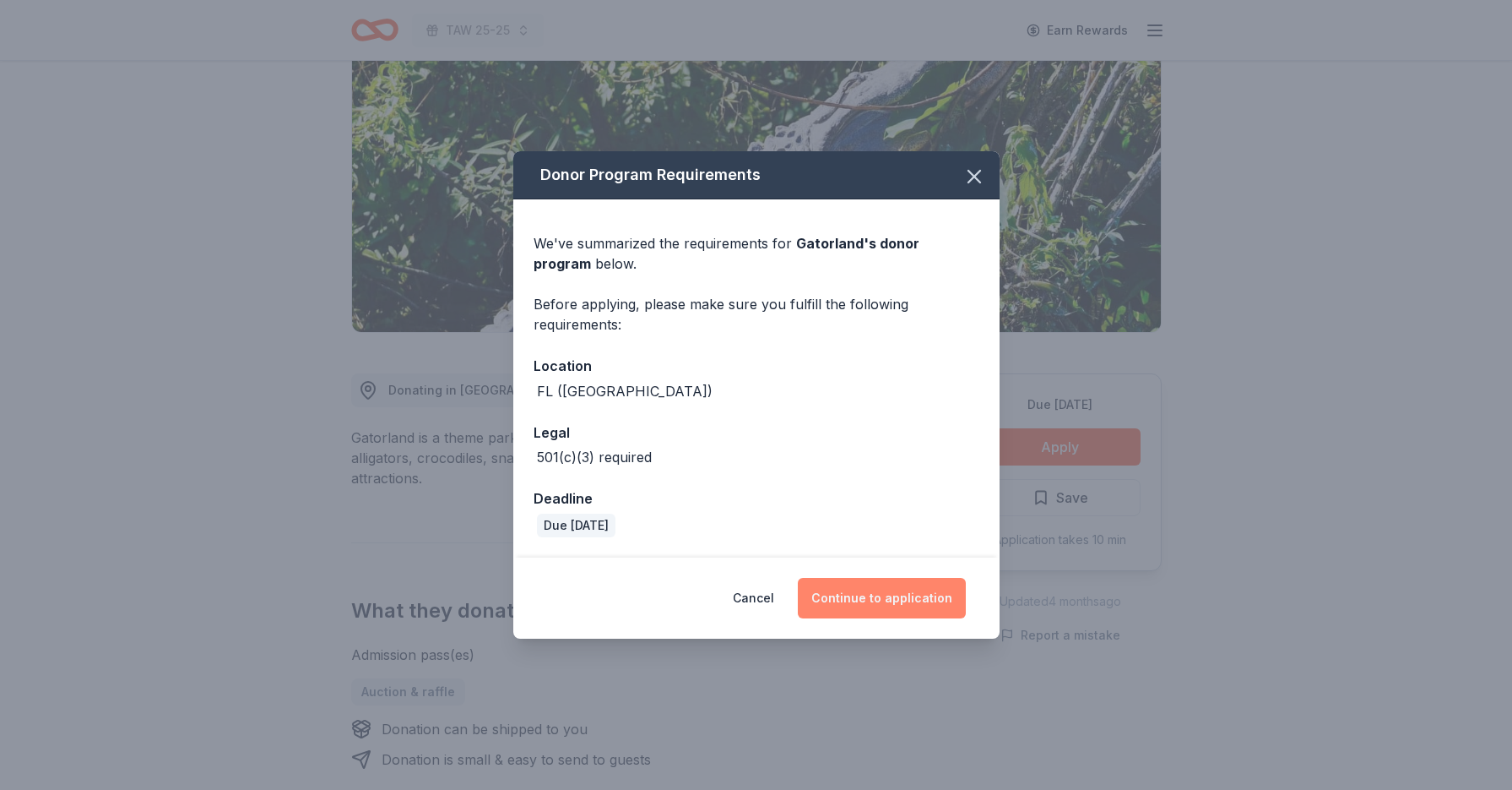
click at [877, 596] on button "Continue to application" at bounding box center [882, 598] width 168 height 41
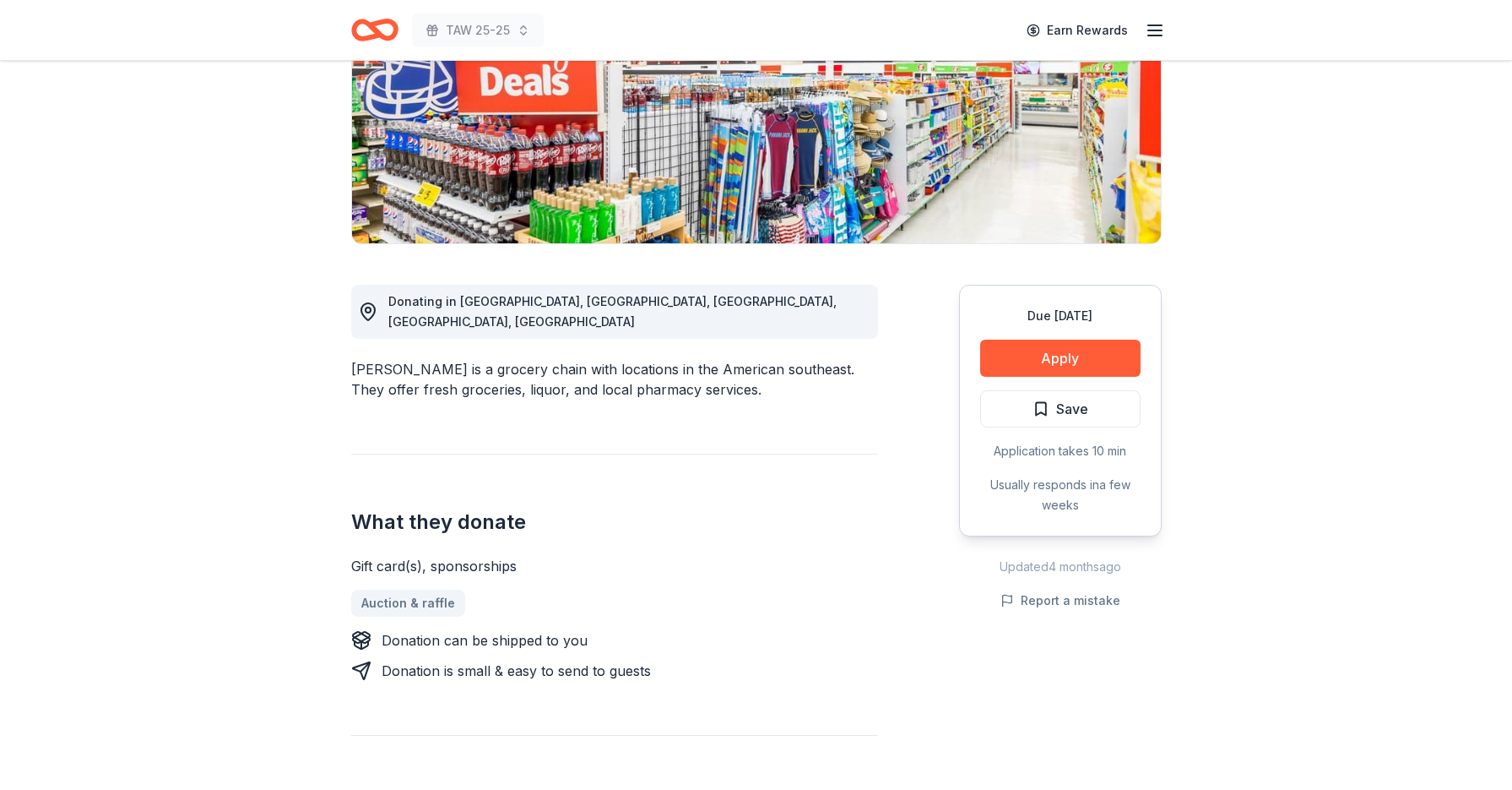
scroll to position [272, 0]
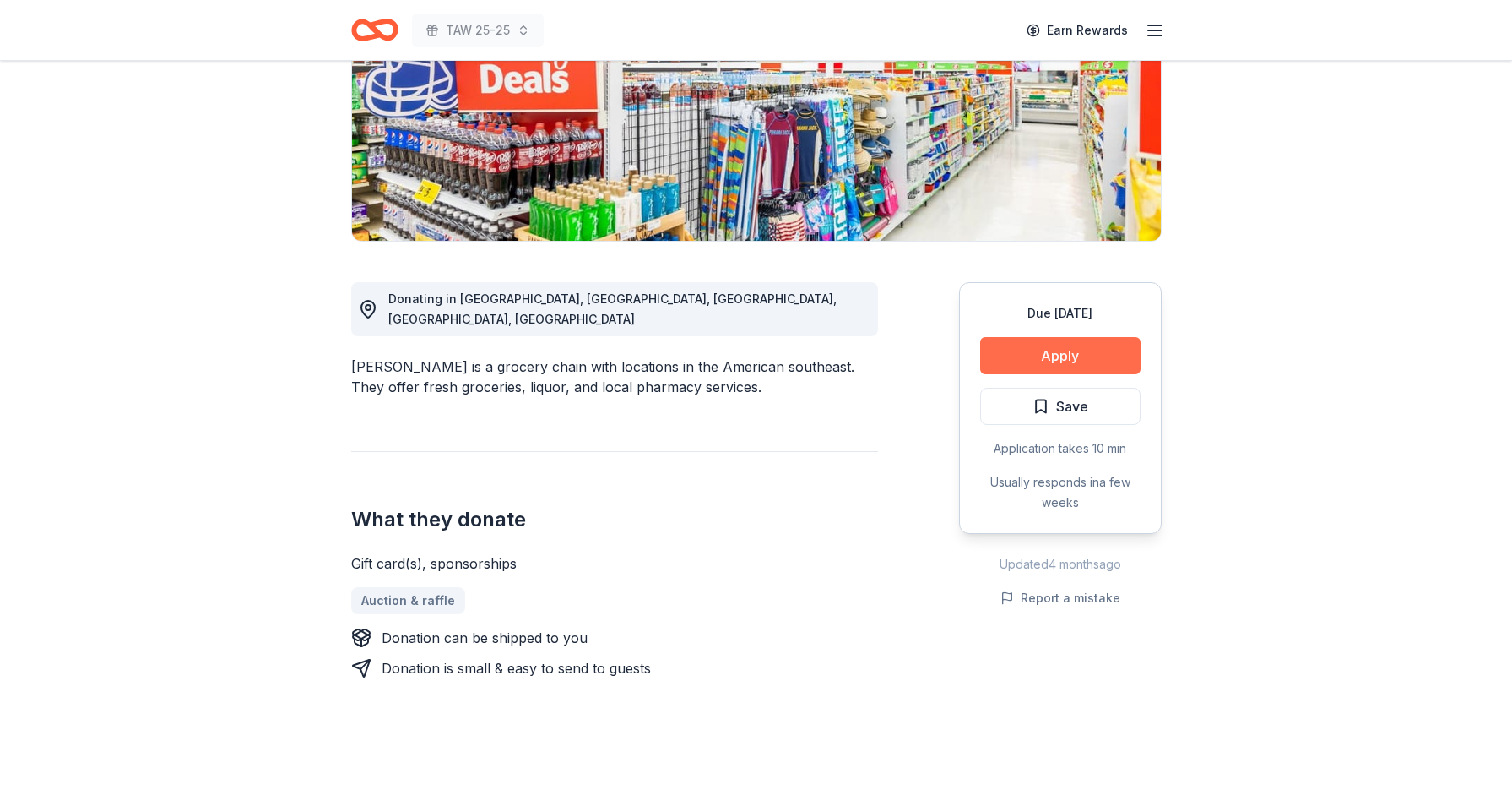
click at [1025, 353] on button "Apply" at bounding box center [1060, 356] width 160 height 37
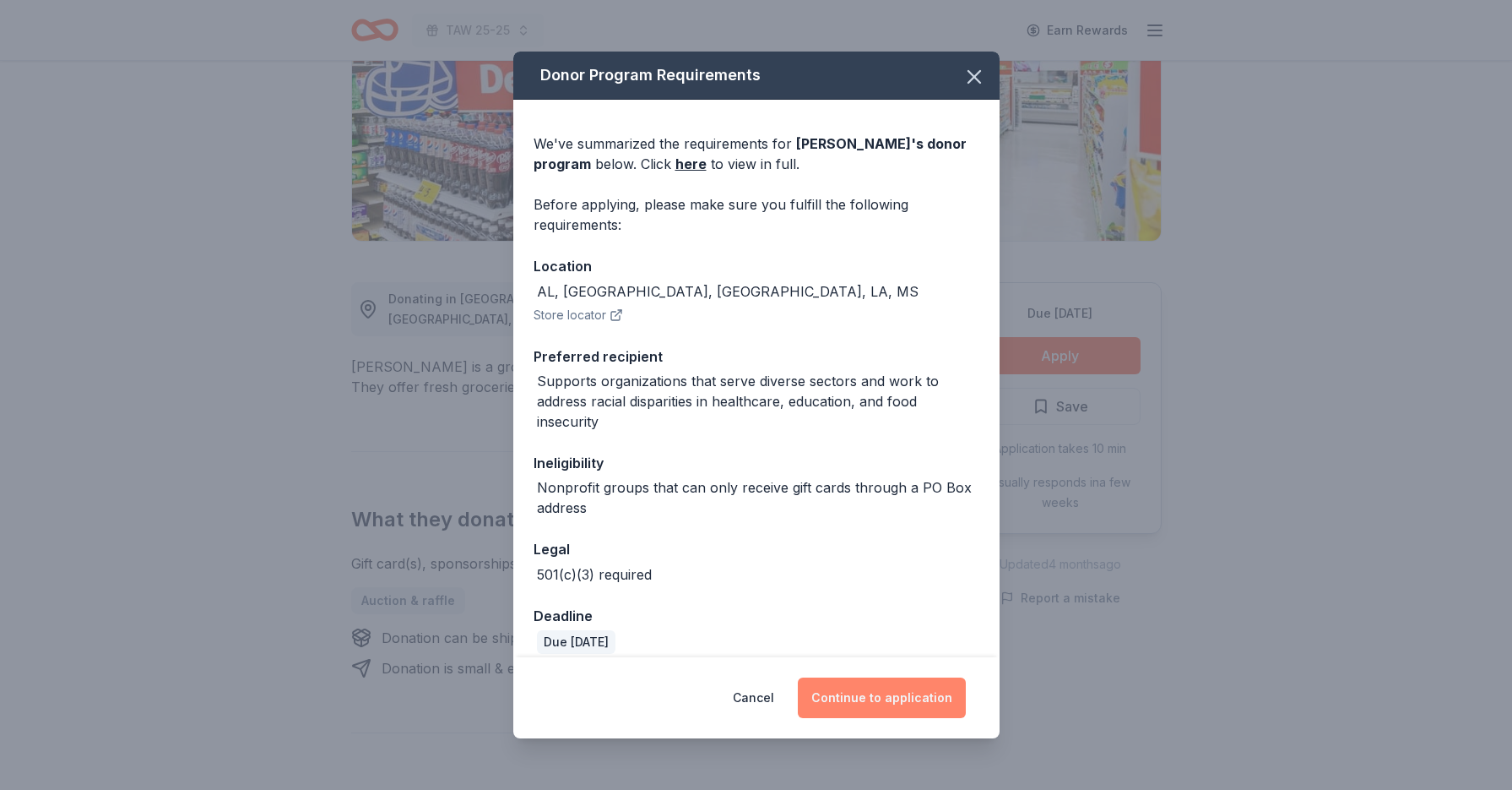
click at [916, 703] on button "Continue to application" at bounding box center [882, 697] width 168 height 41
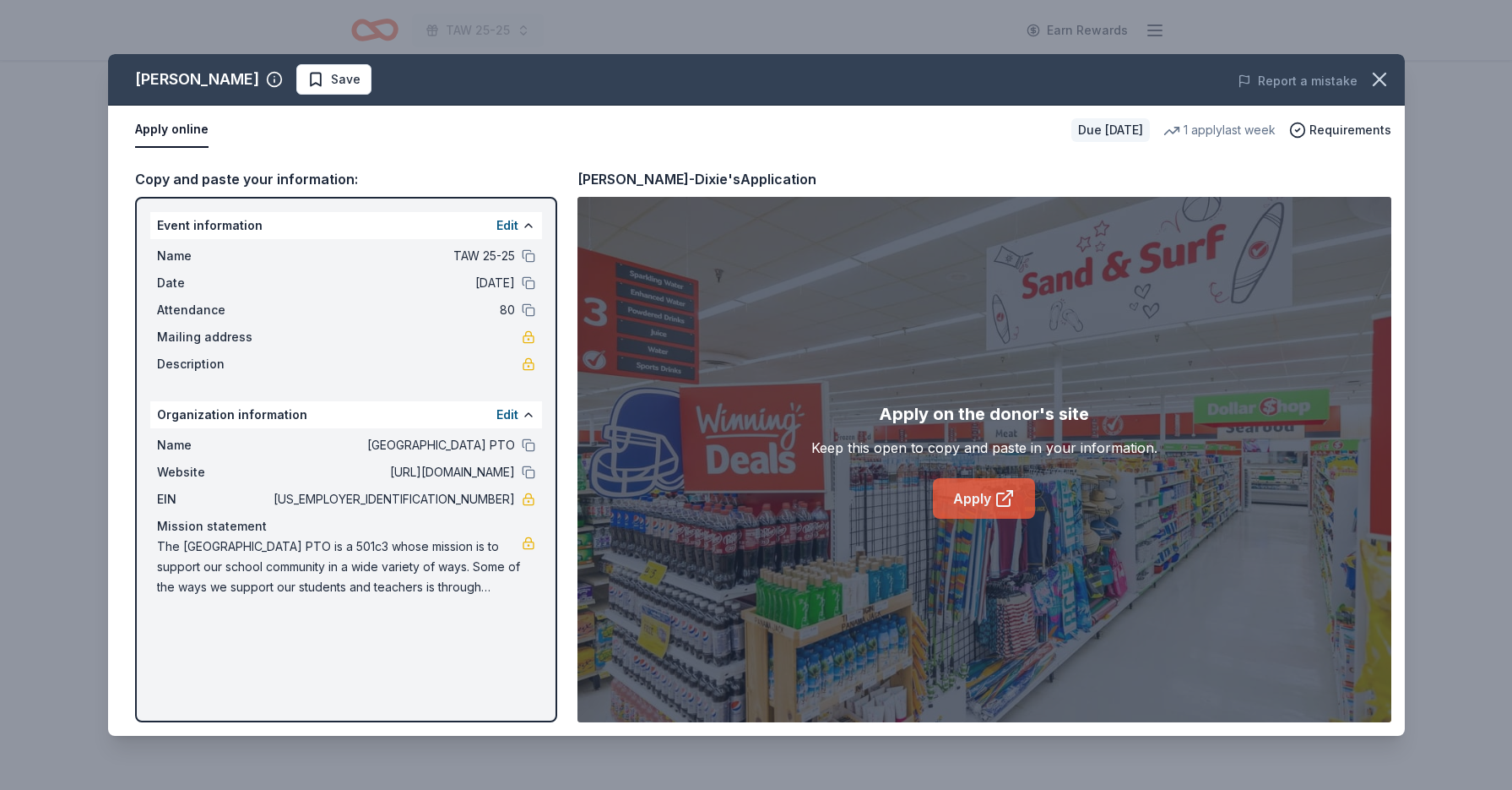
click at [986, 498] on link "Apply" at bounding box center [984, 499] width 102 height 41
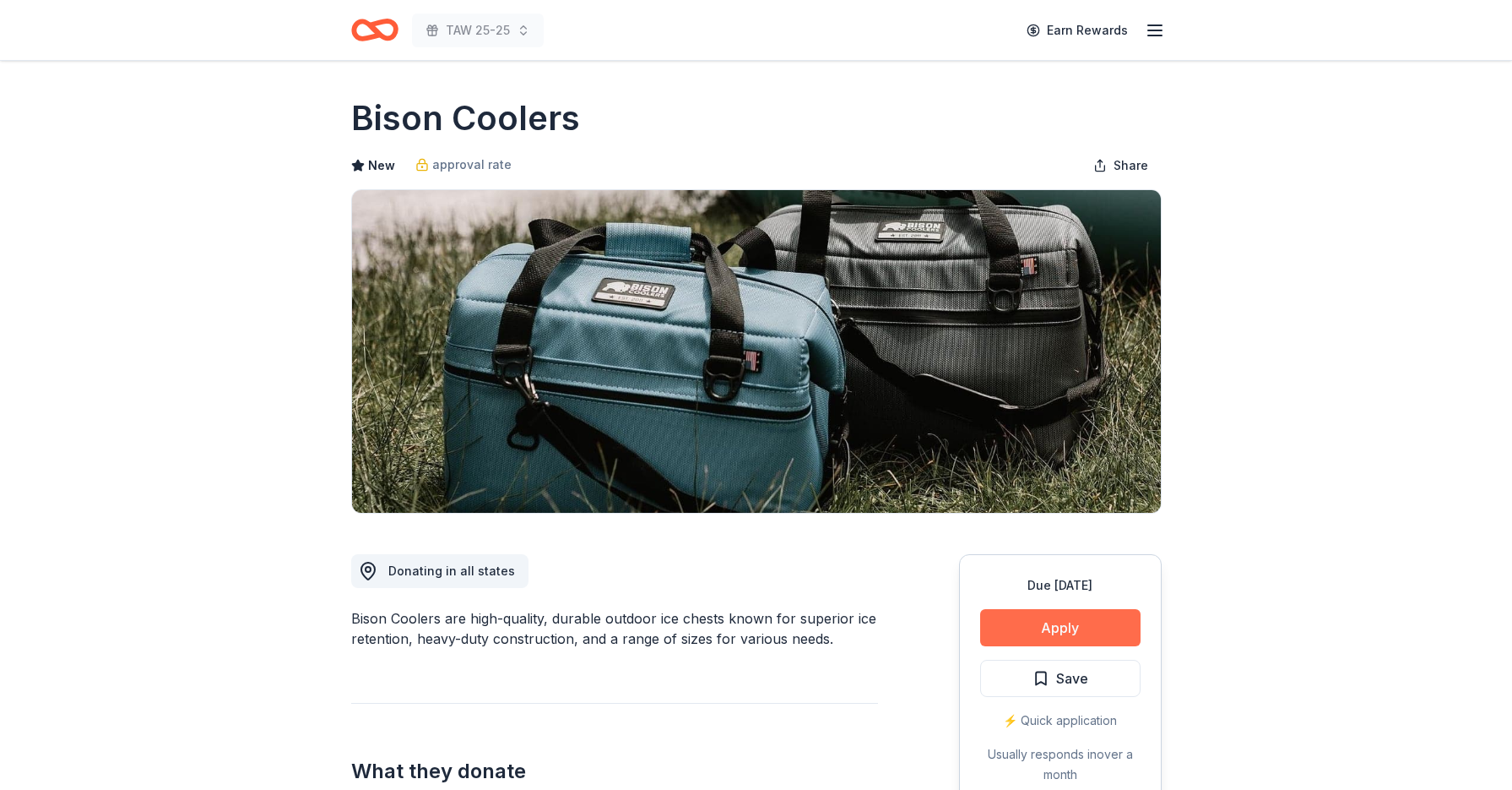
click at [1063, 627] on button "Apply" at bounding box center [1060, 628] width 160 height 37
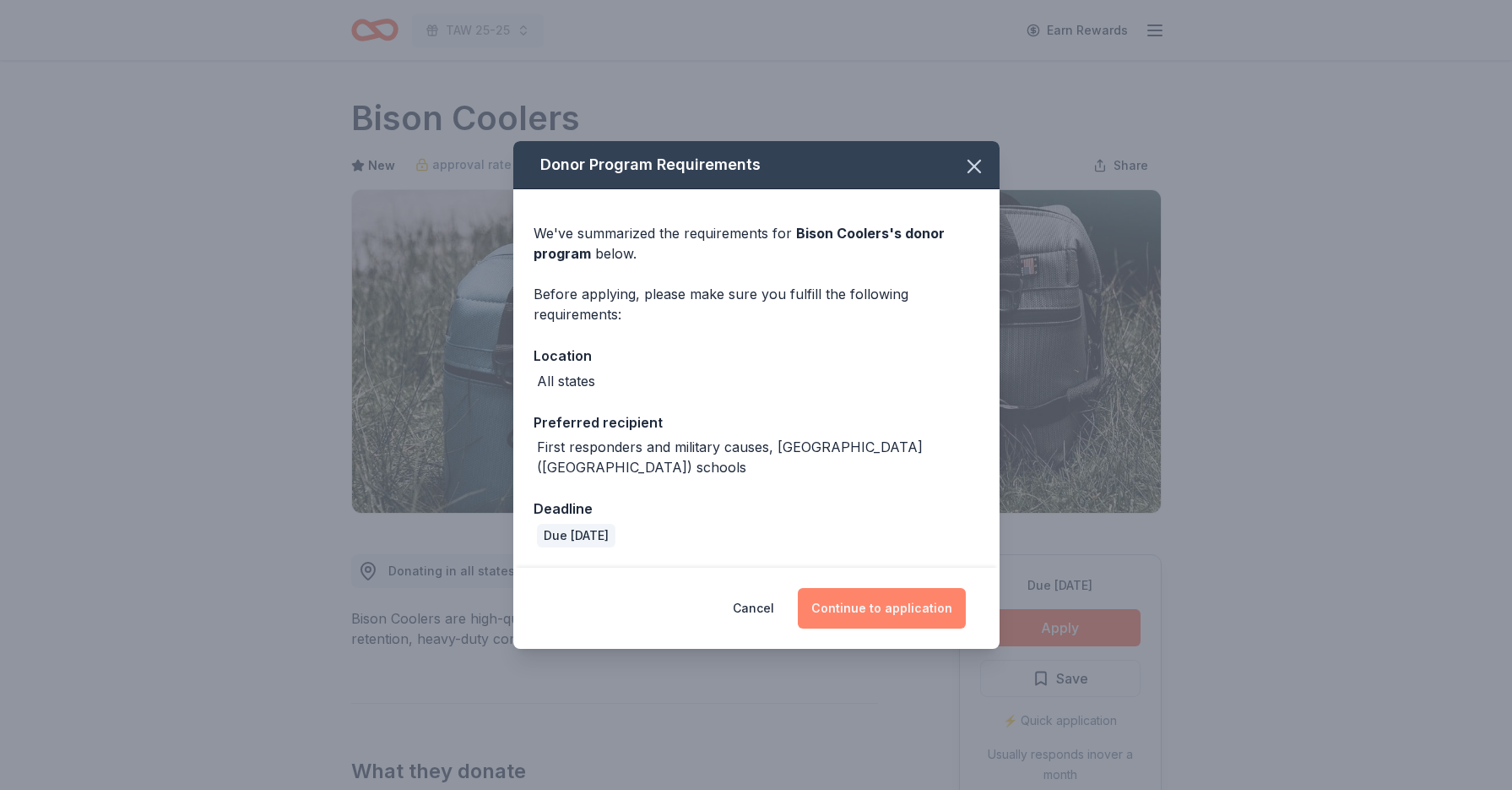
click at [891, 597] on button "Continue to application" at bounding box center [882, 608] width 168 height 41
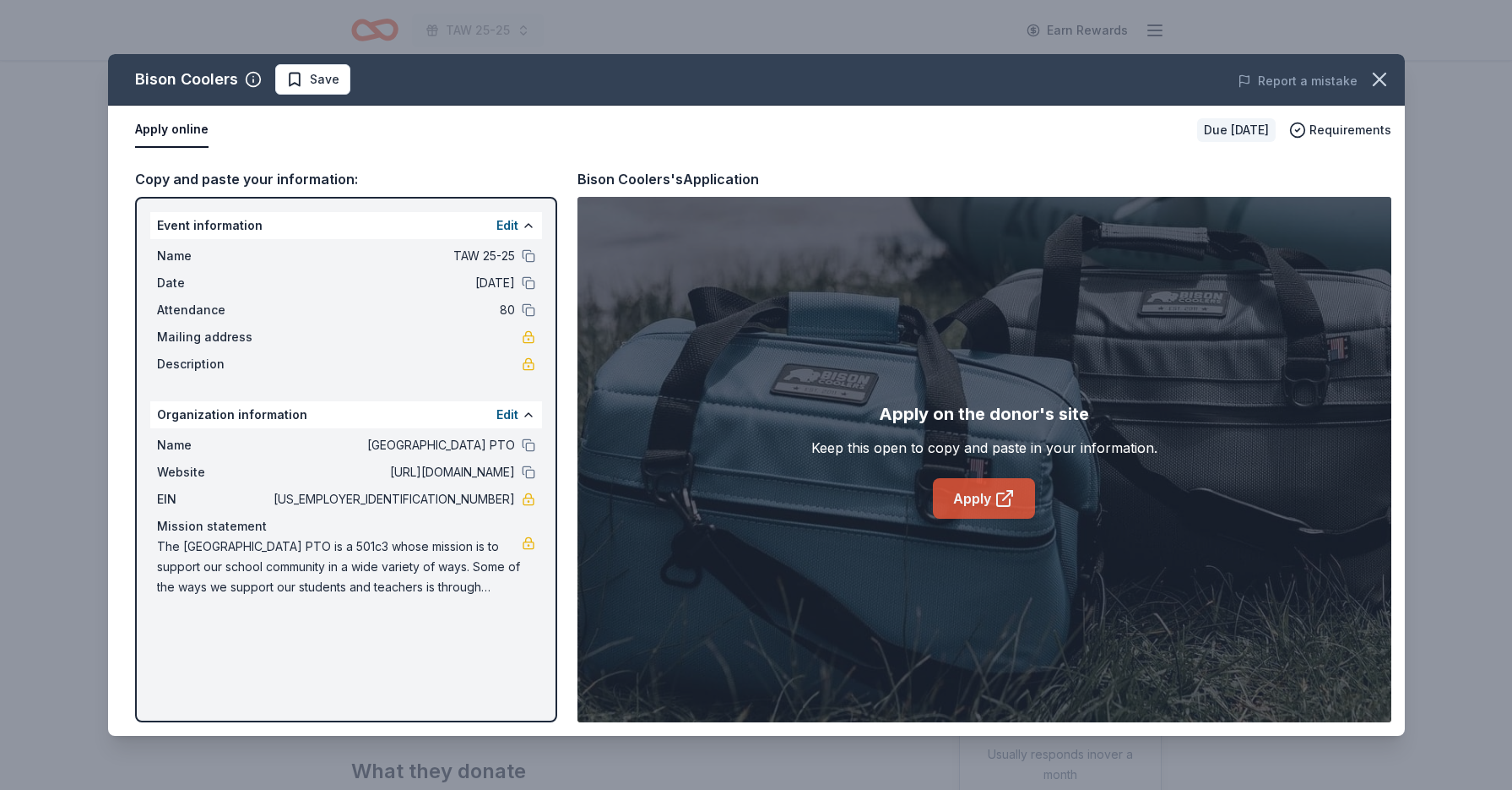
click at [990, 493] on link "Apply" at bounding box center [984, 499] width 102 height 41
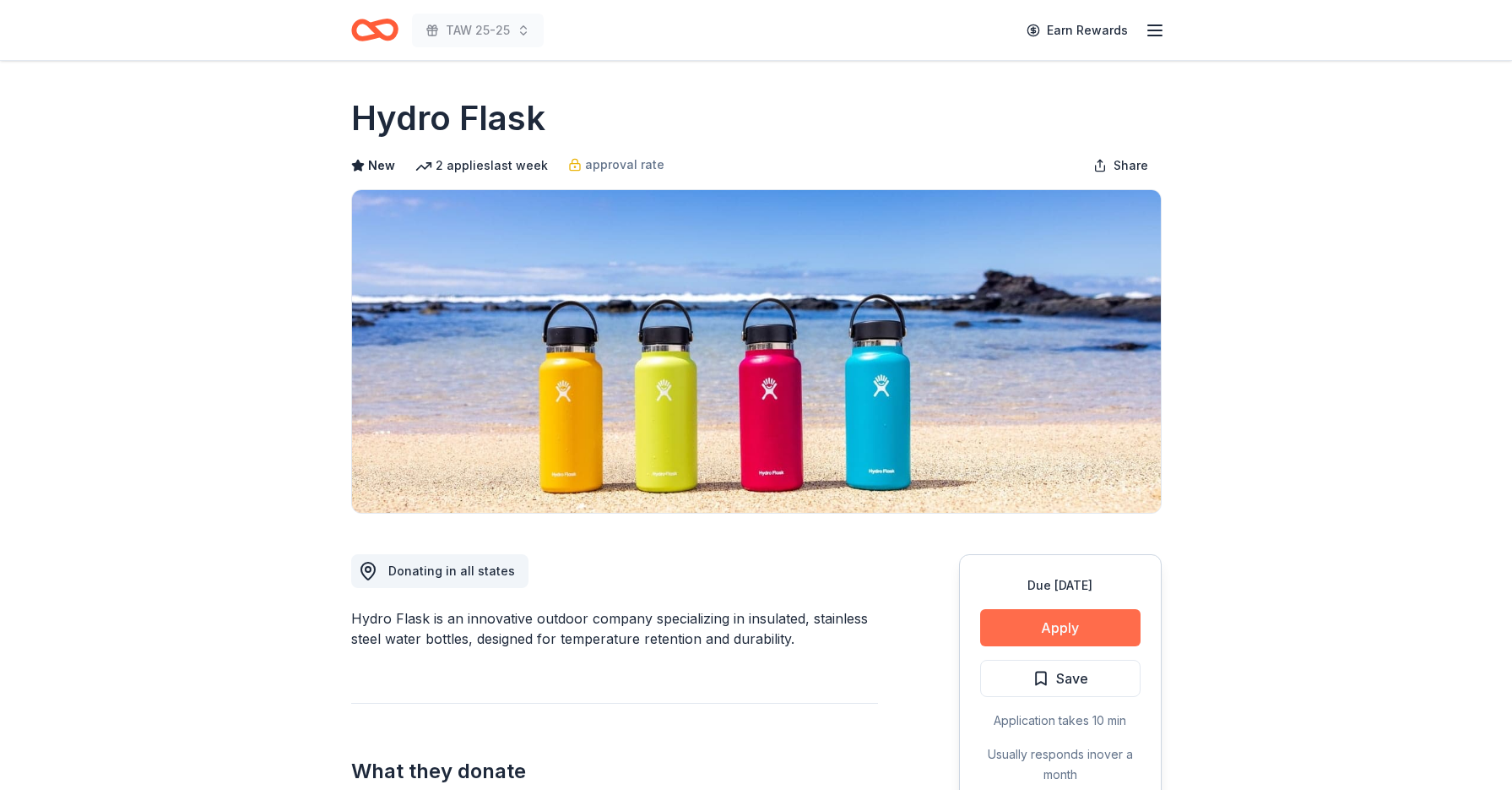
click at [1002, 623] on button "Apply" at bounding box center [1060, 628] width 160 height 37
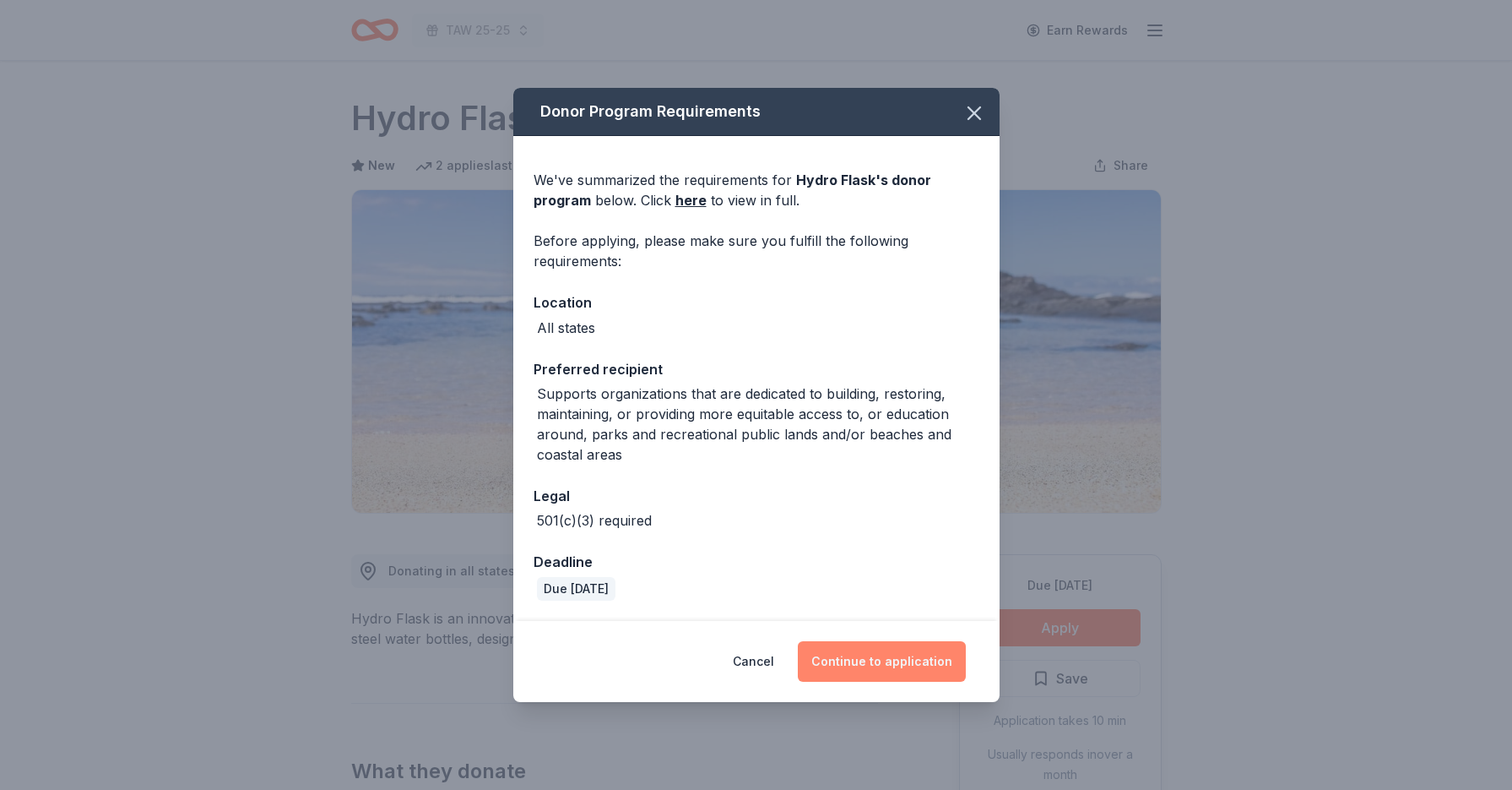
click at [851, 665] on button "Continue to application" at bounding box center [882, 662] width 168 height 41
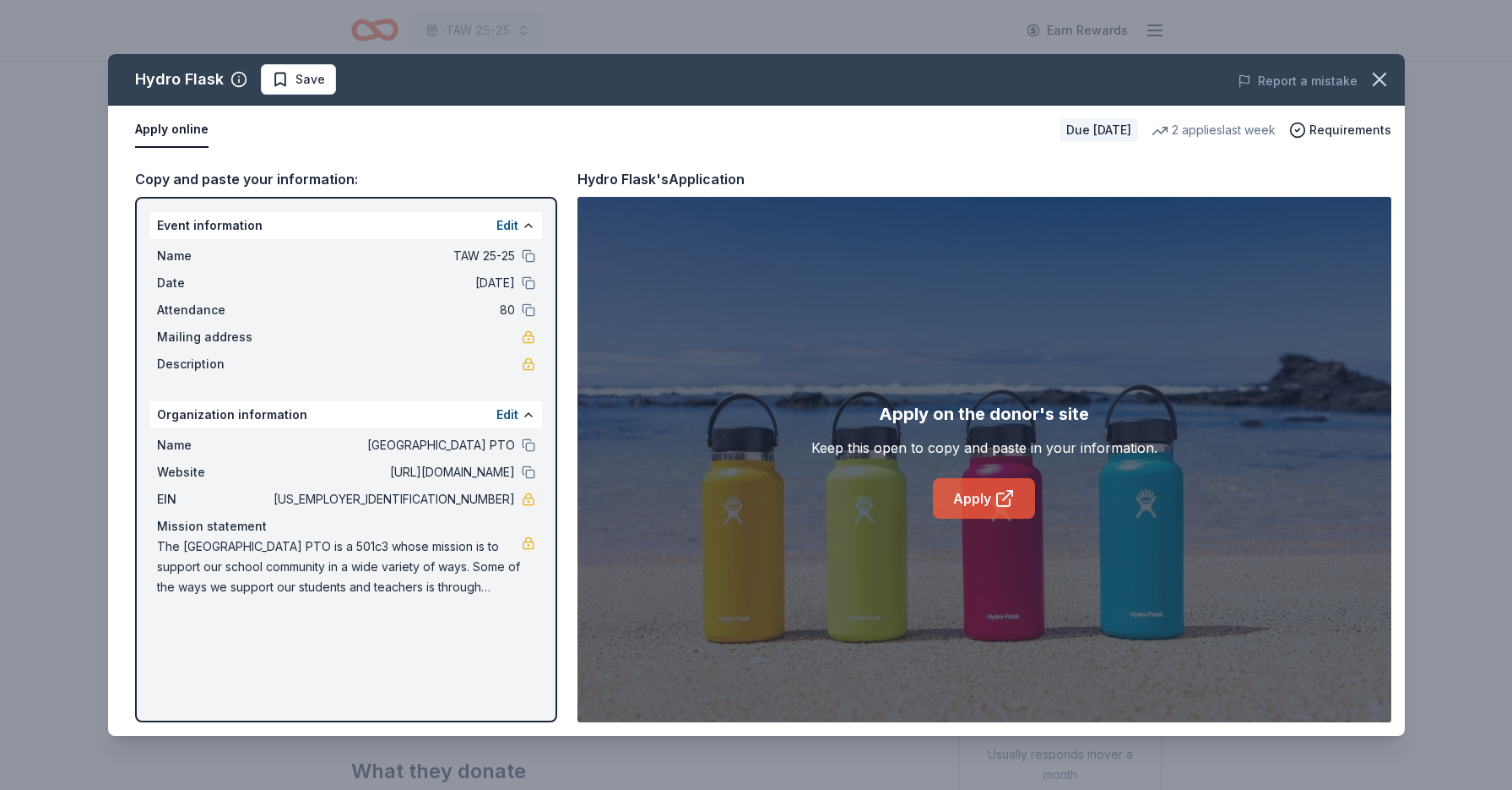
click at [972, 498] on link "Apply" at bounding box center [984, 499] width 102 height 41
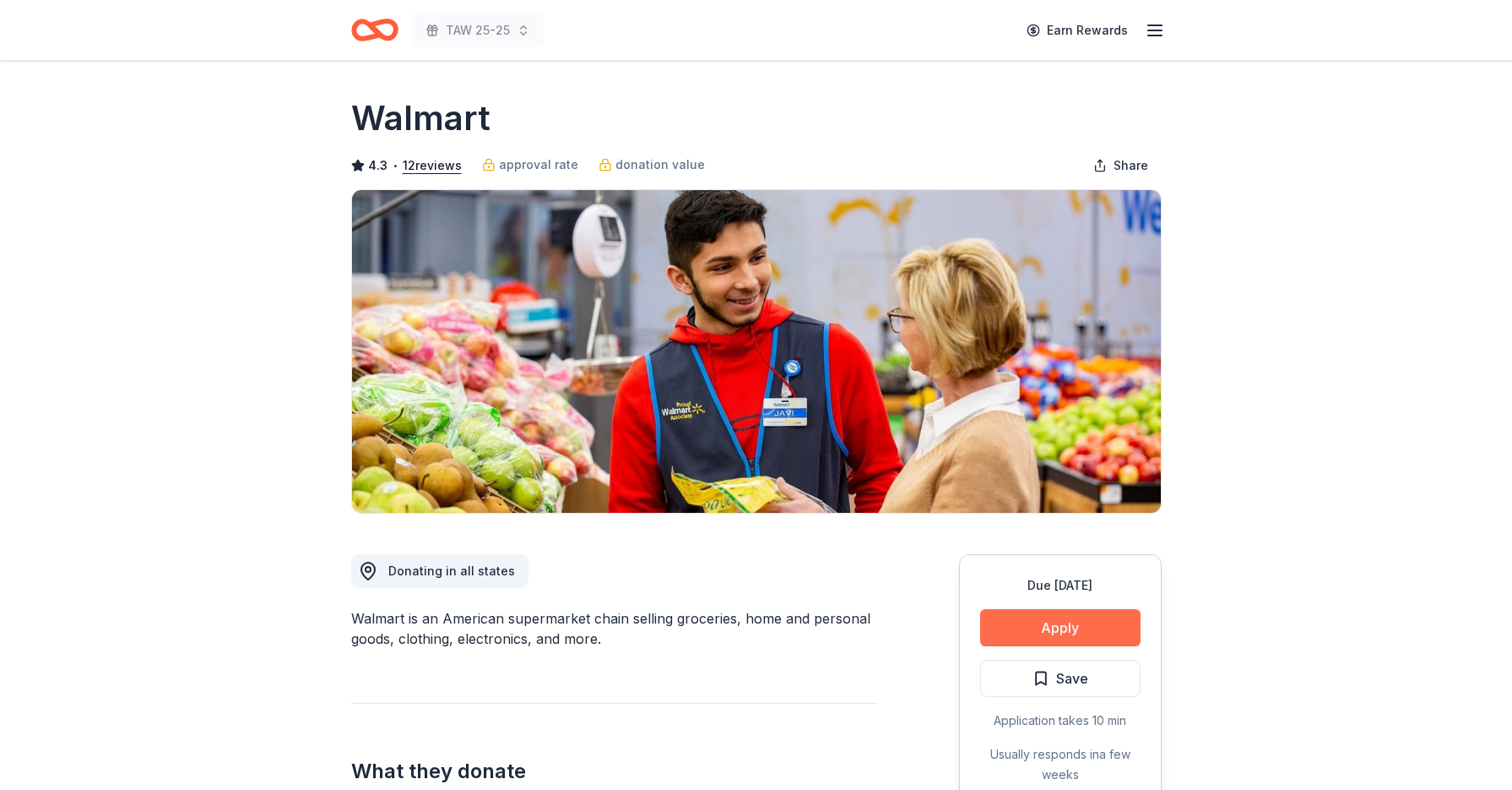
click at [1089, 627] on button "Apply" at bounding box center [1060, 628] width 160 height 37
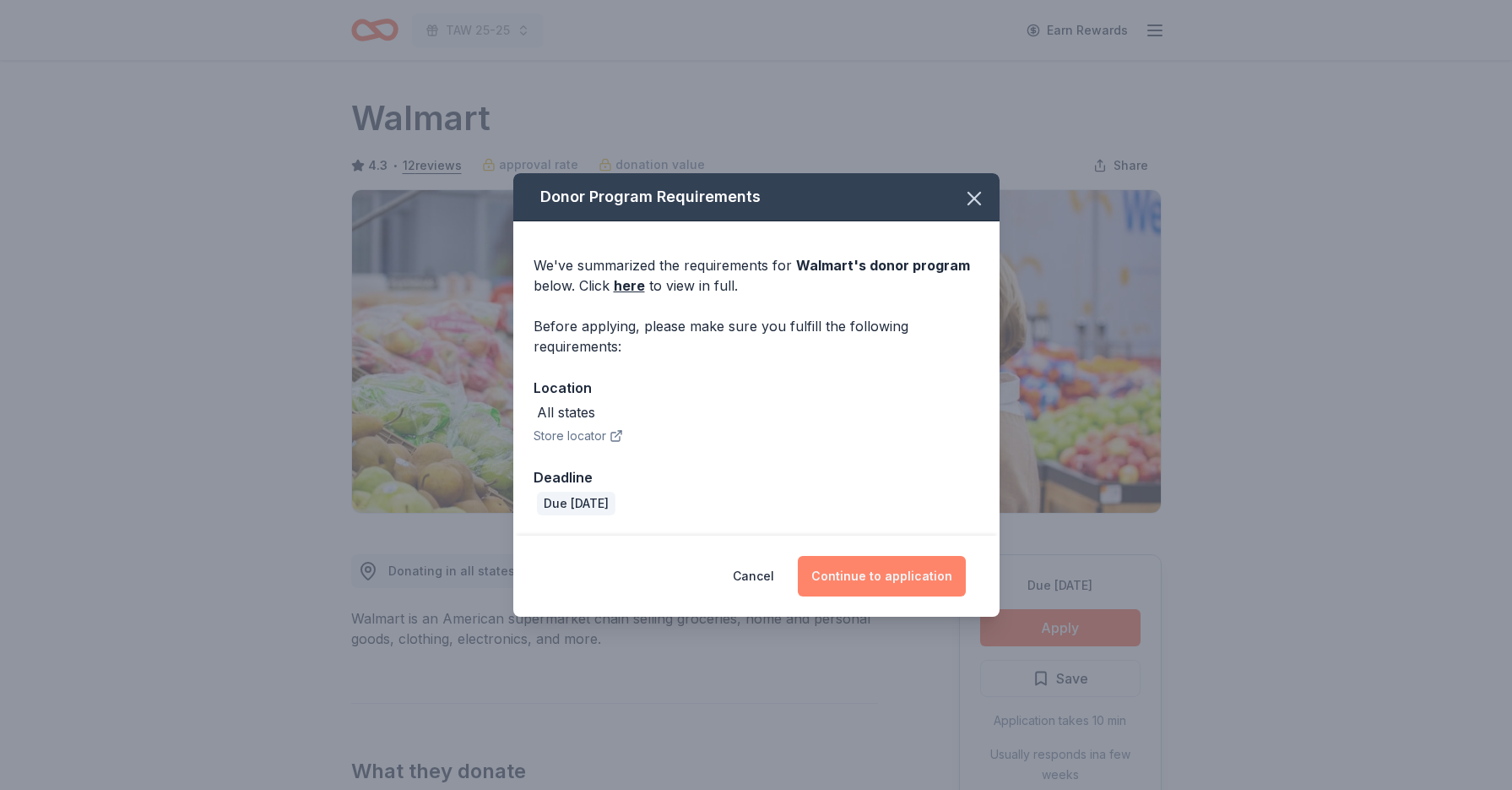
click at [873, 577] on button "Continue to application" at bounding box center [882, 576] width 168 height 41
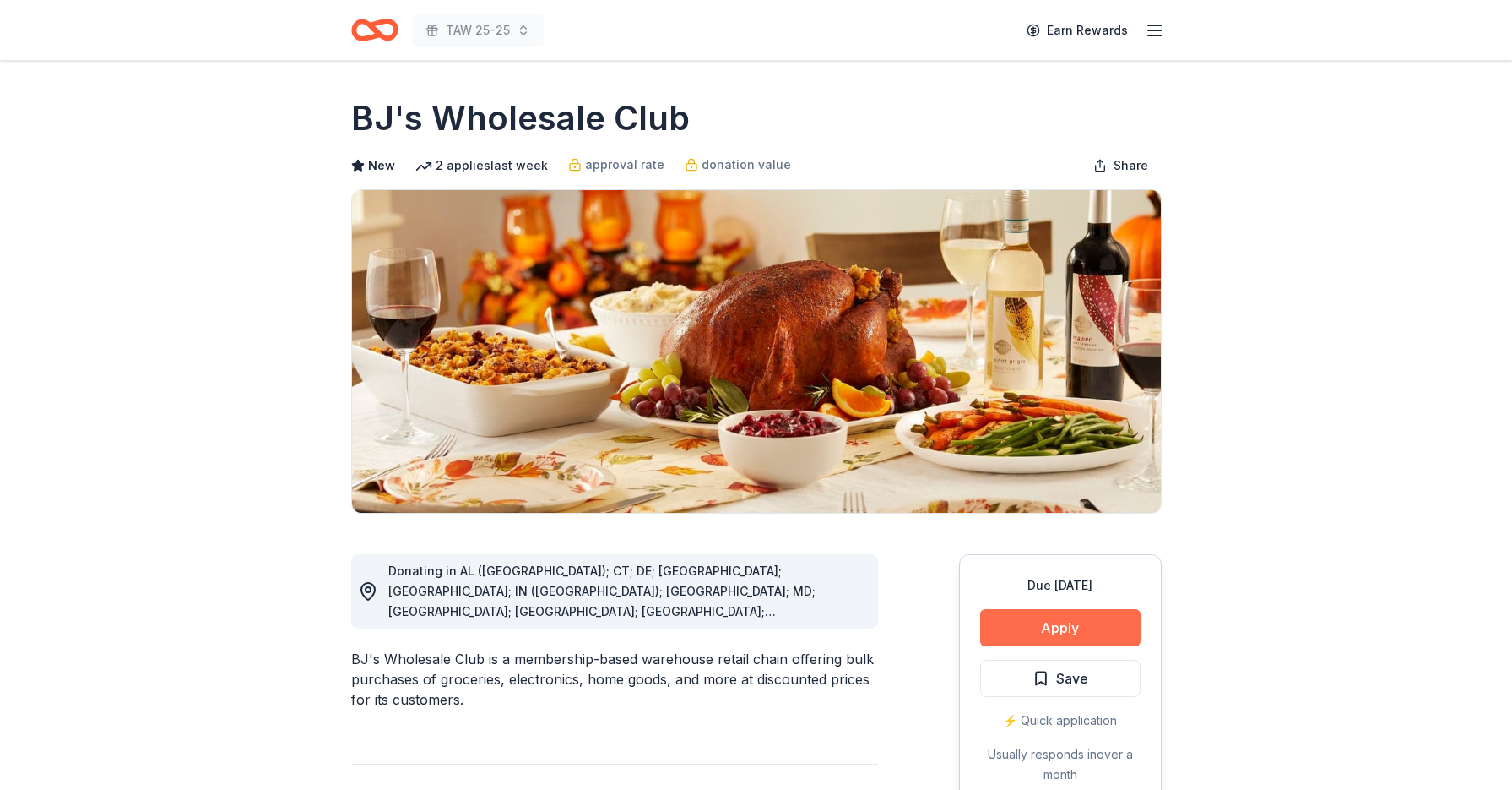
click at [1060, 628] on button "Apply" at bounding box center [1060, 628] width 160 height 37
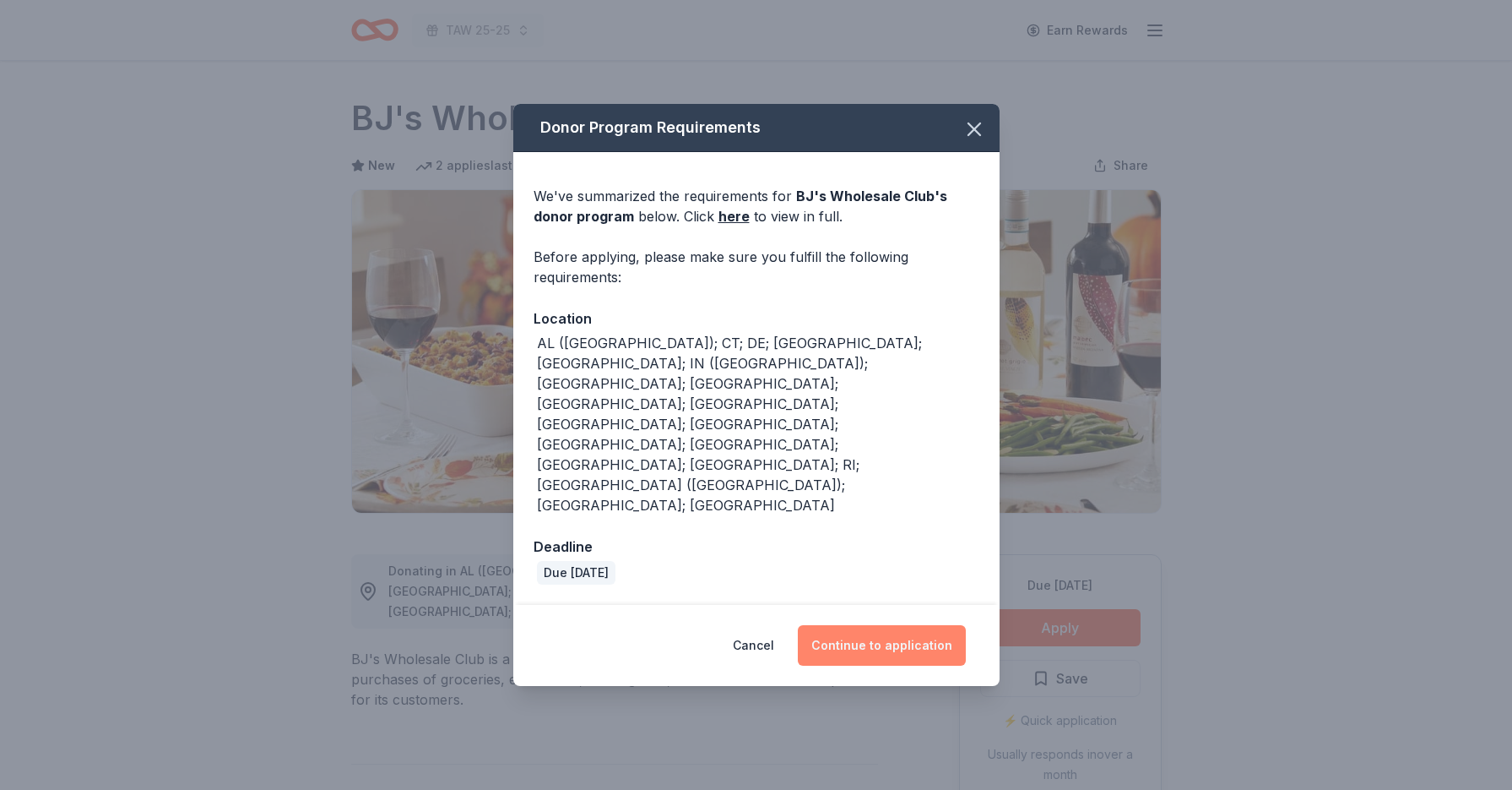
click at [883, 625] on button "Continue to application" at bounding box center [882, 646] width 168 height 41
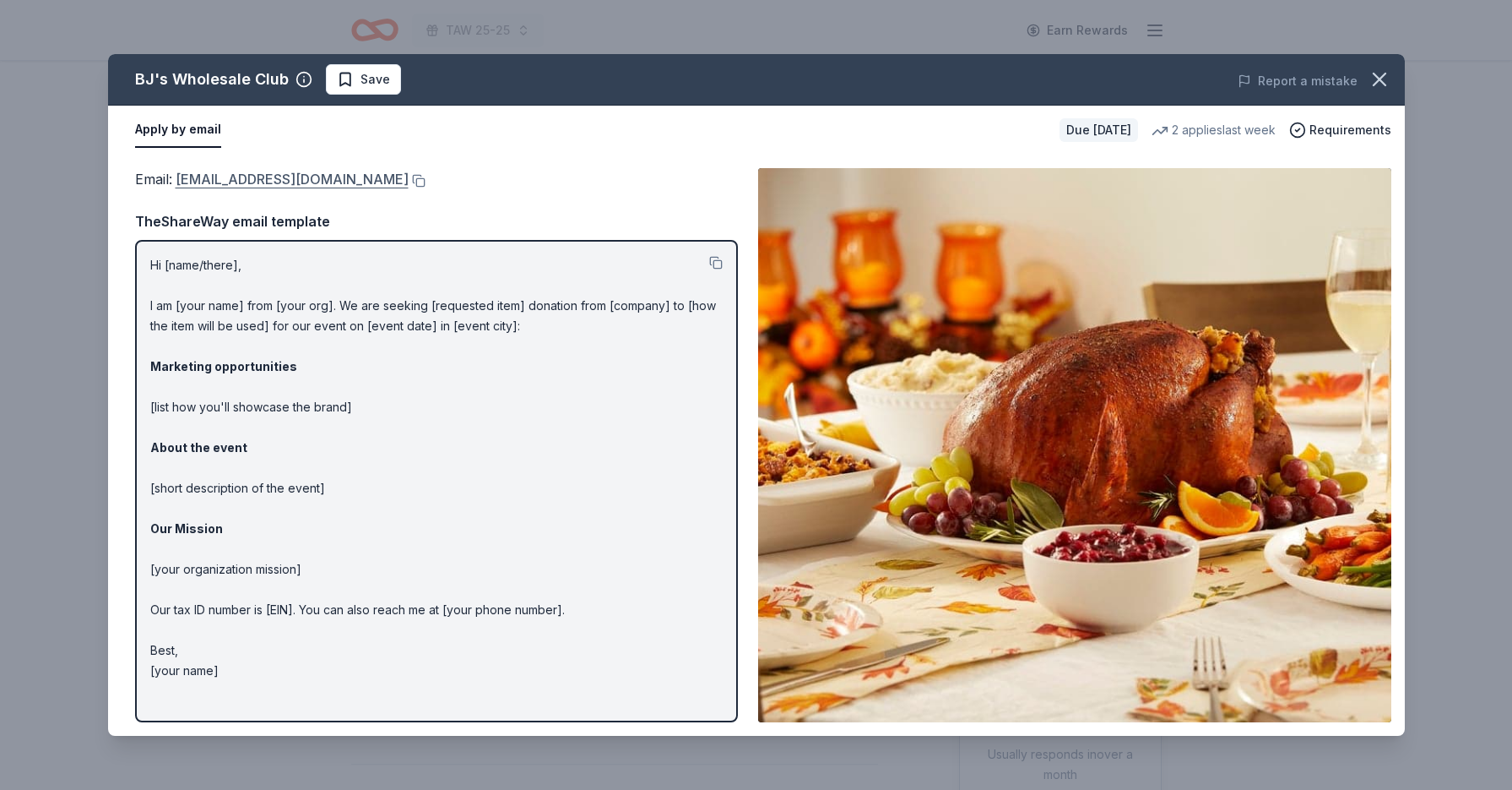
click at [233, 178] on link "community@bjs.com" at bounding box center [292, 179] width 233 height 22
click at [154, 262] on p "Hi [name/there], I am [your name] from [your org]. We are seeking [requested it…" at bounding box center [436, 467] width 572 height 426
drag, startPoint x: 150, startPoint y: 262, endPoint x: 211, endPoint y: 697, distance: 439.3
click at [211, 698] on div "Hi [name/there], I am [your name] from [your org]. We are seeking [requested it…" at bounding box center [436, 481] width 603 height 482
click at [216, 671] on p "Hi [name/there], I am [your name] from [your org]. We are seeking [requested it…" at bounding box center [436, 467] width 572 height 426
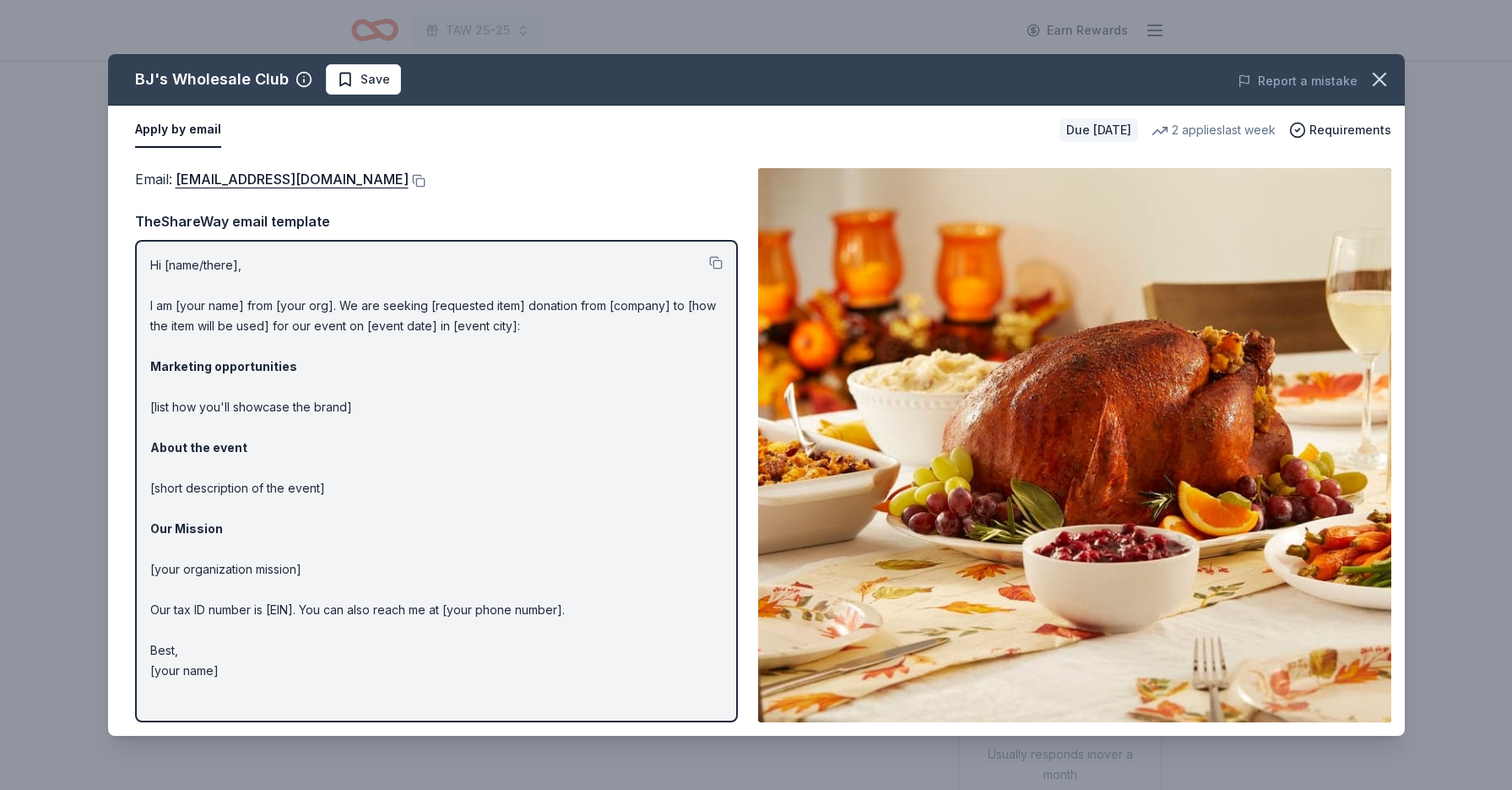
drag, startPoint x: 217, startPoint y: 669, endPoint x: 159, endPoint y: 257, distance: 416.1
click at [159, 257] on p "Hi [name/there], I am [your name] from [your org]. We are seeking [requested it…" at bounding box center [436, 467] width 572 height 426
click at [716, 263] on button at bounding box center [716, 262] width 14 height 14
click at [1381, 76] on icon "button" at bounding box center [1380, 80] width 12 height 12
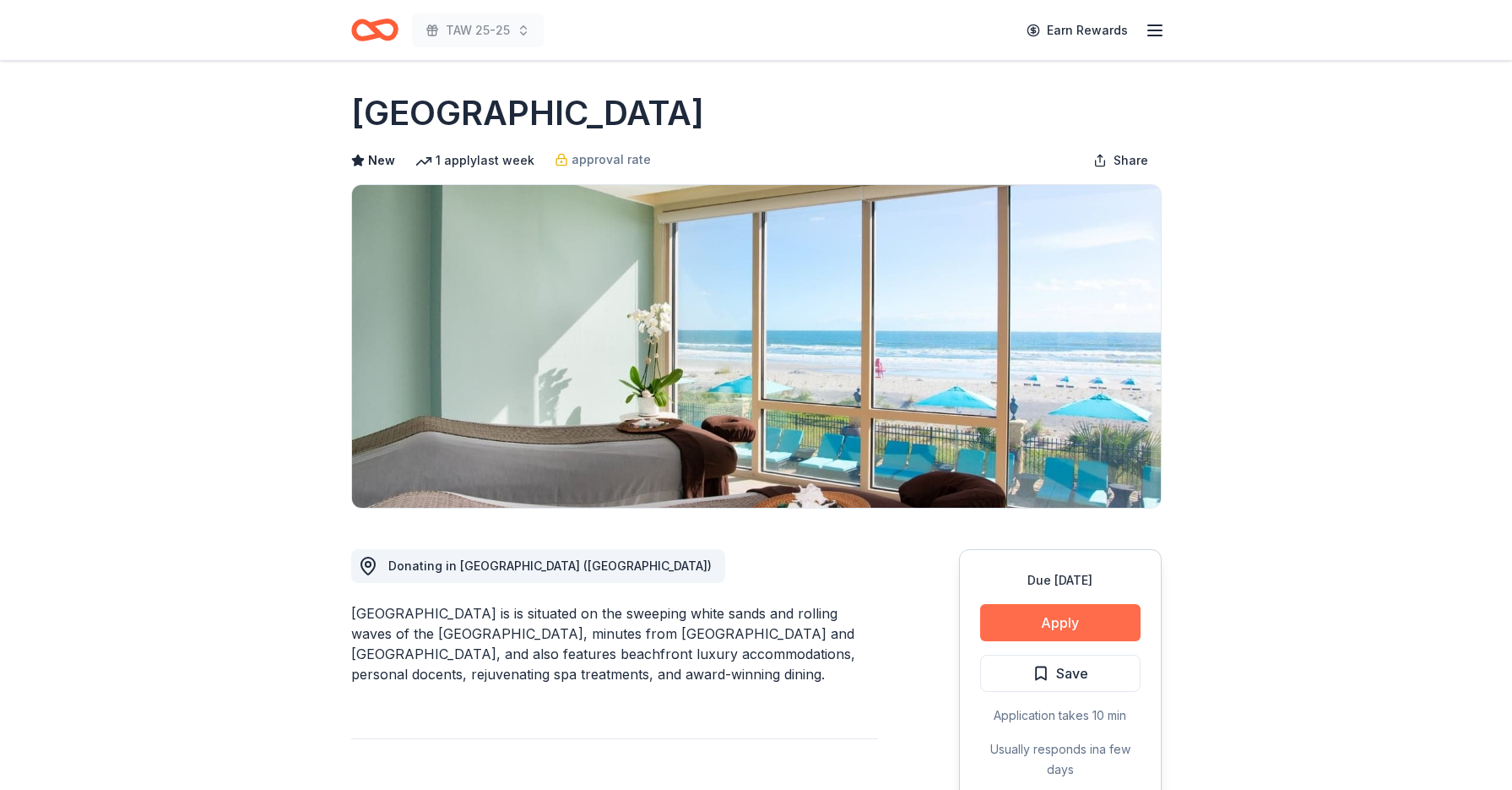
scroll to position [5, 0]
click at [1092, 613] on button "Apply" at bounding box center [1060, 623] width 160 height 37
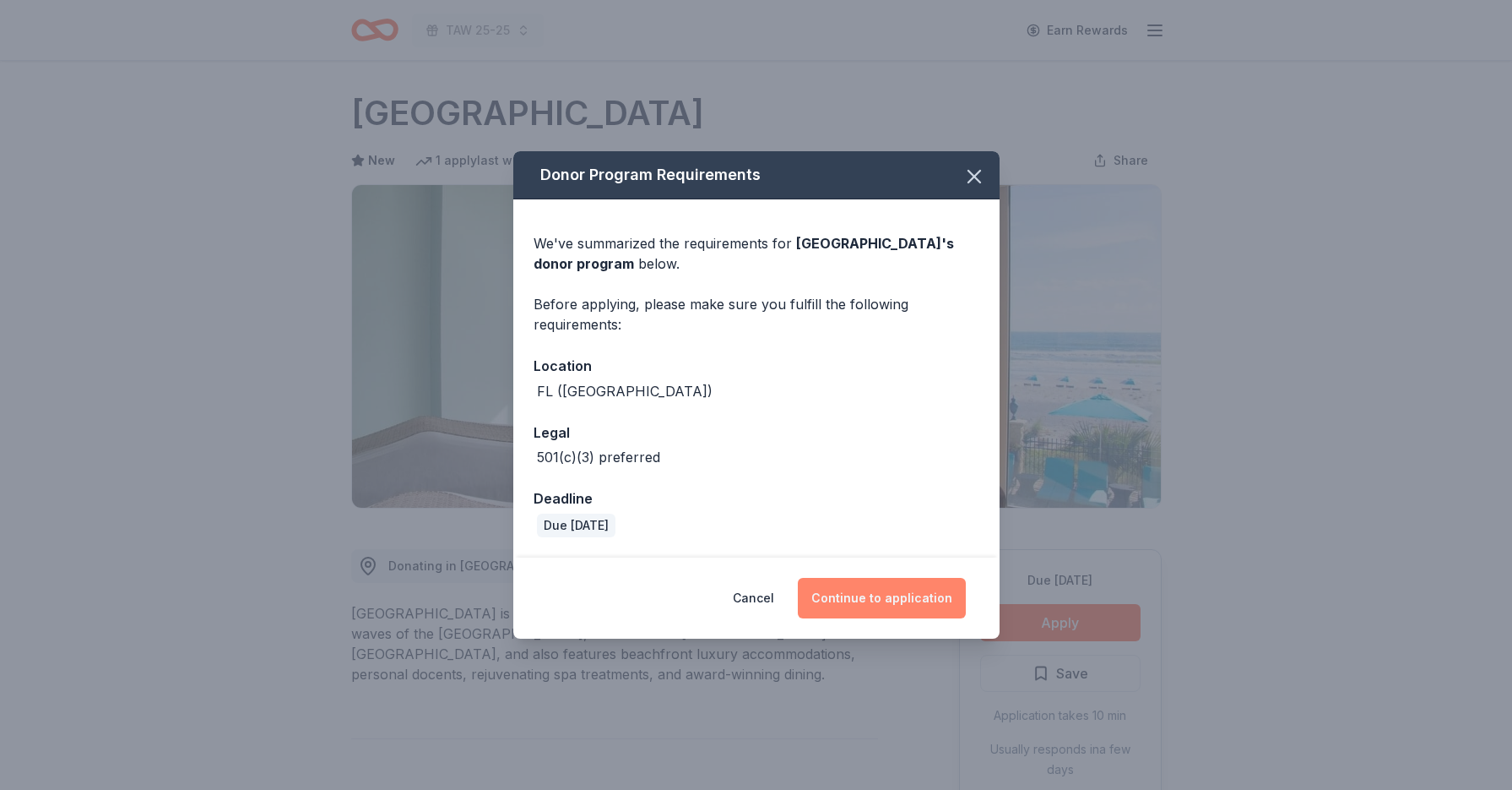
click at [903, 602] on button "Continue to application" at bounding box center [882, 598] width 168 height 41
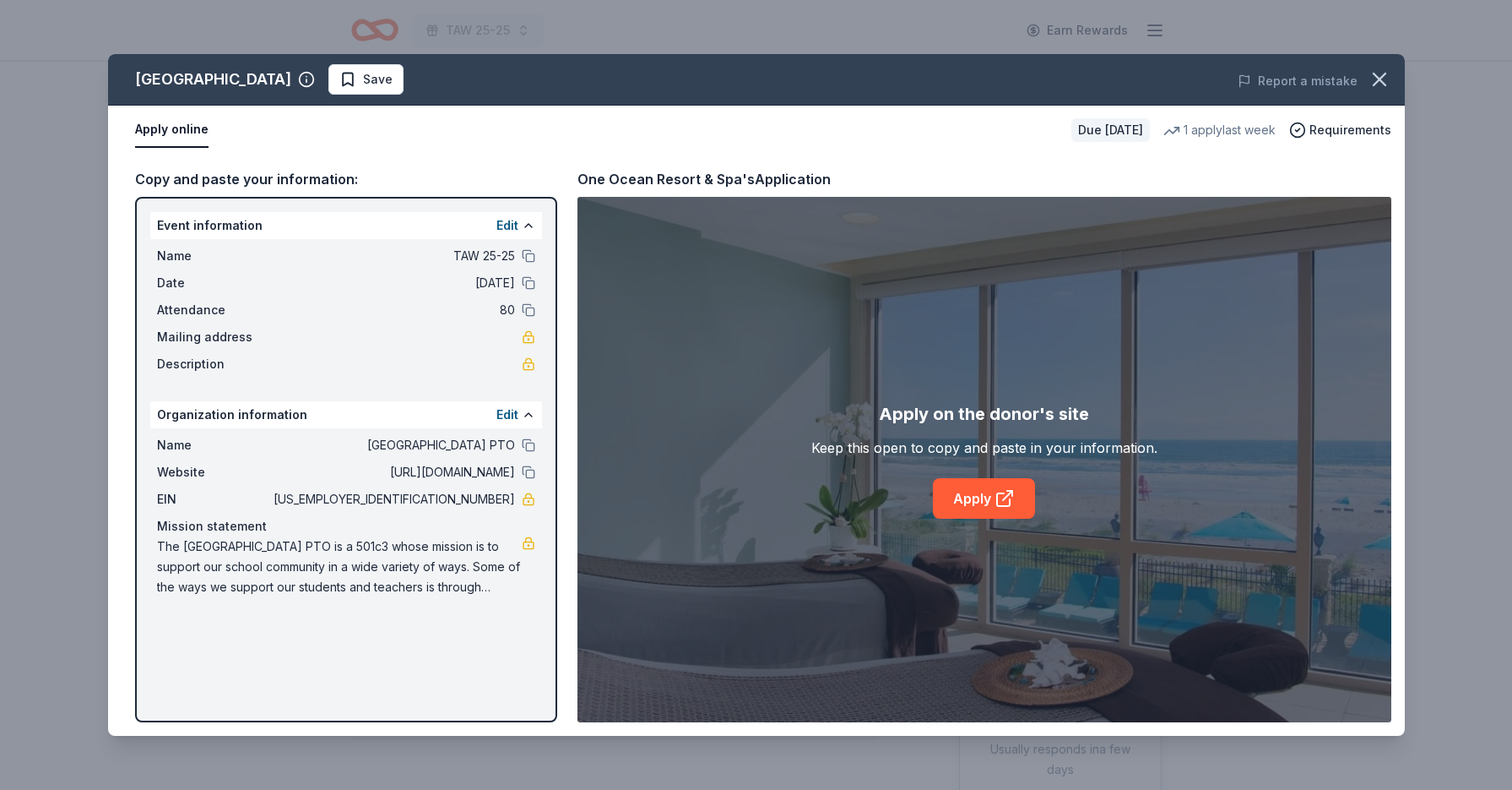
drag, startPoint x: 508, startPoint y: 590, endPoint x: 183, endPoint y: 551, distance: 327.3
click at [183, 551] on span "The [GEOGRAPHIC_DATA] PTO is a 501c3 whose mission is to support our school com…" at bounding box center [340, 567] width 365 height 61
drag, startPoint x: 157, startPoint y: 545, endPoint x: 347, endPoint y: 555, distance: 190.3
click at [347, 555] on span "The Sunset Park Elementary PTO is a 501c3 whose mission is to support our schoo…" at bounding box center [340, 567] width 365 height 61
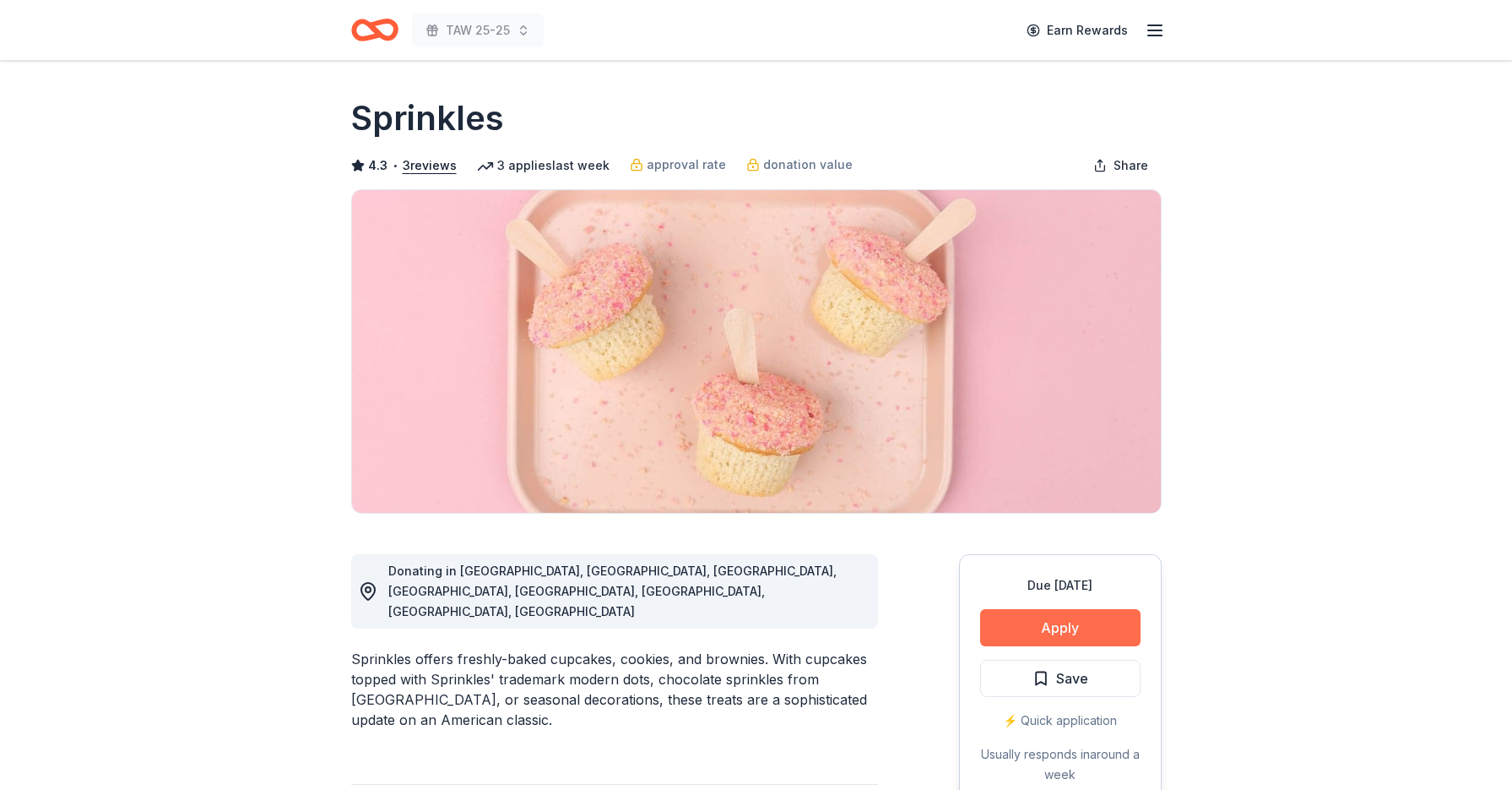
click at [1045, 616] on button "Apply" at bounding box center [1060, 628] width 160 height 37
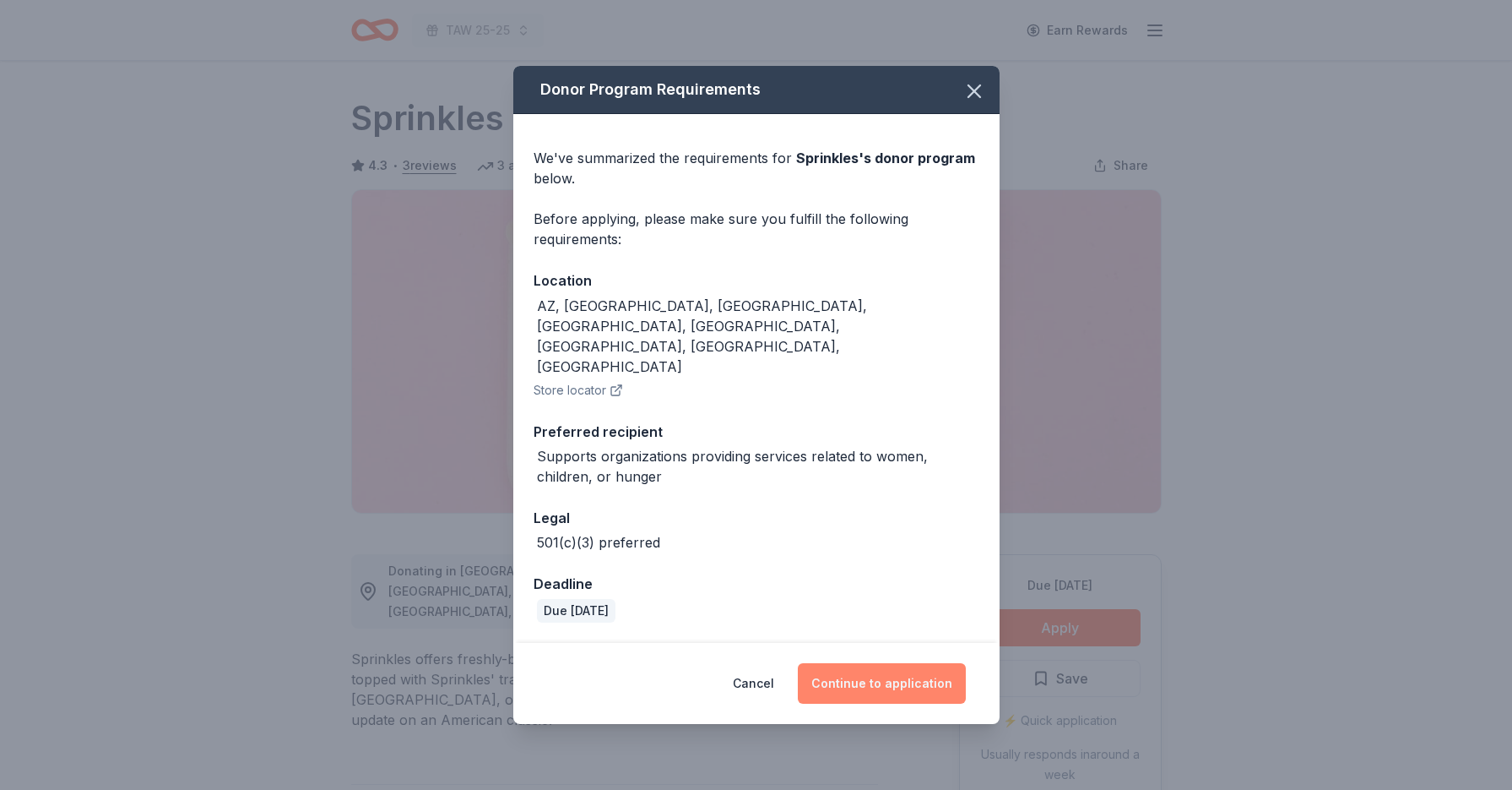
click at [865, 663] on button "Continue to application" at bounding box center [882, 684] width 168 height 41
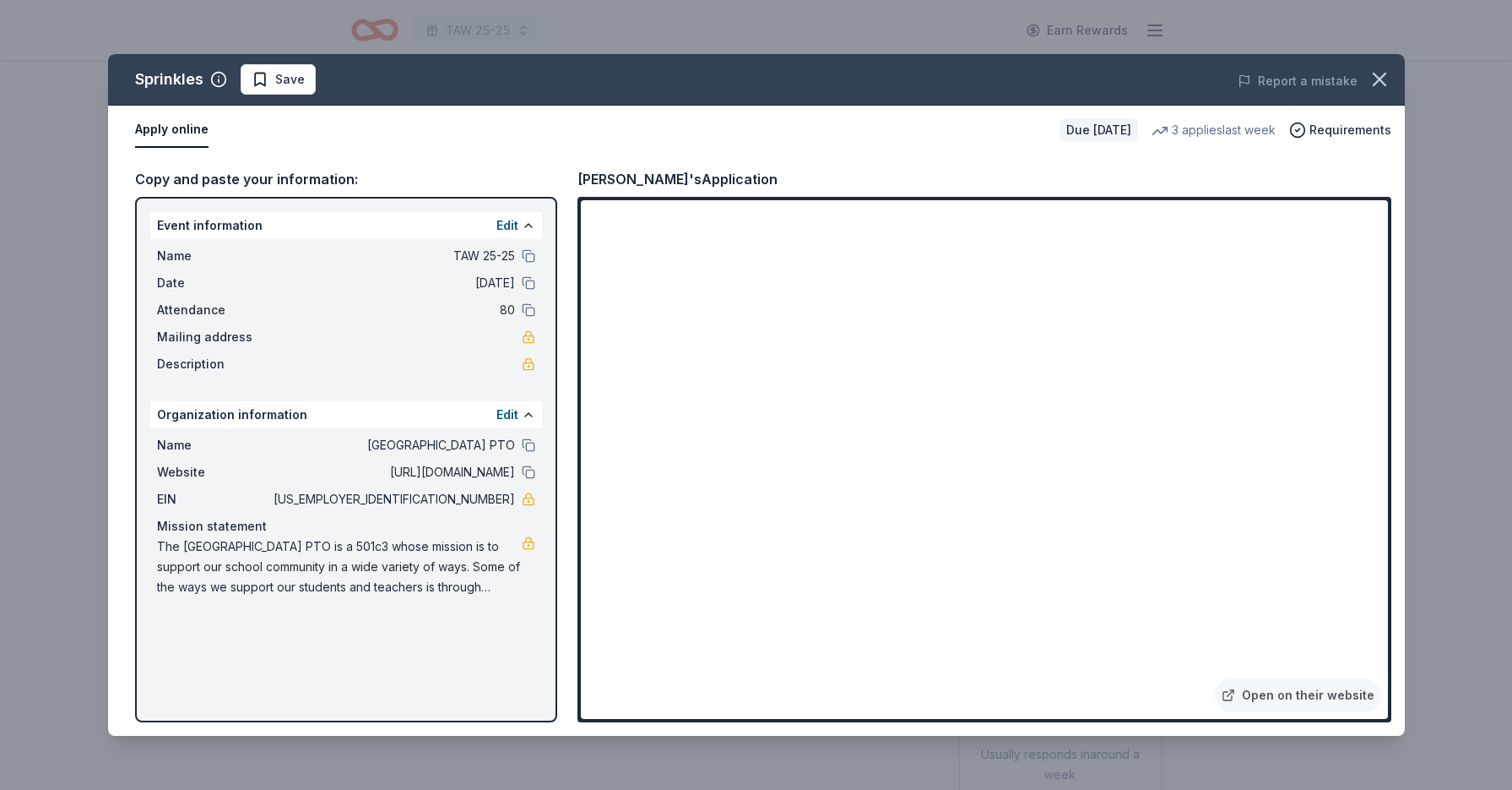
click at [1379, 79] on icon "button" at bounding box center [1380, 80] width 12 height 12
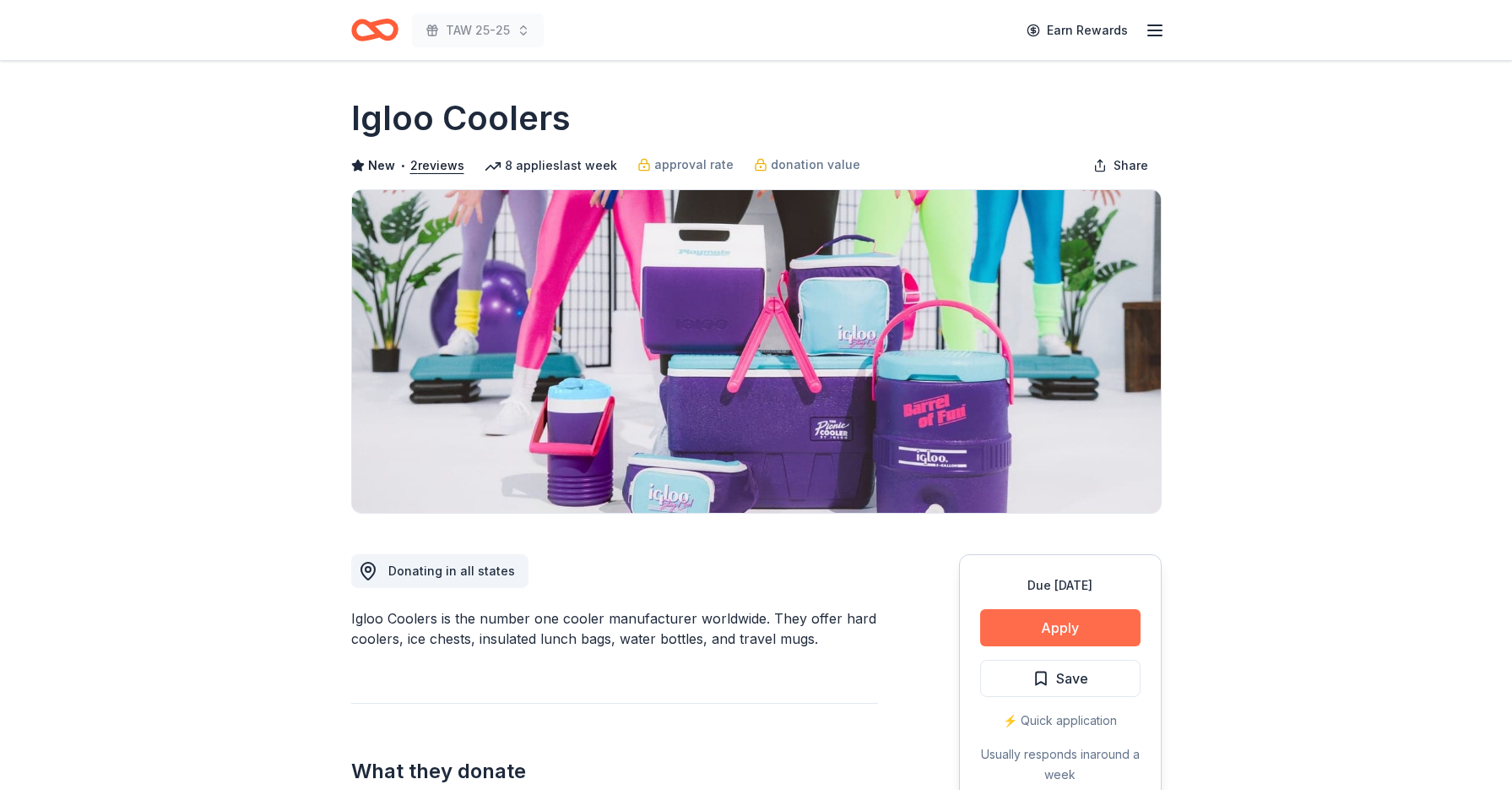
click at [1055, 624] on button "Apply" at bounding box center [1060, 628] width 160 height 37
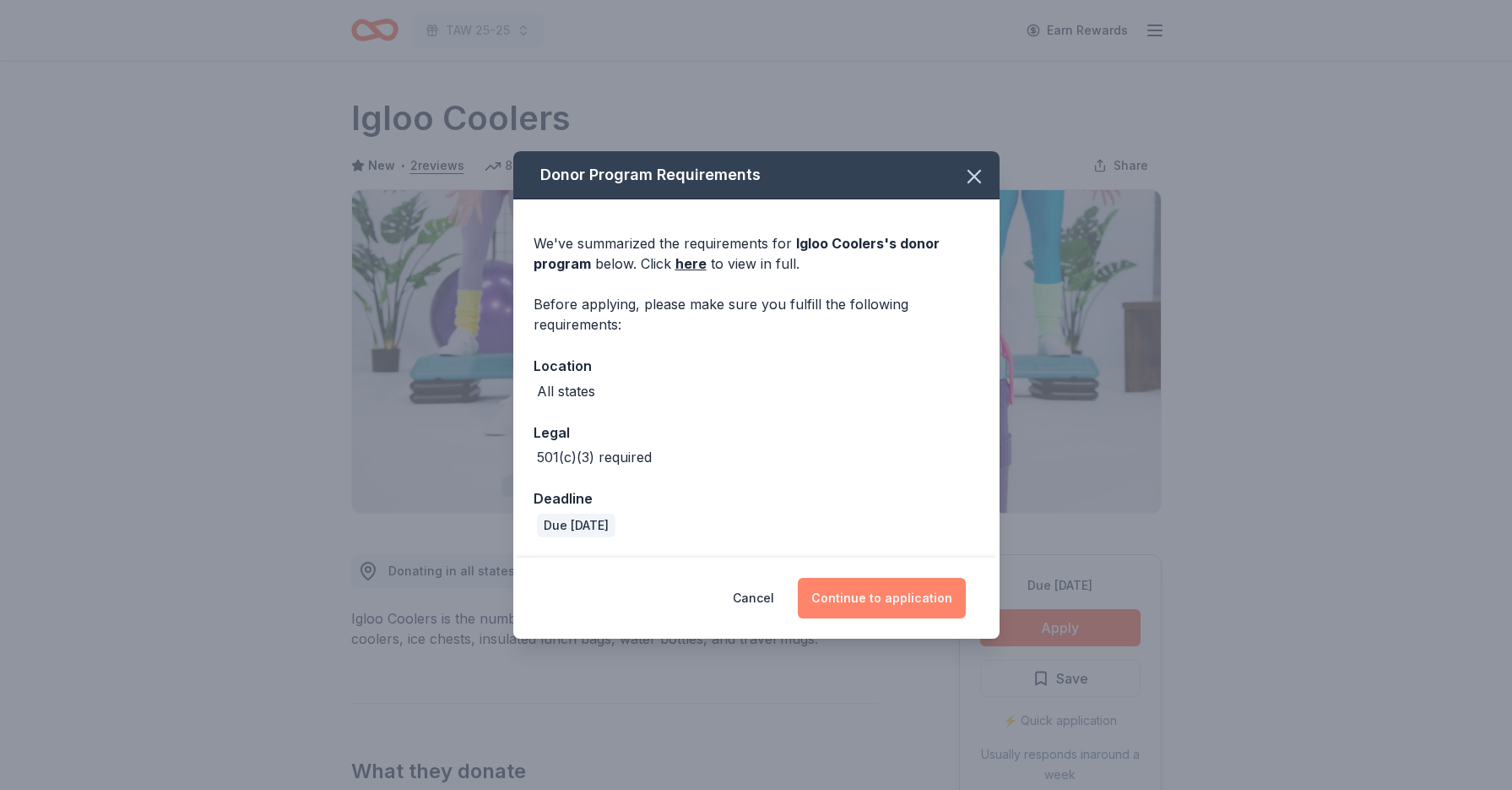
click at [892, 607] on button "Continue to application" at bounding box center [882, 598] width 168 height 41
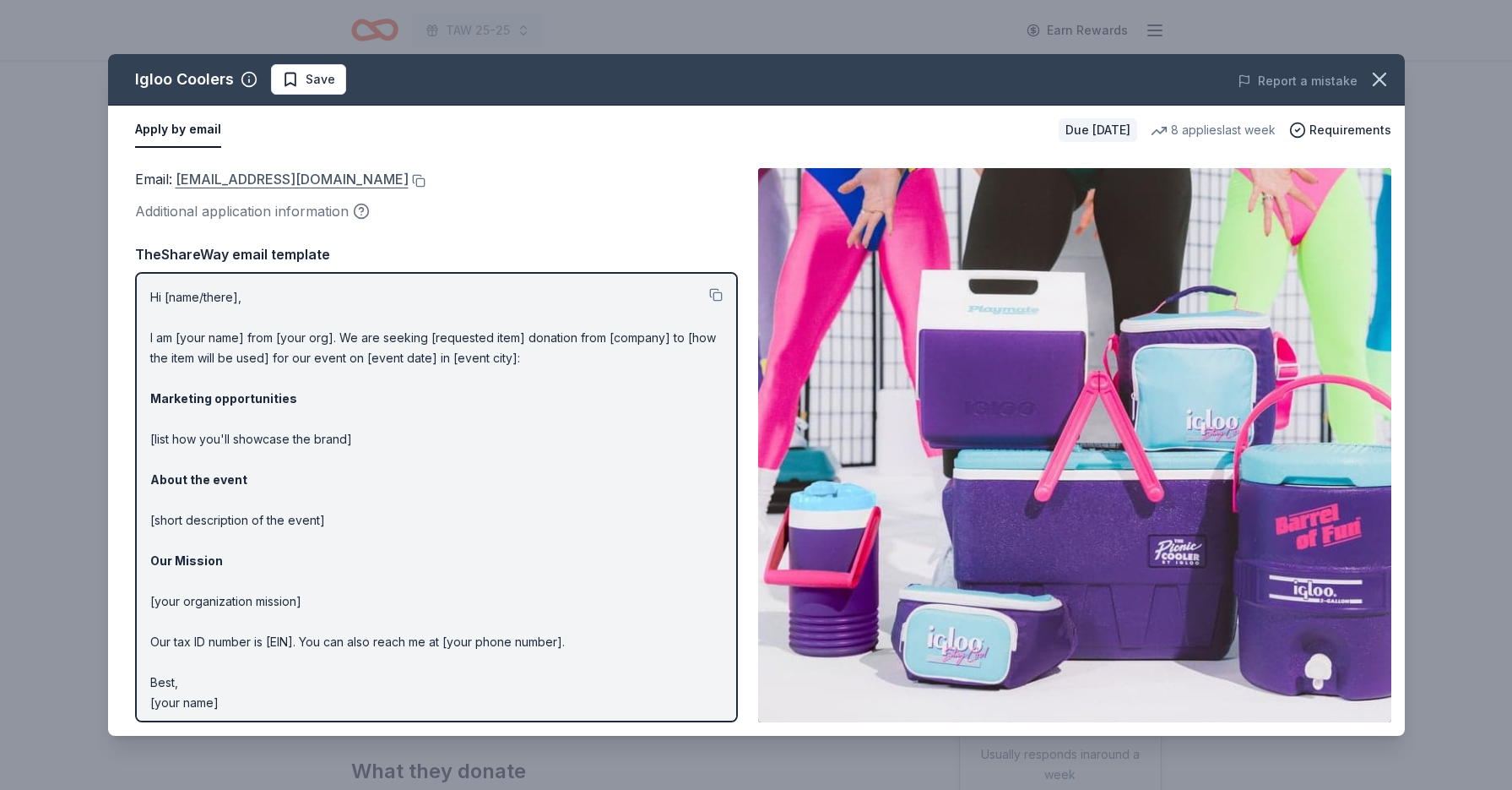
drag, startPoint x: 173, startPoint y: 177, endPoint x: 210, endPoint y: 177, distance: 37.0
click at [210, 177] on span "Email : donations@igloocorp.com" at bounding box center [272, 179] width 273 height 17
click at [196, 178] on link "donations@igloocorp.com" at bounding box center [292, 179] width 233 height 22
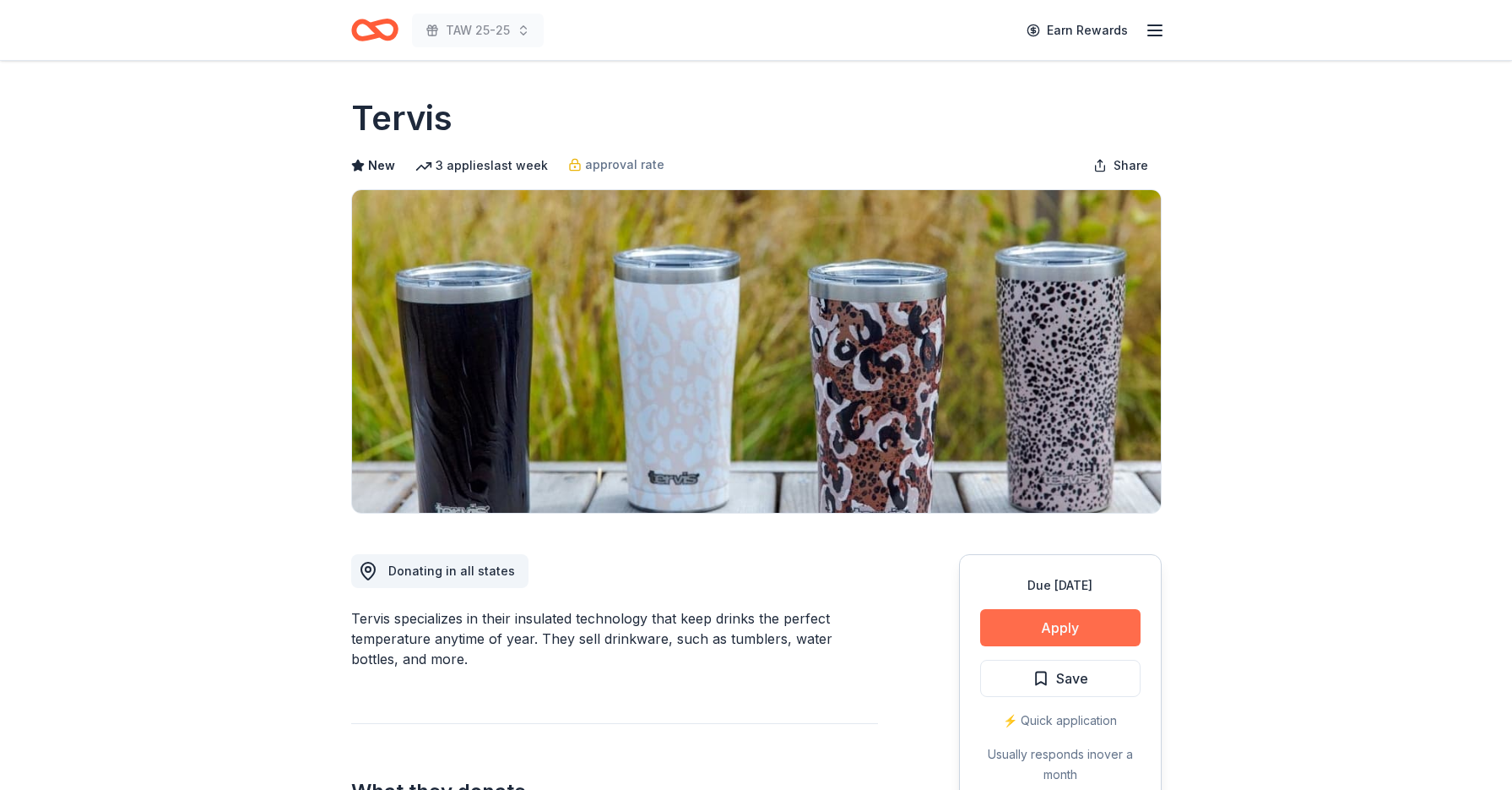
click at [1076, 623] on button "Apply" at bounding box center [1060, 628] width 160 height 37
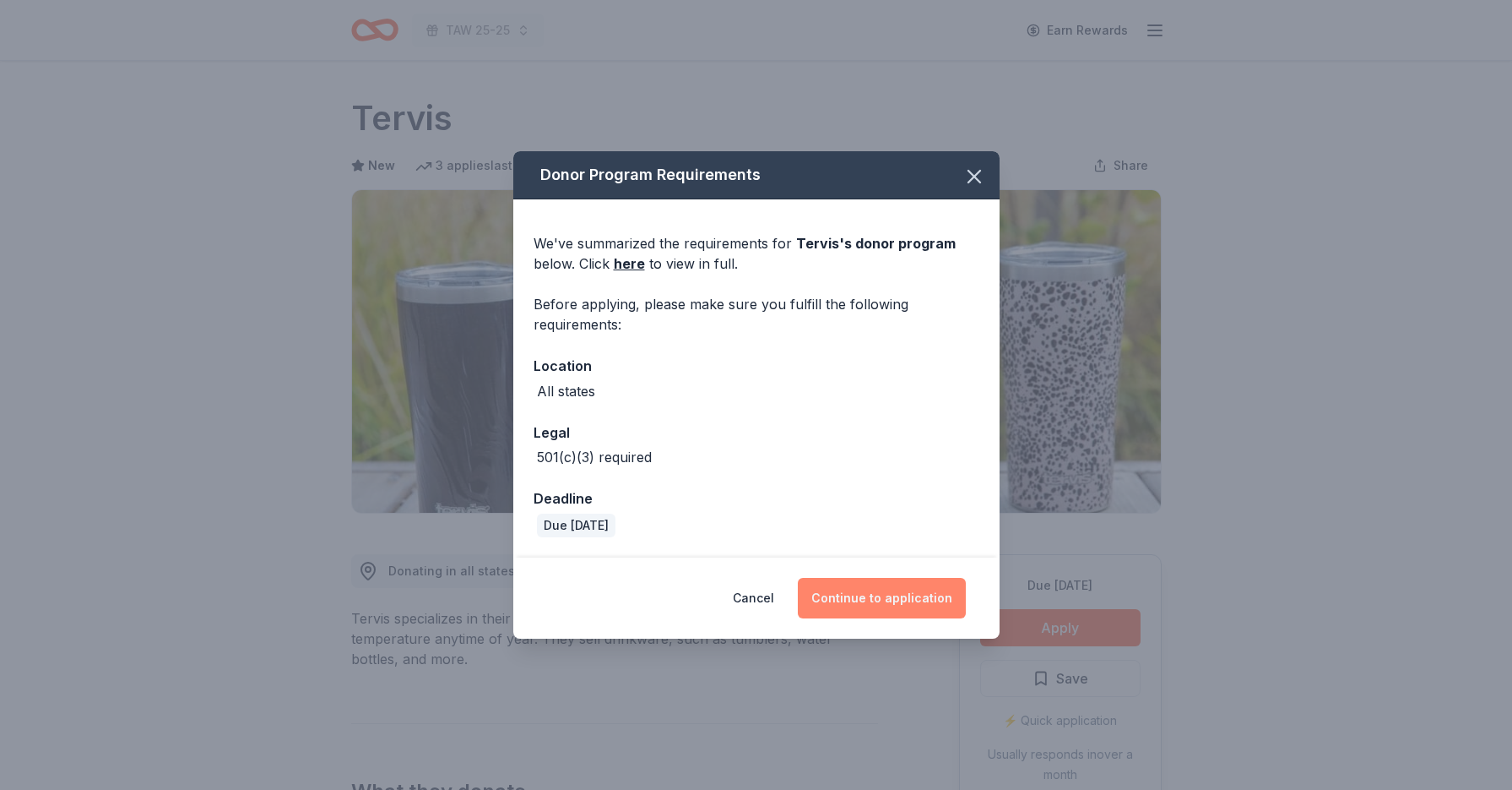
click at [873, 599] on button "Continue to application" at bounding box center [882, 598] width 168 height 41
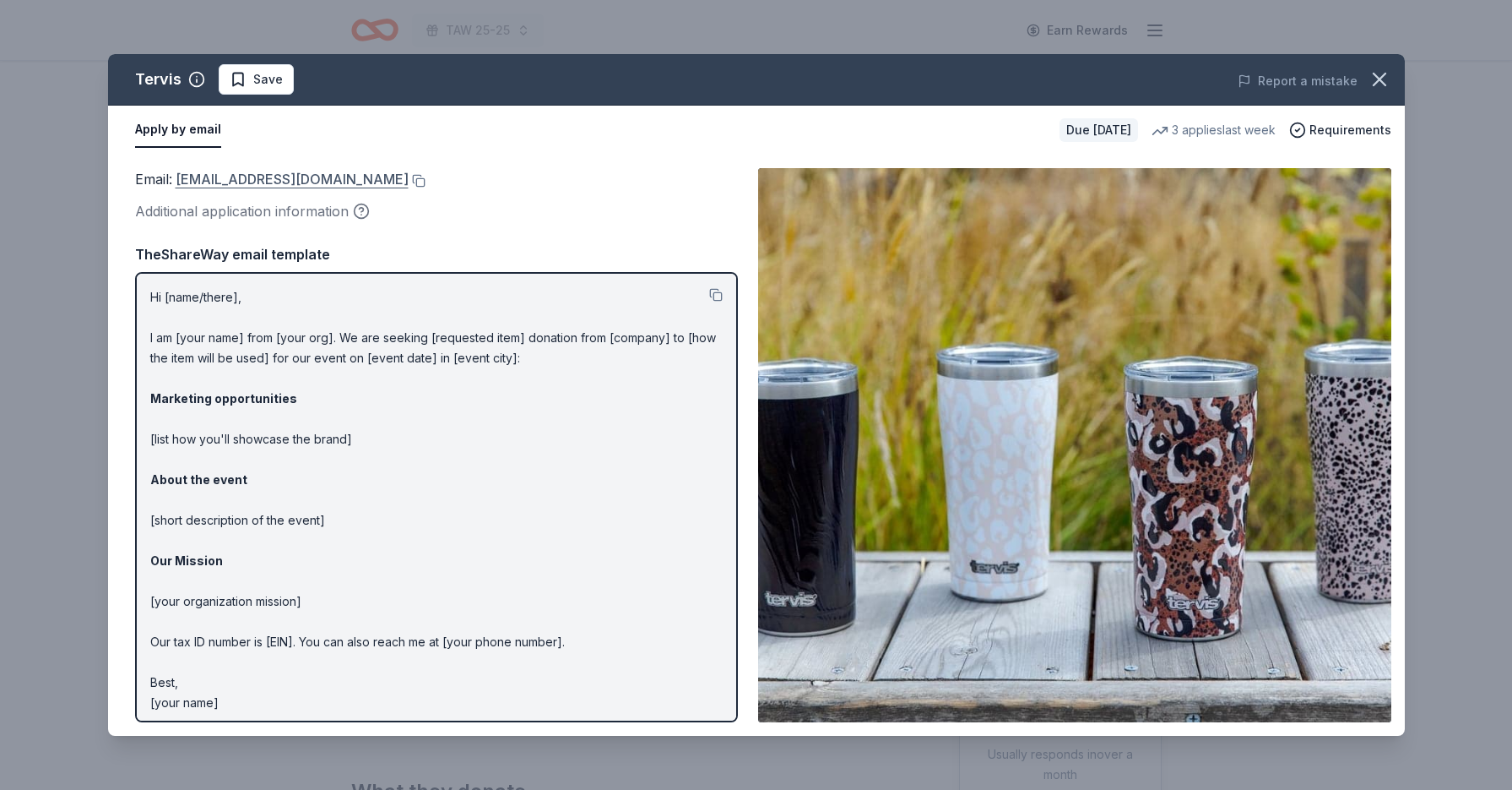
drag, startPoint x: 174, startPoint y: 175, endPoint x: 280, endPoint y: 179, distance: 106.1
click at [286, 179] on span "Email : [EMAIL_ADDRESS][DOMAIN_NAME]" at bounding box center [272, 179] width 273 height 17
click at [268, 180] on link "[EMAIL_ADDRESS][DOMAIN_NAME]" at bounding box center [292, 179] width 233 height 22
drag, startPoint x: 1381, startPoint y: 81, endPoint x: 892, endPoint y: 20, distance: 492.8
click at [1376, 81] on icon "button" at bounding box center [1380, 80] width 24 height 24
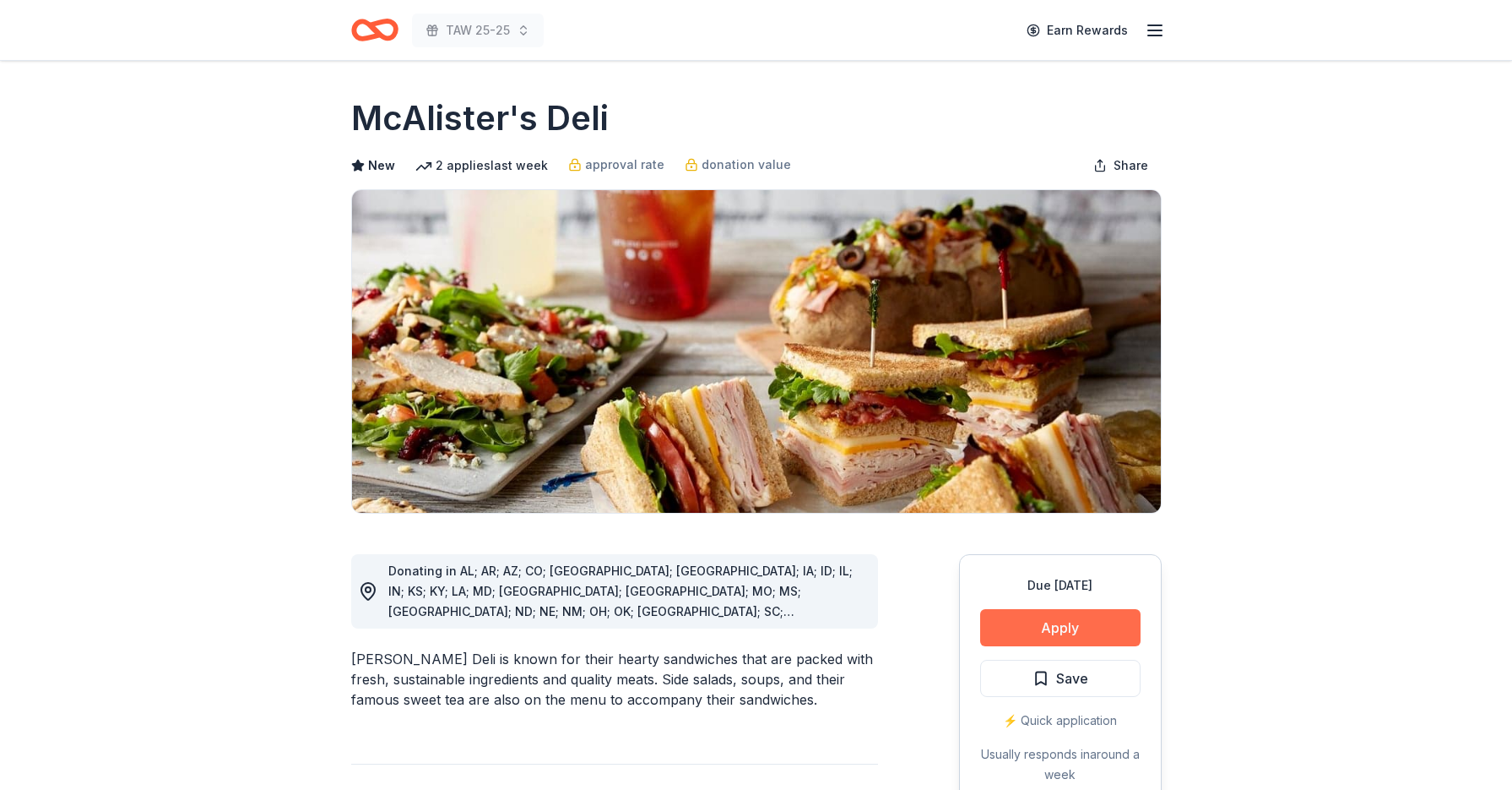
click at [1075, 626] on button "Apply" at bounding box center [1060, 628] width 160 height 37
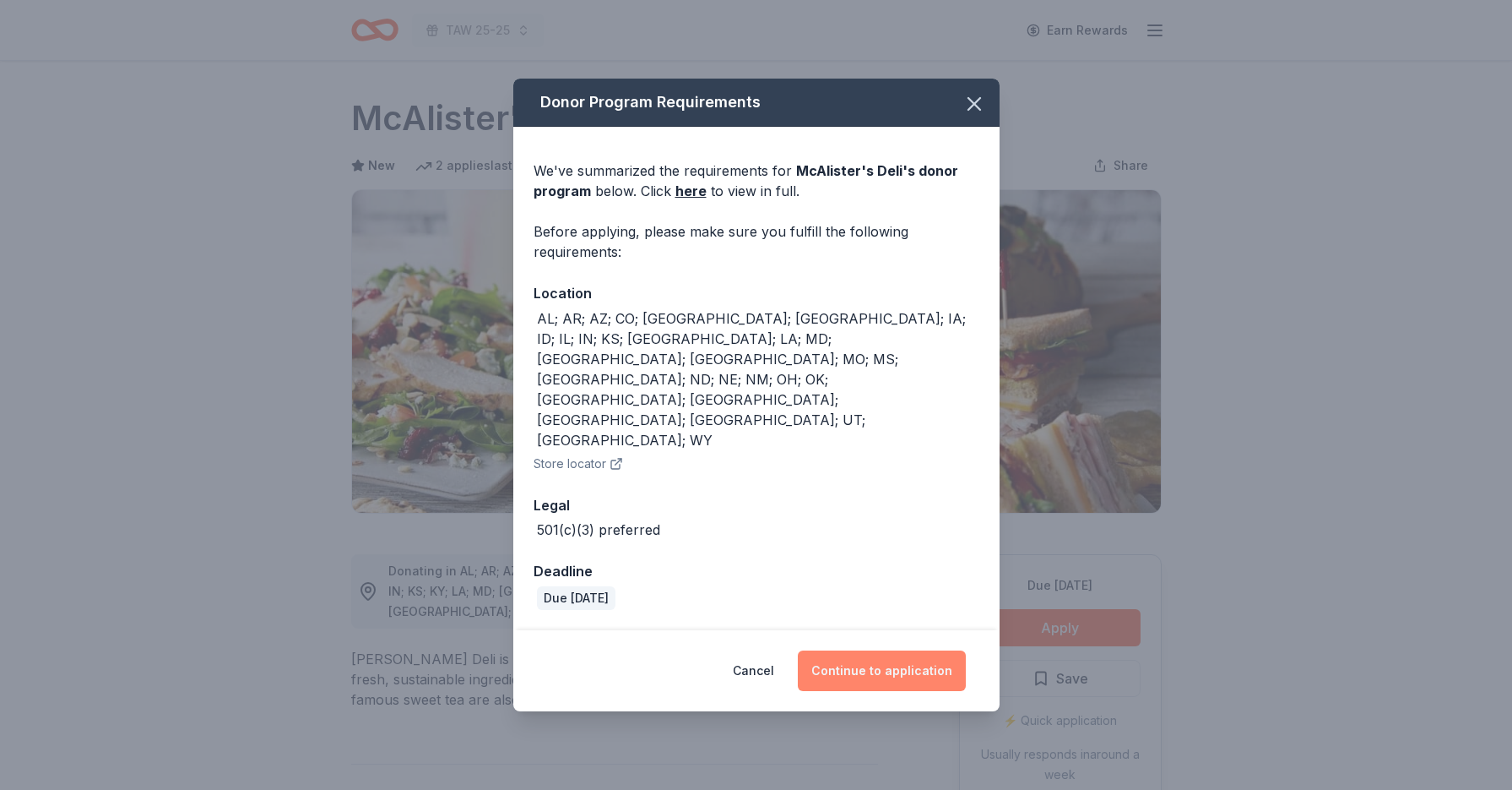
click at [880, 651] on button "Continue to application" at bounding box center [882, 671] width 168 height 41
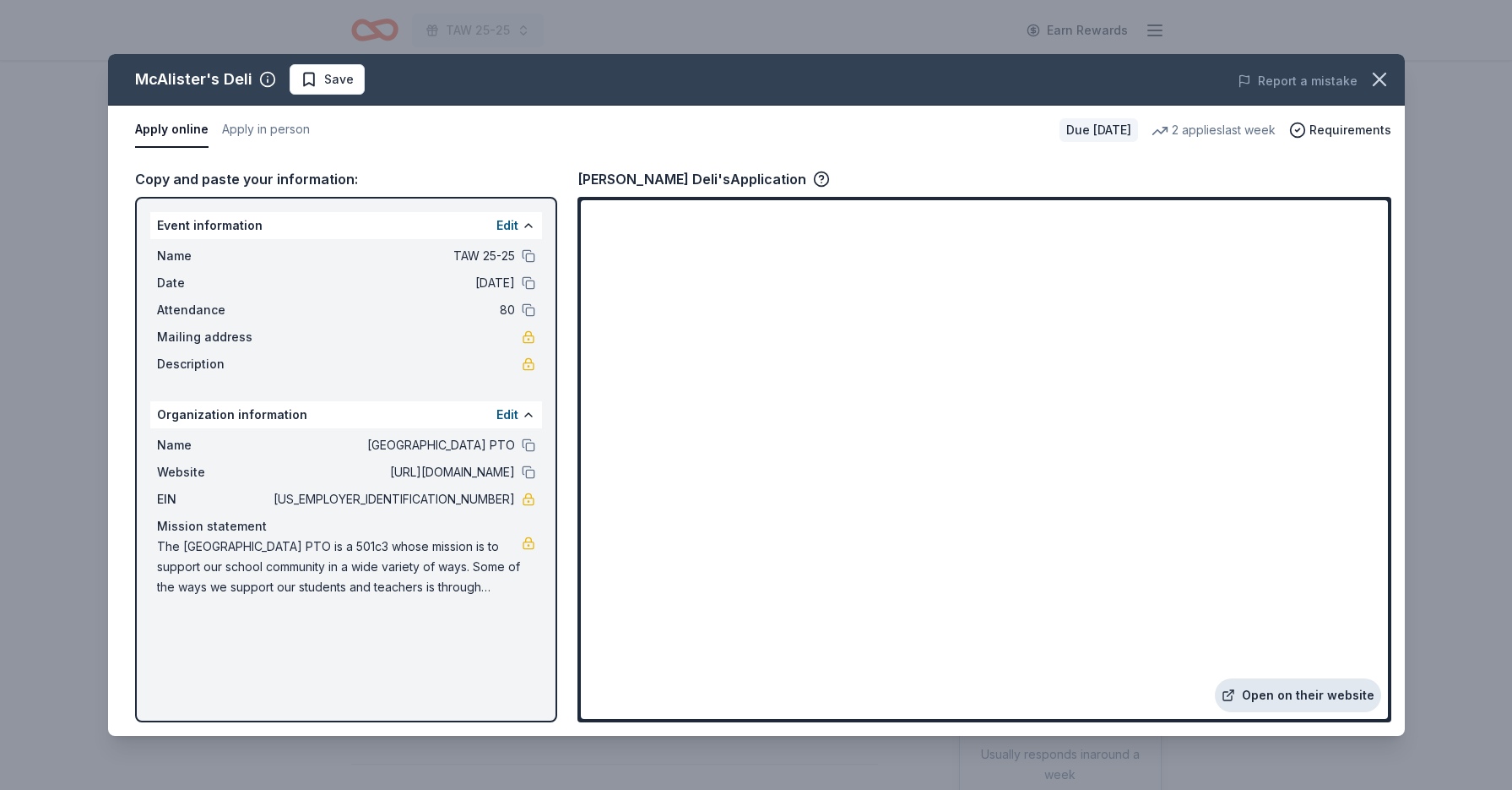
click at [1248, 700] on link "Open on their website" at bounding box center [1298, 695] width 166 height 34
